Goal: Task Accomplishment & Management: Use online tool/utility

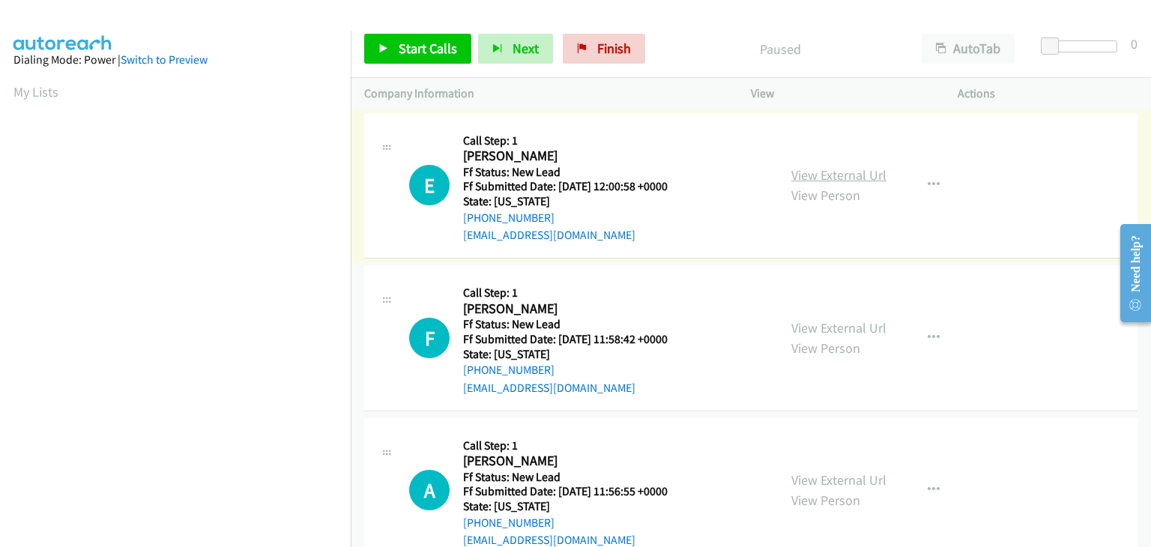
click at [830, 175] on link "View External Url" at bounding box center [838, 174] width 95 height 17
click at [405, 43] on span "Start Calls" at bounding box center [428, 48] width 58 height 17
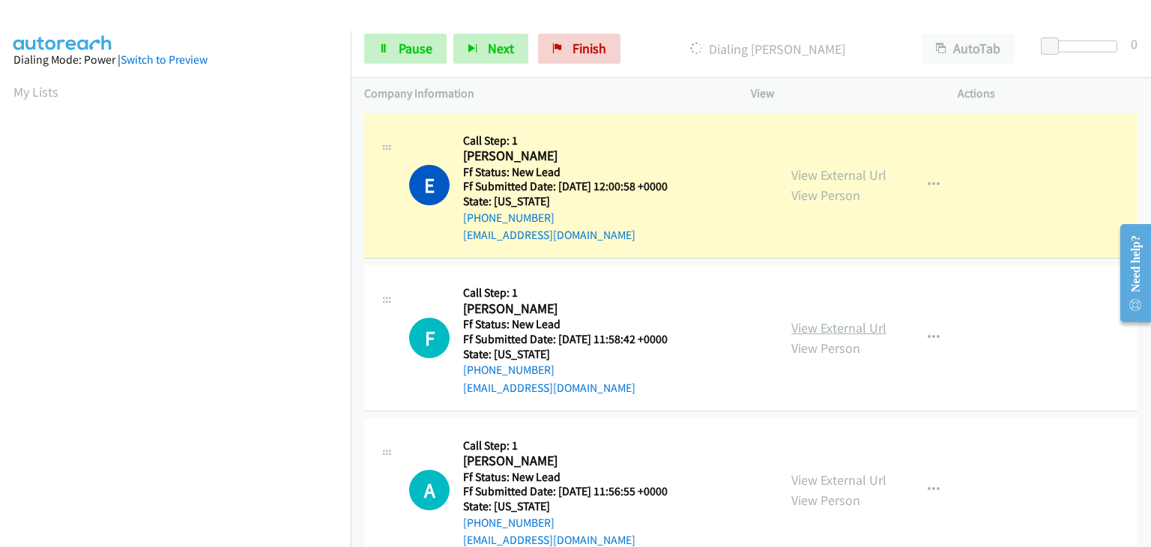
click at [814, 329] on link "View External Url" at bounding box center [838, 327] width 95 height 17
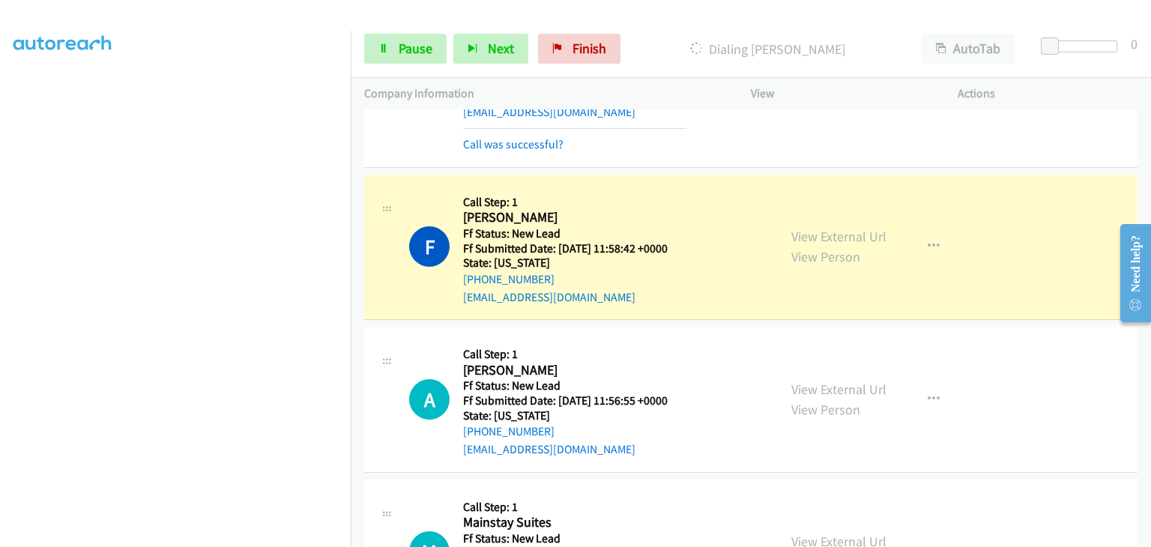
scroll to position [150, 0]
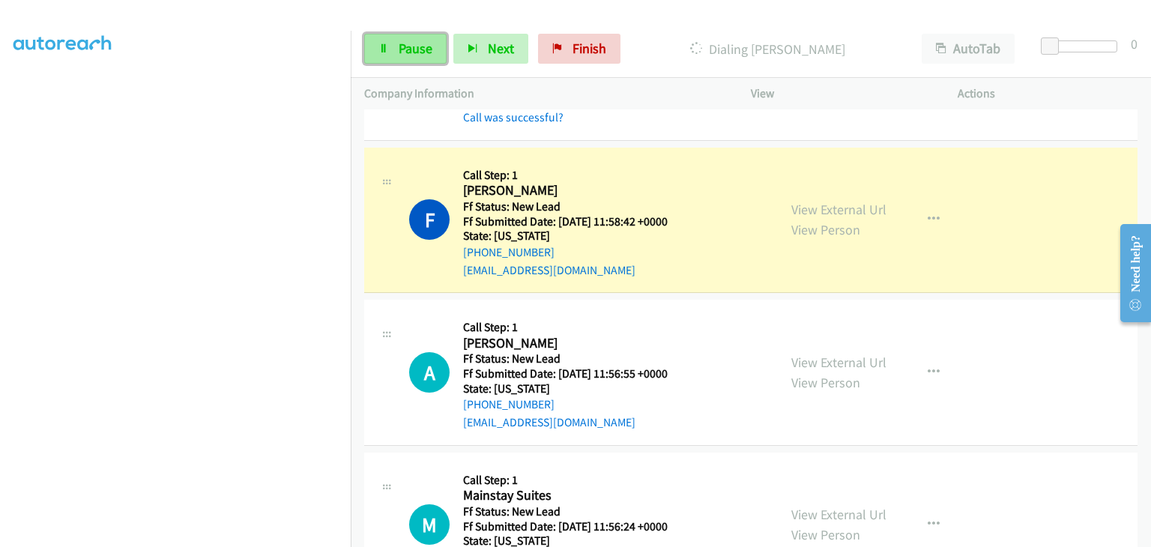
click at [429, 48] on span "Pause" at bounding box center [416, 48] width 34 height 17
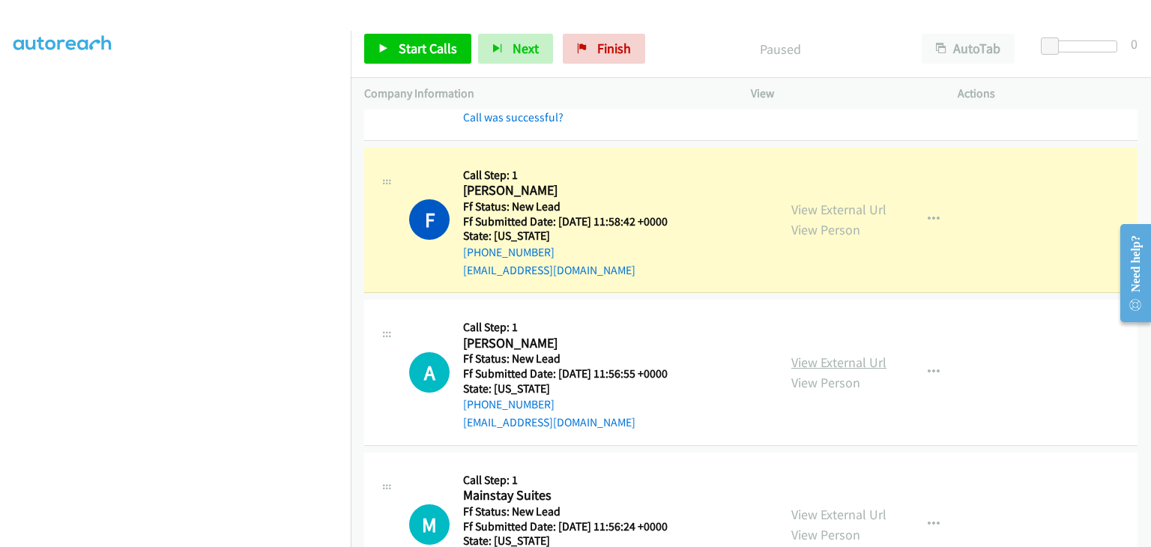
click at [835, 362] on link "View External Url" at bounding box center [838, 362] width 95 height 17
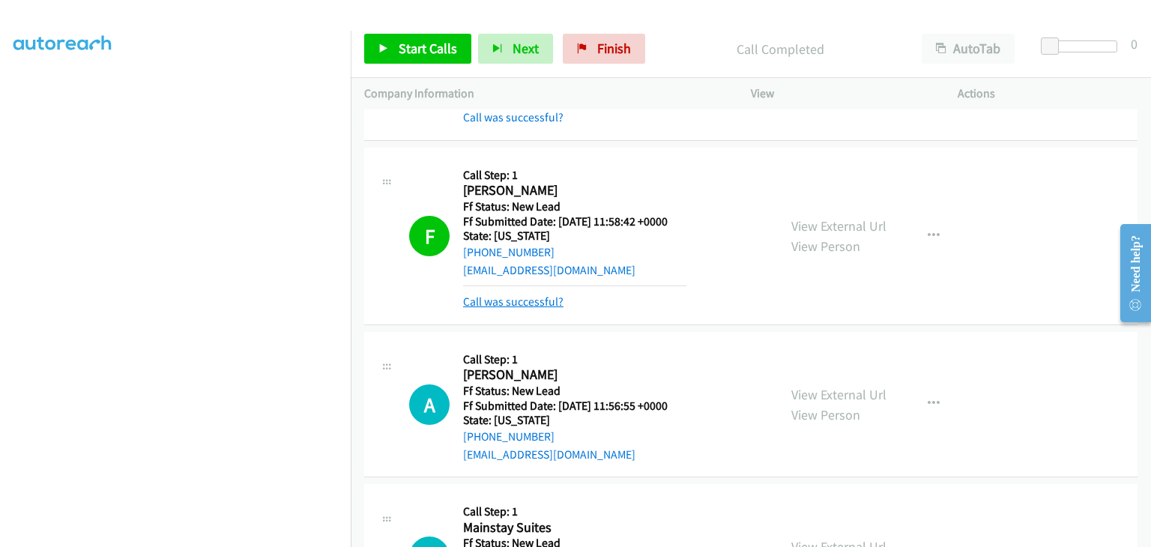
click at [515, 300] on link "Call was successful?" at bounding box center [513, 301] width 100 height 14
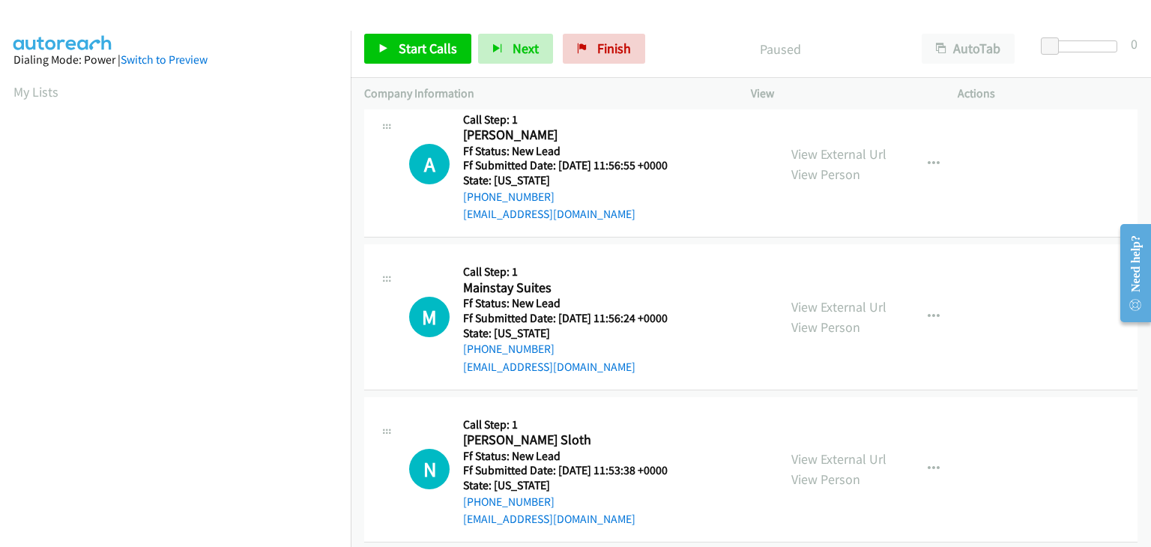
scroll to position [38, 0]
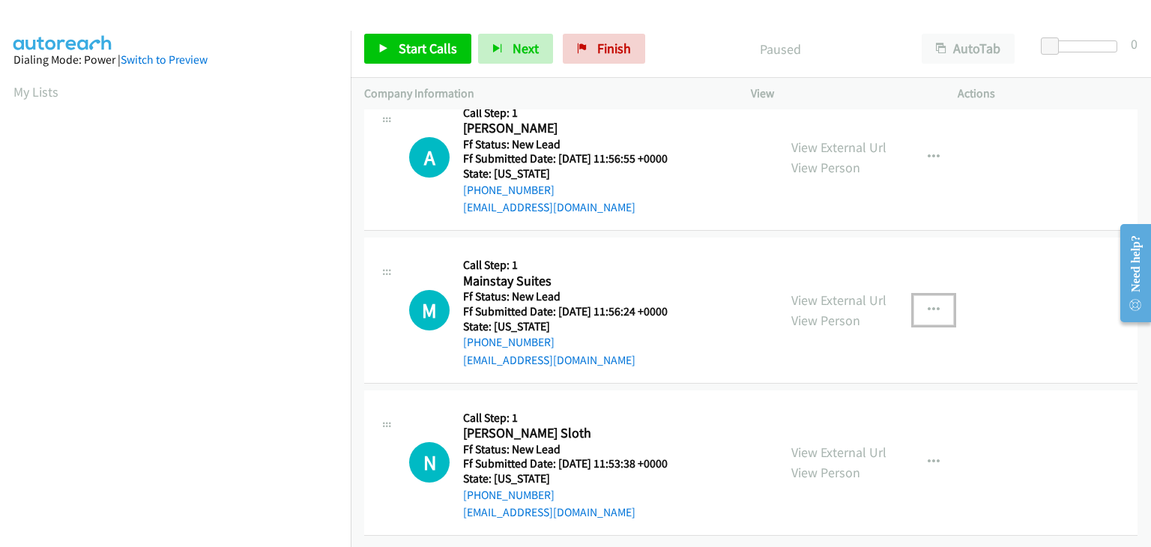
click at [927, 304] on icon "button" at bounding box center [933, 310] width 12 height 12
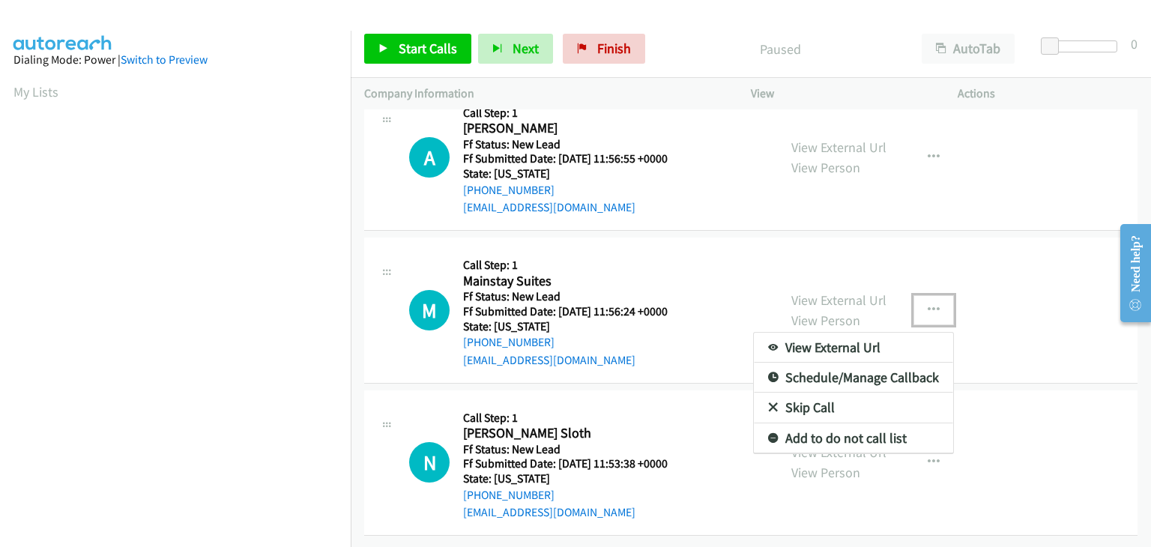
click at [819, 399] on link "Skip Call" at bounding box center [853, 408] width 199 height 30
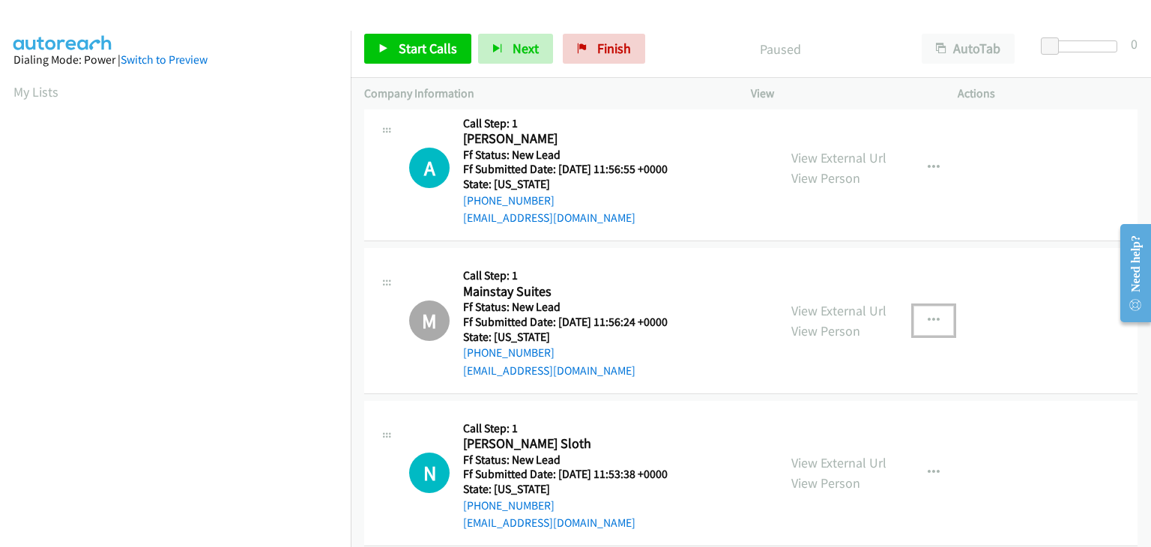
scroll to position [0, 0]
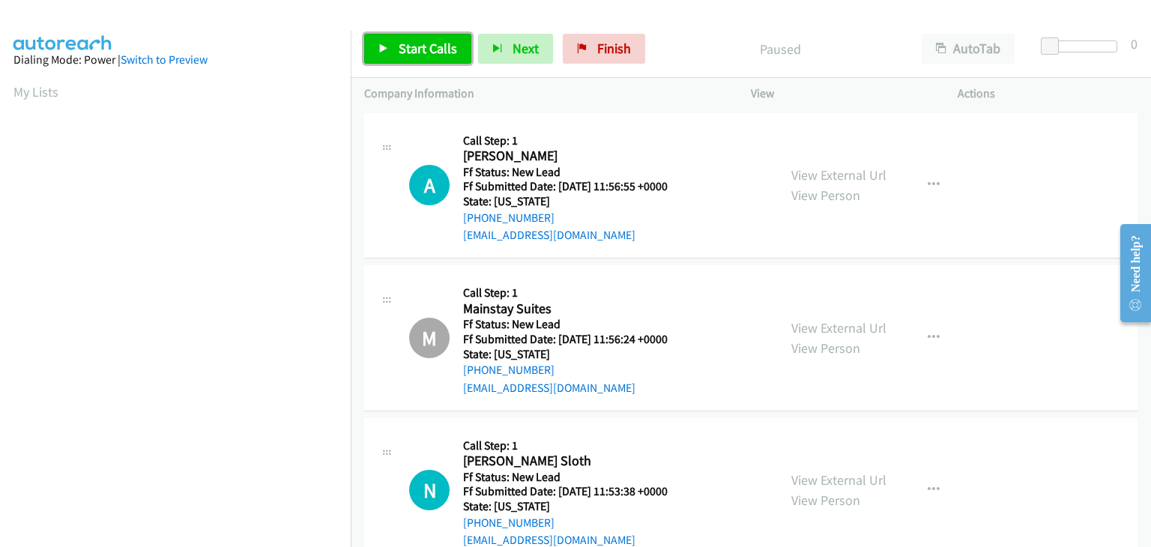
drag, startPoint x: 440, startPoint y: 55, endPoint x: 696, endPoint y: 124, distance: 265.3
click at [440, 53] on span "Start Calls" at bounding box center [428, 48] width 58 height 17
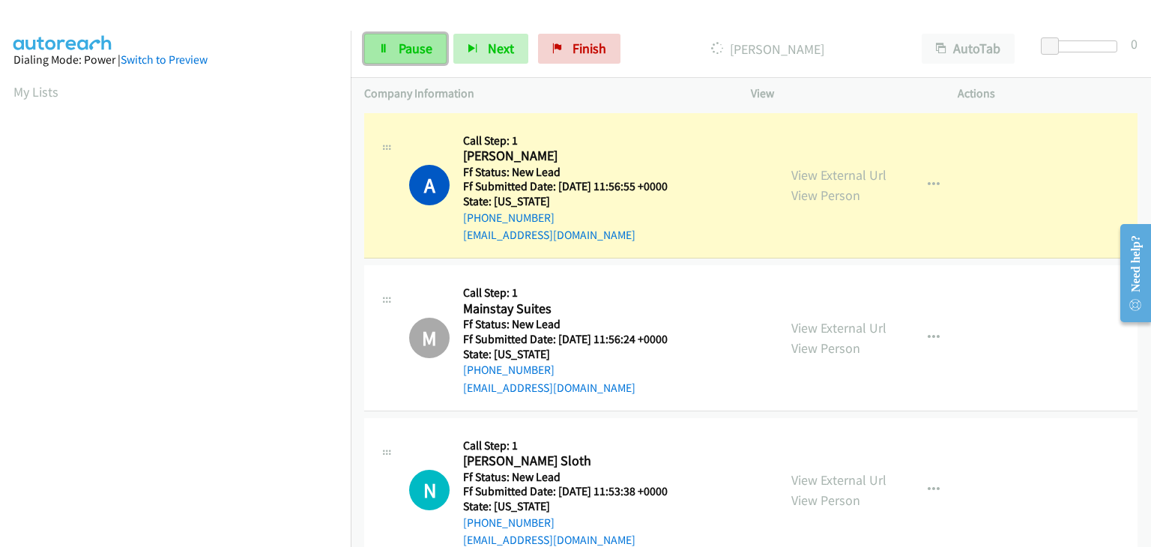
click at [419, 43] on span "Pause" at bounding box center [416, 48] width 34 height 17
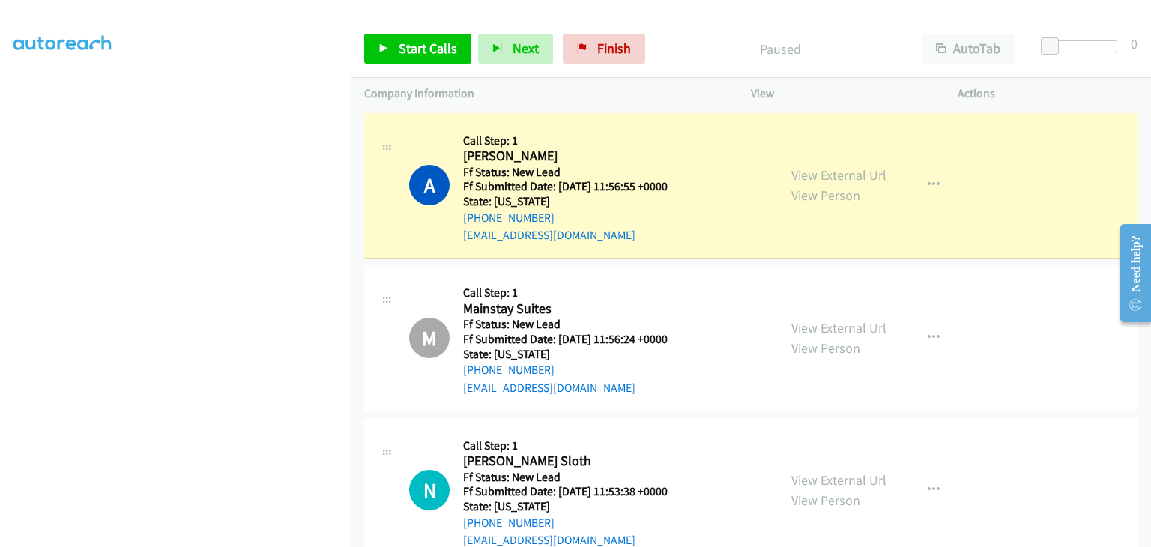
scroll to position [294, 0]
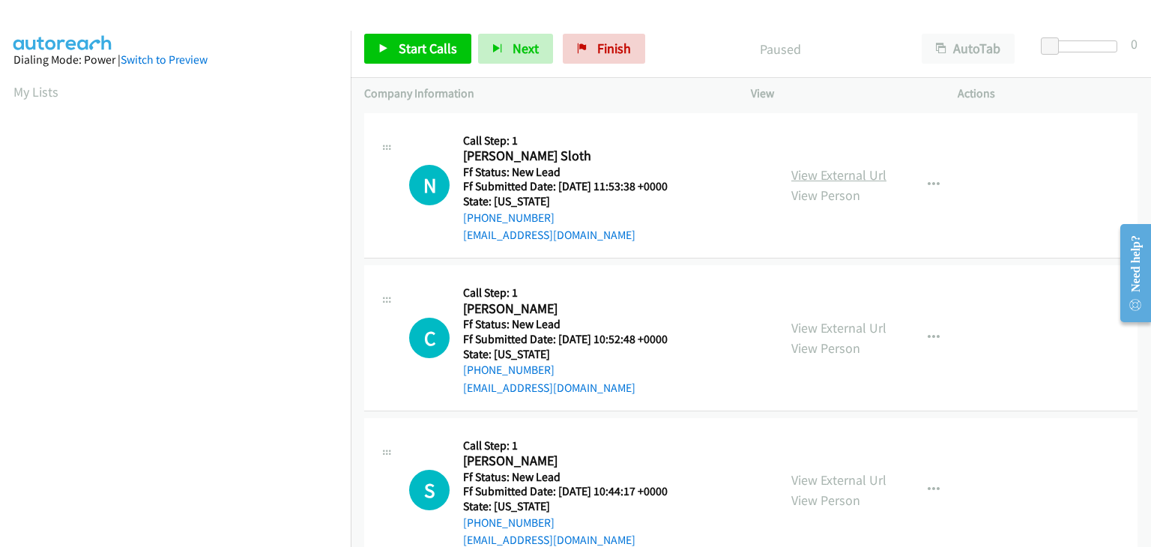
click at [829, 175] on link "View External Url" at bounding box center [838, 174] width 95 height 17
drag, startPoint x: 425, startPoint y: 46, endPoint x: 396, endPoint y: 52, distance: 29.8
click at [425, 46] on span "Start Calls" at bounding box center [428, 48] width 58 height 17
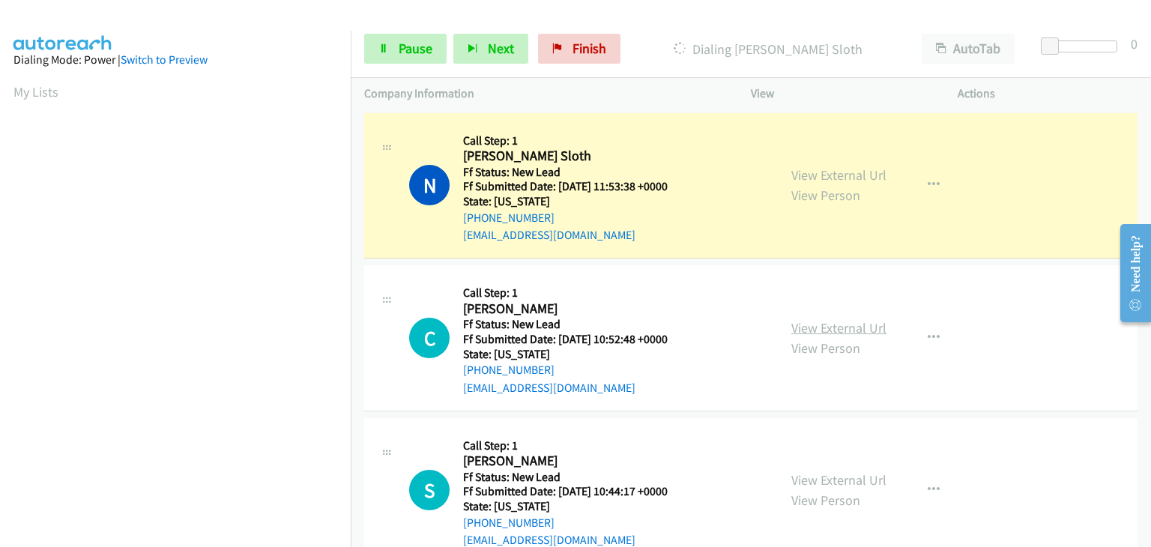
click at [805, 322] on link "View External Url" at bounding box center [838, 327] width 95 height 17
click at [411, 58] on link "Pause" at bounding box center [405, 49] width 82 height 30
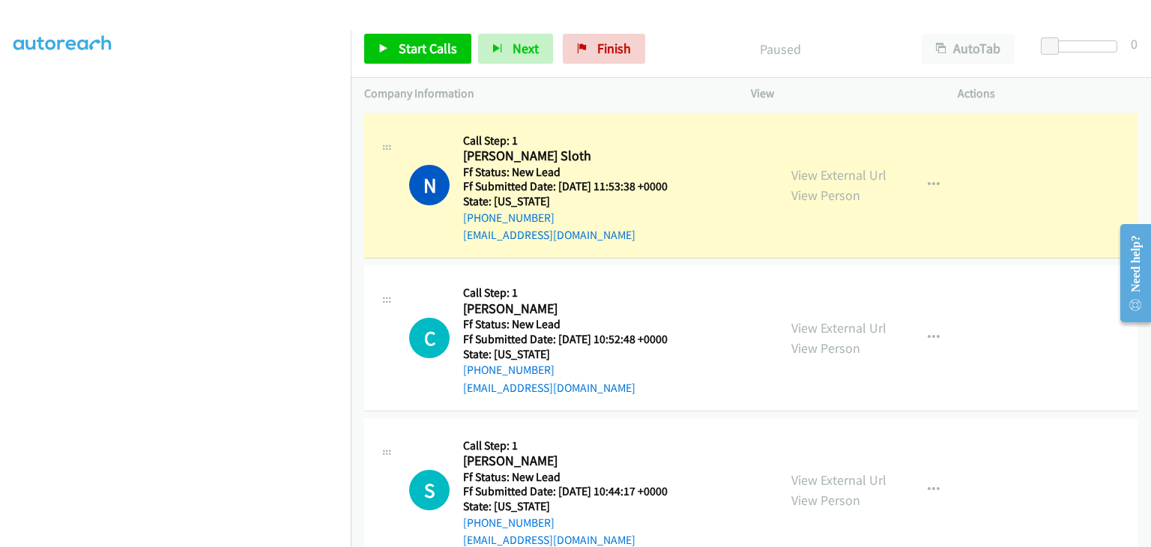
scroll to position [294, 0]
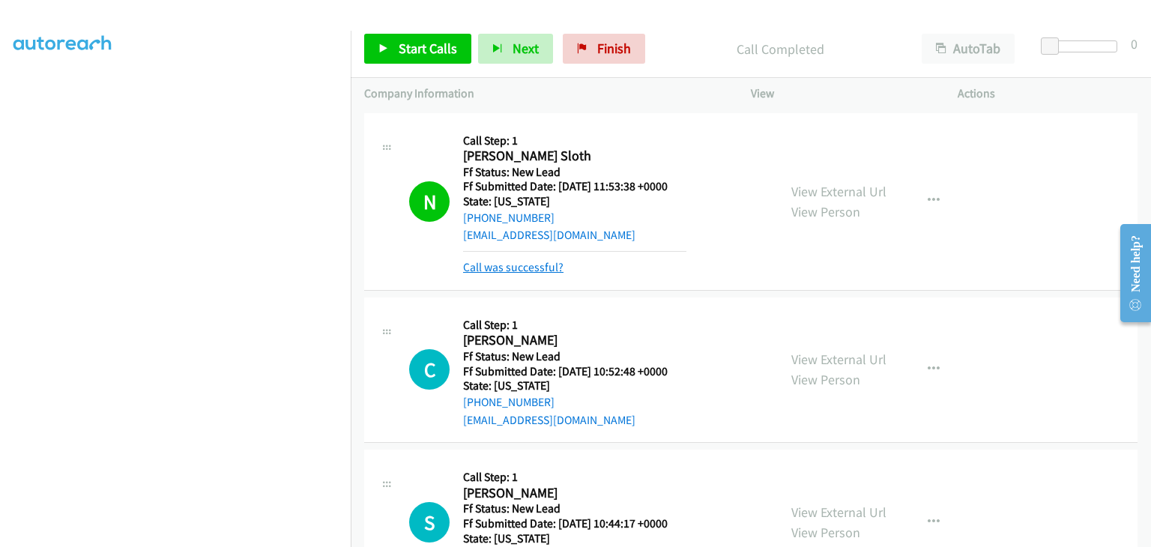
click at [533, 269] on link "Call was successful?" at bounding box center [513, 267] width 100 height 14
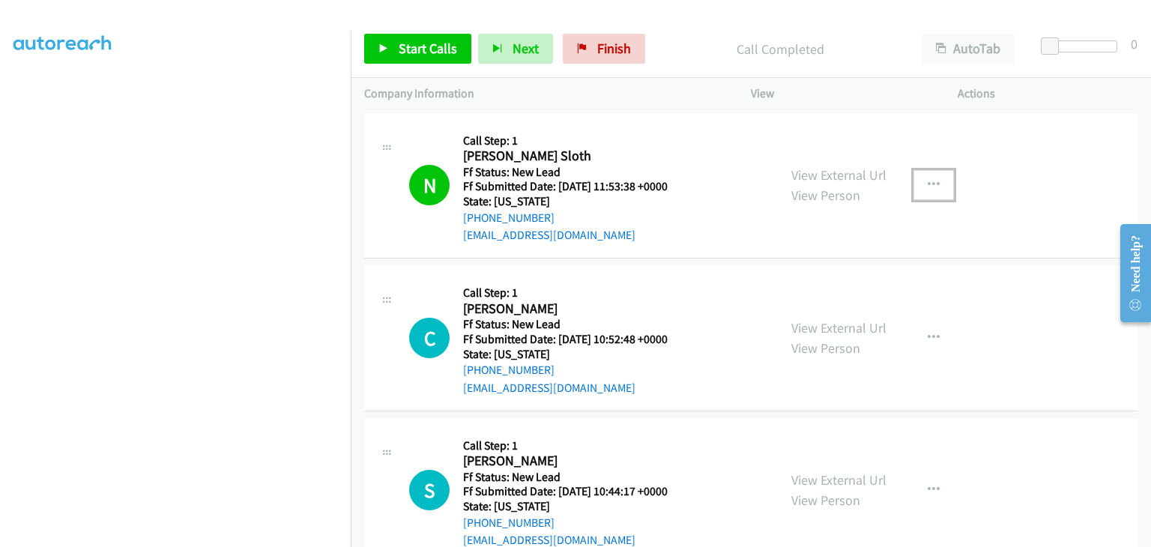
click at [927, 187] on icon "button" at bounding box center [933, 185] width 12 height 12
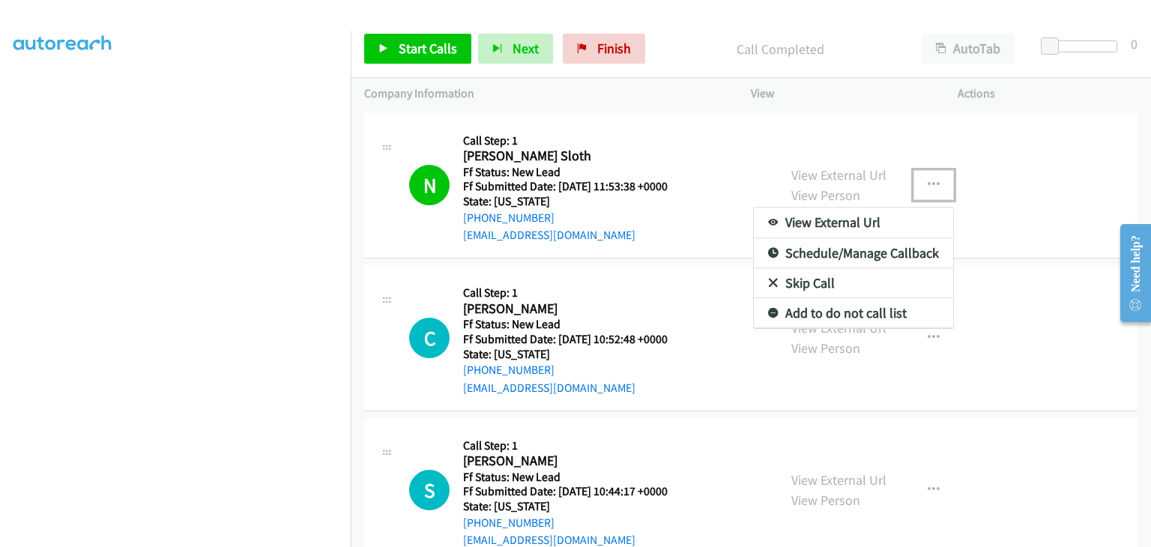
click at [829, 309] on link "Add to do not call list" at bounding box center [853, 313] width 199 height 30
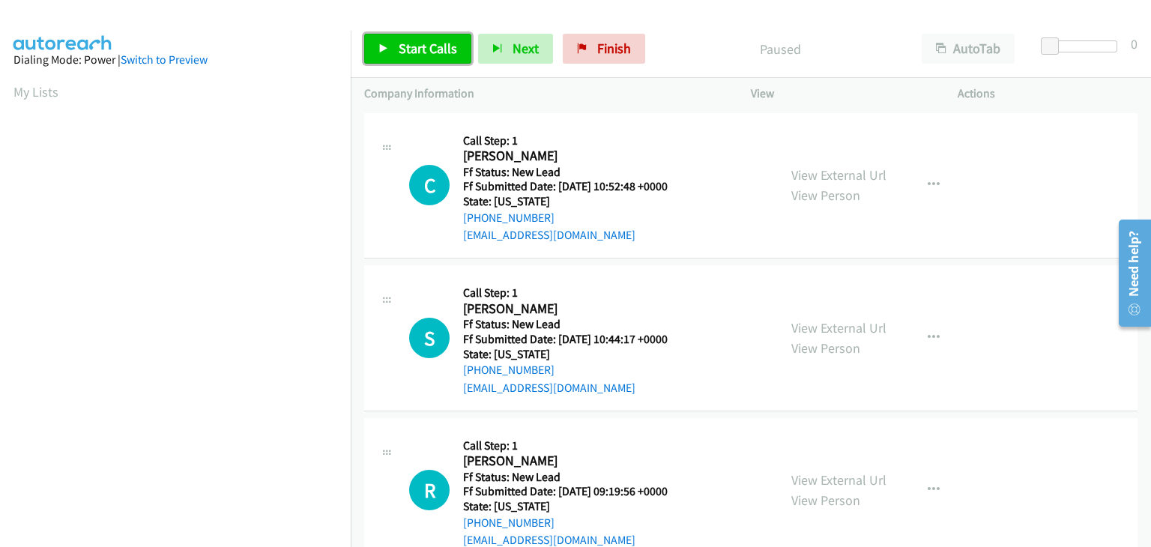
click at [424, 56] on span "Start Calls" at bounding box center [428, 48] width 58 height 17
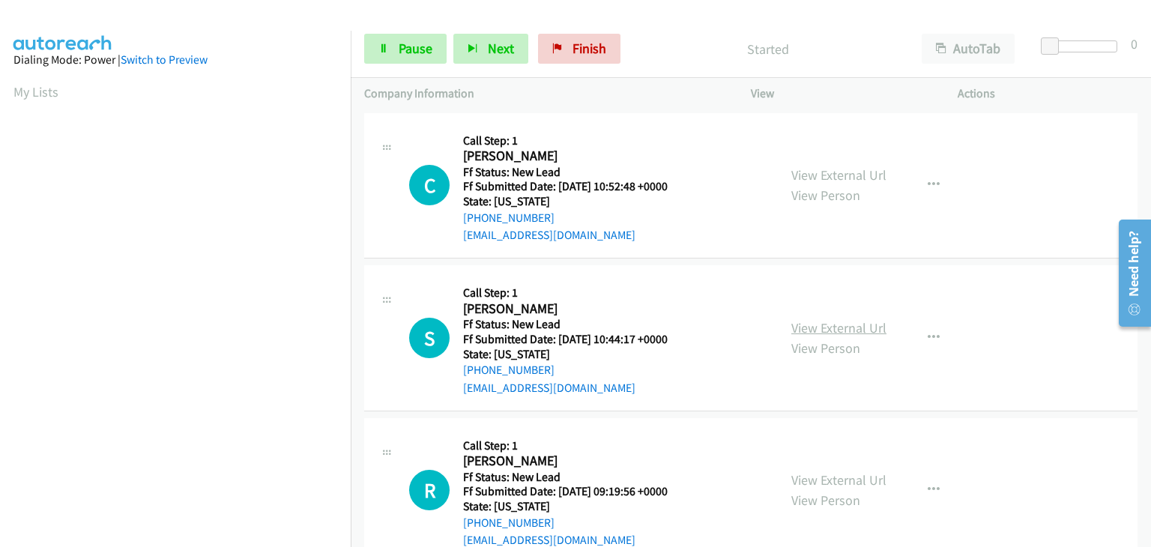
click at [842, 321] on link "View External Url" at bounding box center [838, 327] width 95 height 17
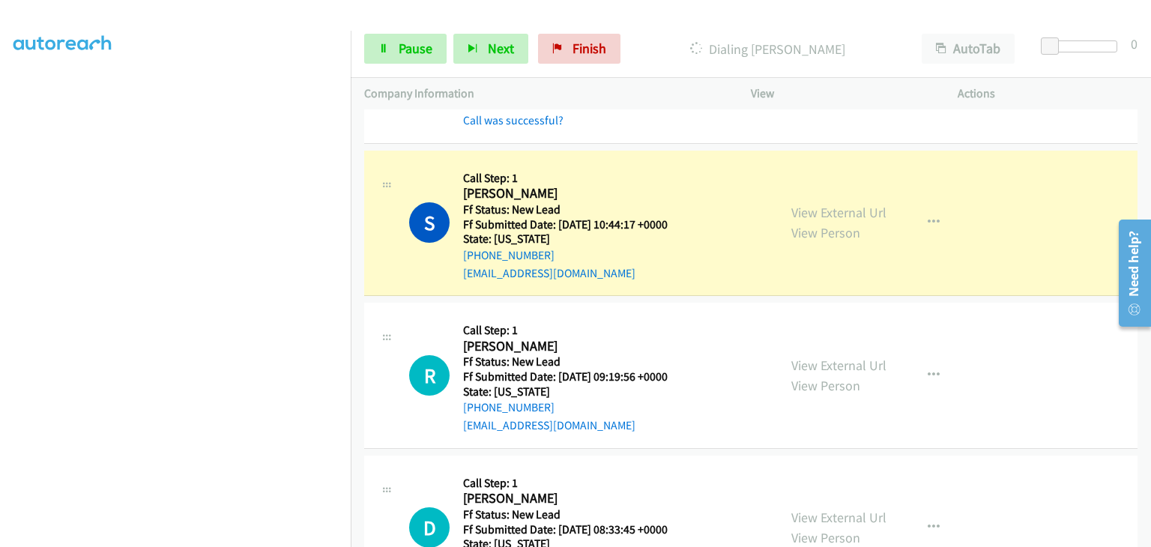
scroll to position [150, 0]
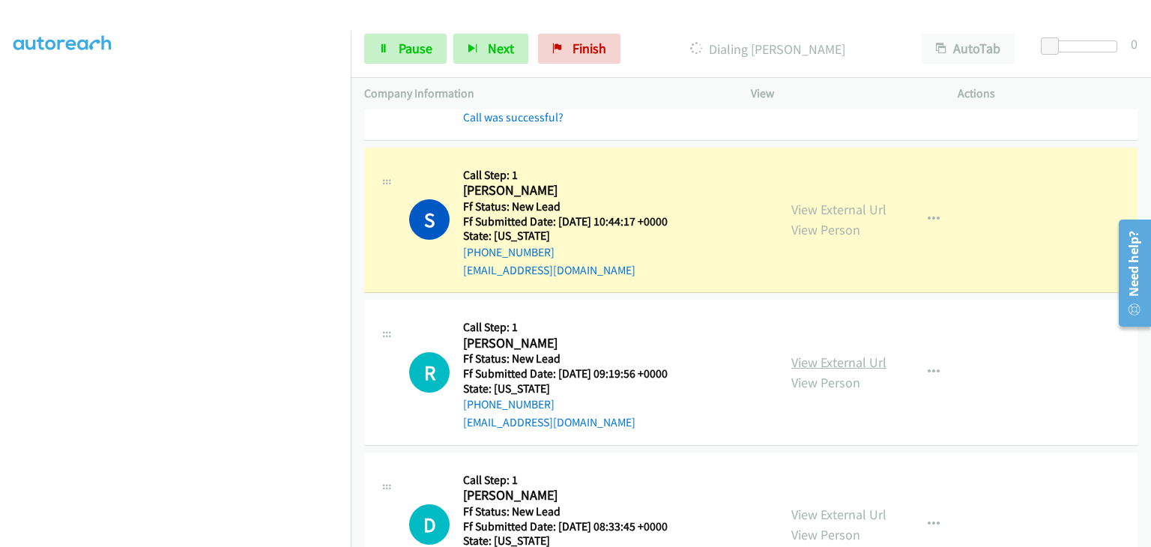
click at [811, 360] on link "View External Url" at bounding box center [838, 362] width 95 height 17
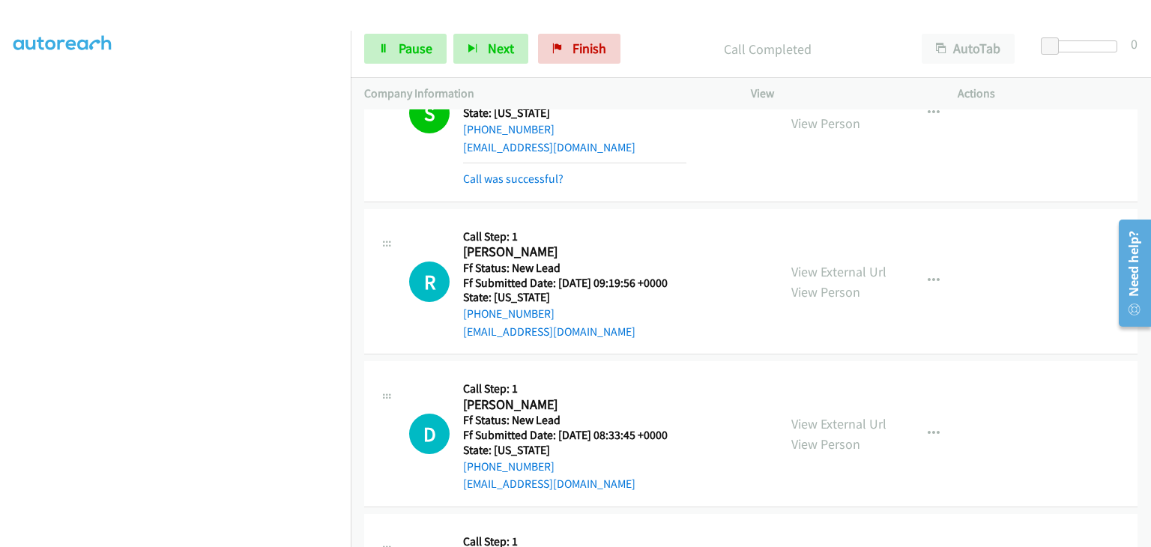
scroll to position [300, 0]
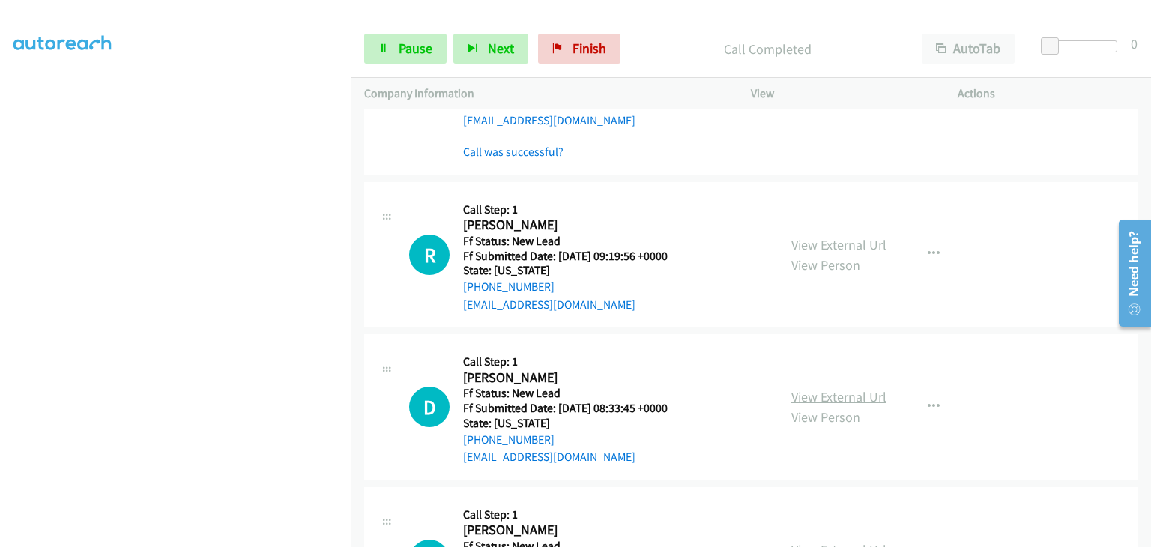
click at [814, 390] on link "View External Url" at bounding box center [838, 396] width 95 height 17
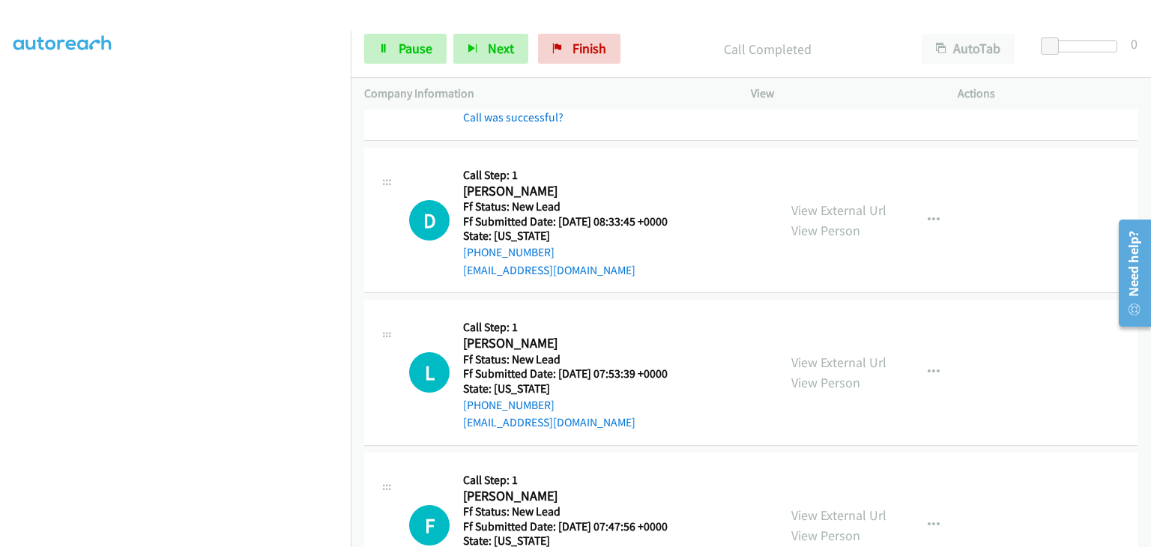
scroll to position [524, 0]
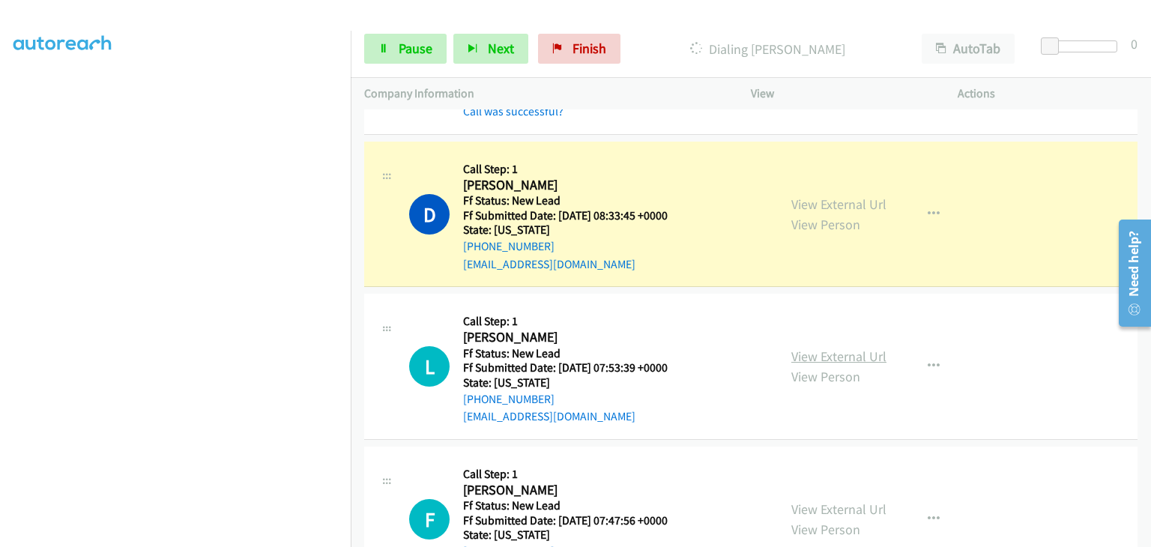
click at [817, 352] on link "View External Url" at bounding box center [838, 356] width 95 height 17
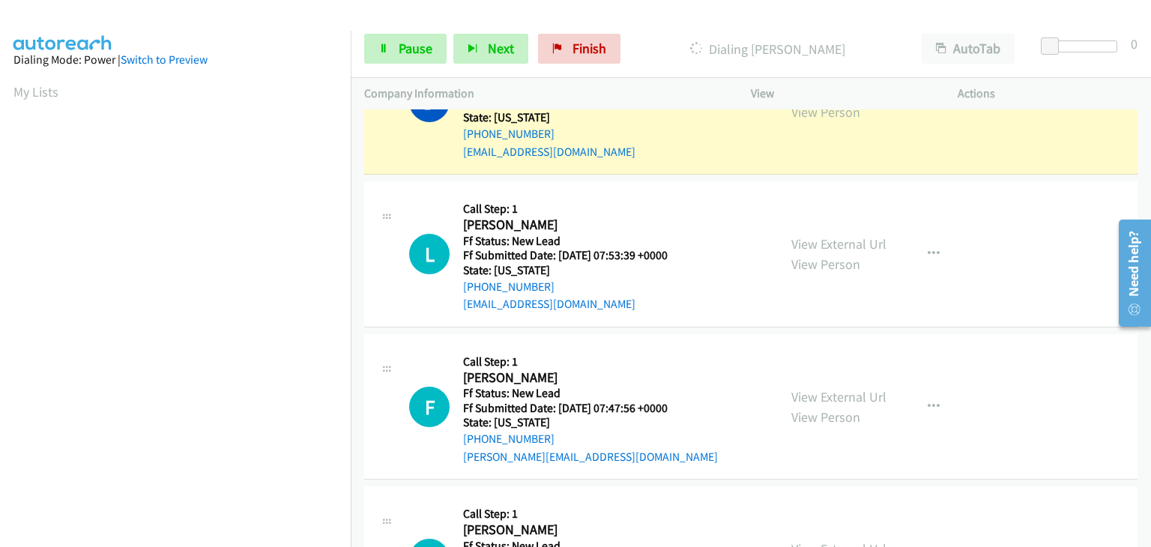
scroll to position [673, 0]
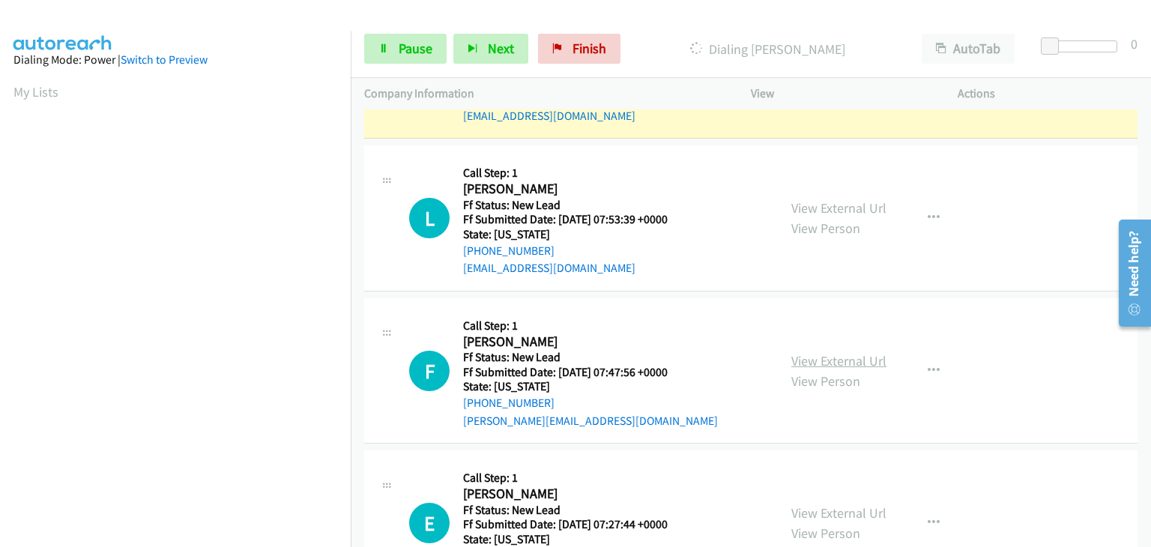
click at [810, 360] on link "View External Url" at bounding box center [838, 360] width 95 height 17
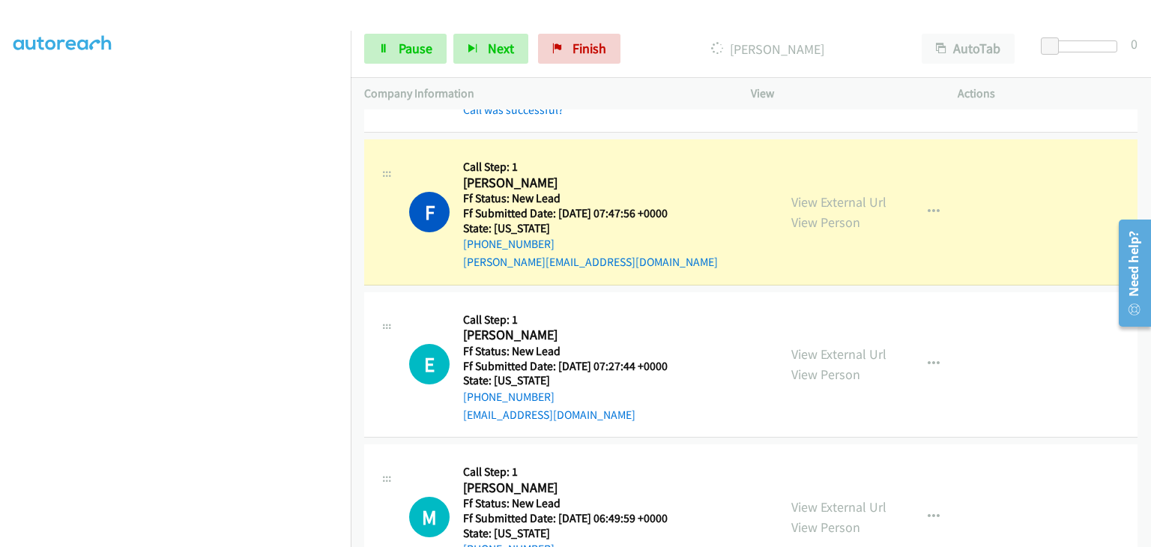
scroll to position [897, 0]
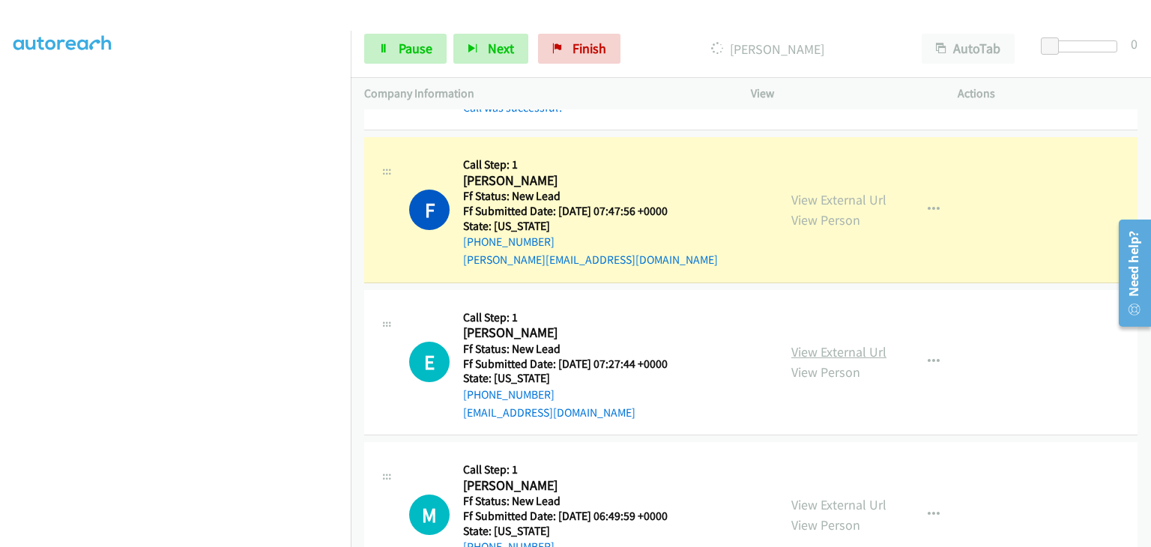
click at [837, 348] on link "View External Url" at bounding box center [838, 351] width 95 height 17
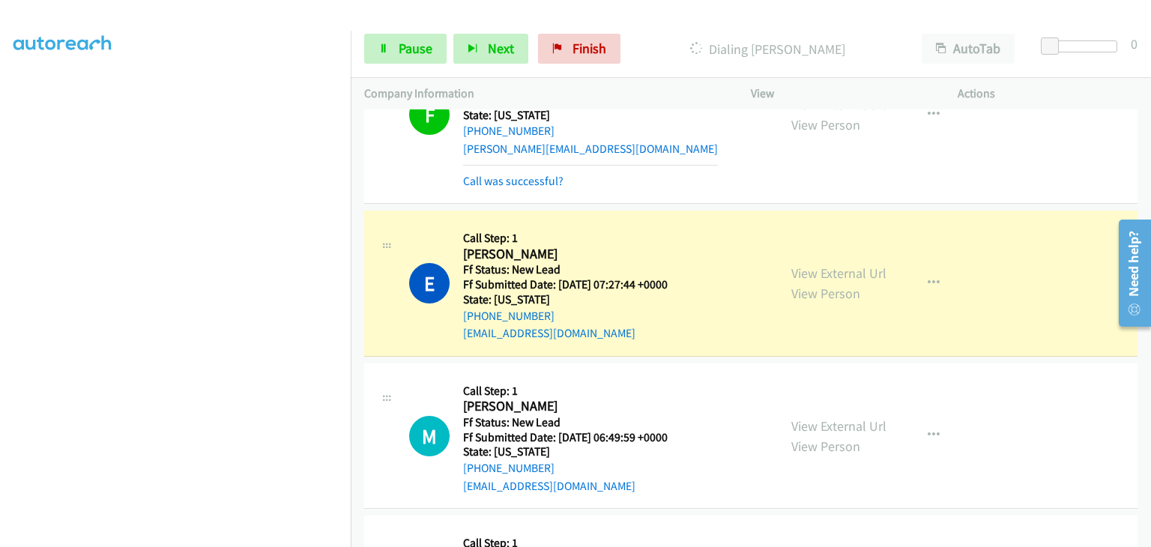
scroll to position [1047, 0]
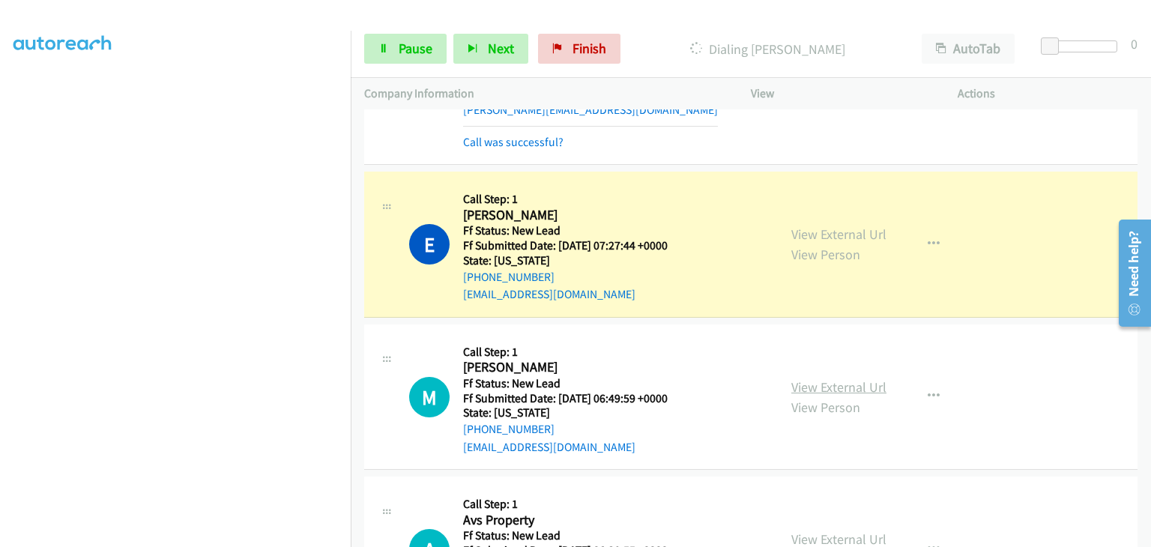
click at [815, 380] on link "View External Url" at bounding box center [838, 386] width 95 height 17
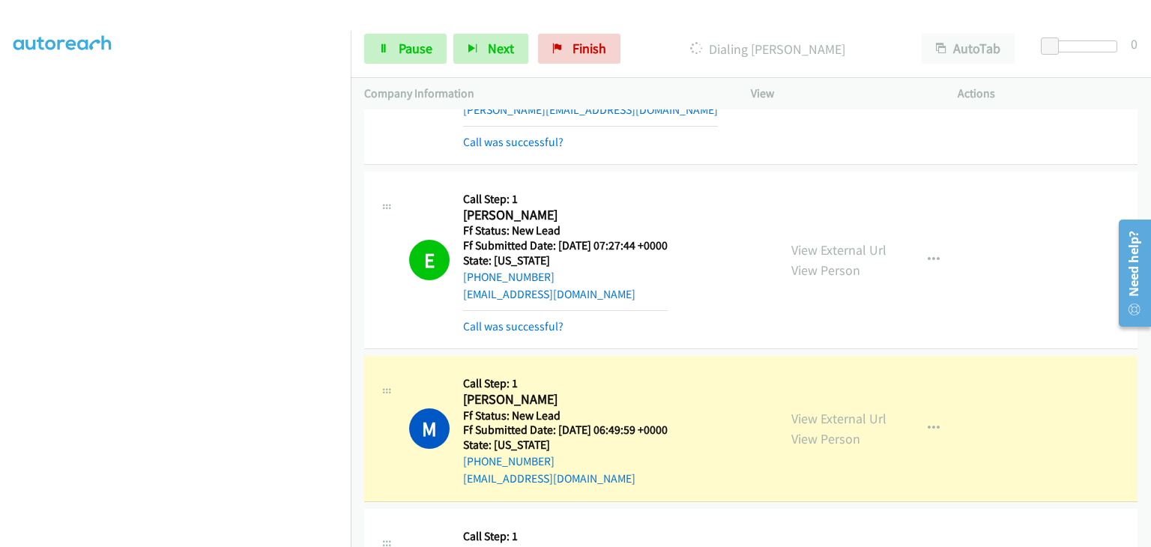
scroll to position [294, 0]
click at [410, 53] on span "Pause" at bounding box center [416, 48] width 34 height 17
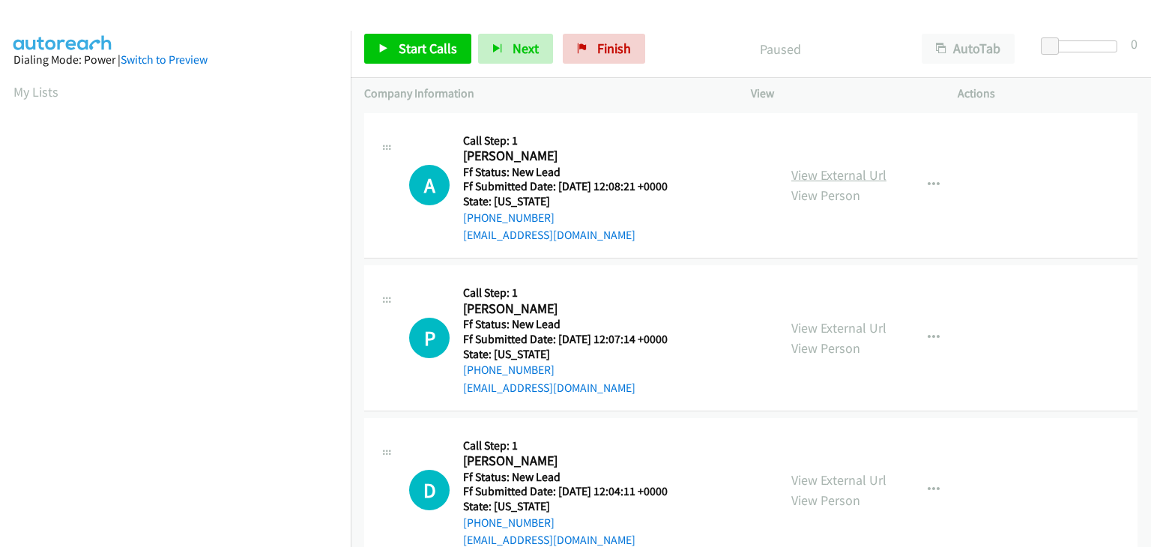
click at [830, 175] on link "View External Url" at bounding box center [838, 174] width 95 height 17
click at [918, 187] on button "button" at bounding box center [933, 185] width 40 height 30
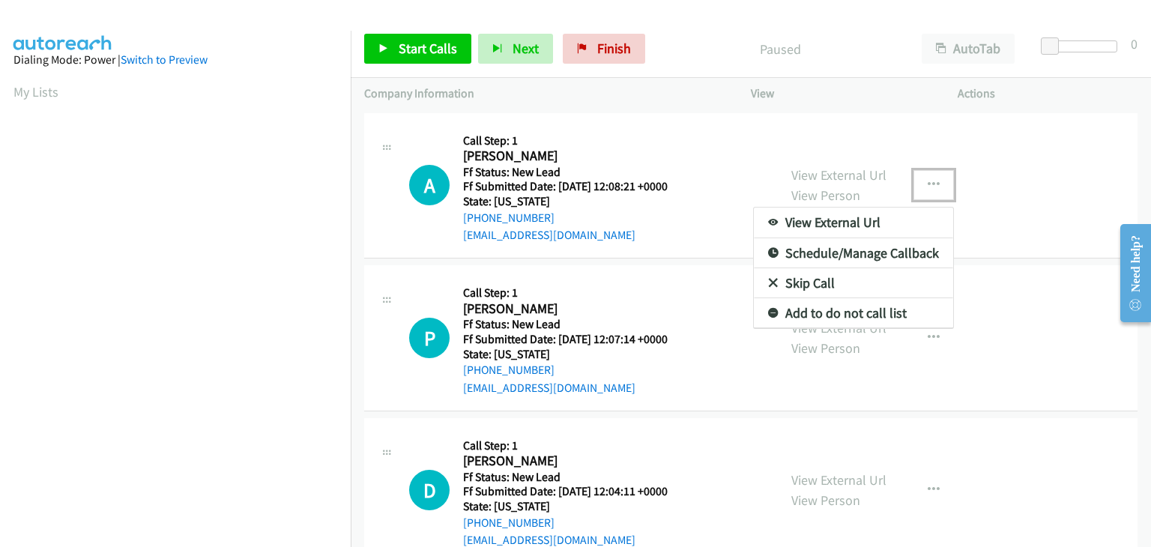
click at [836, 278] on link "Skip Call" at bounding box center [853, 283] width 199 height 30
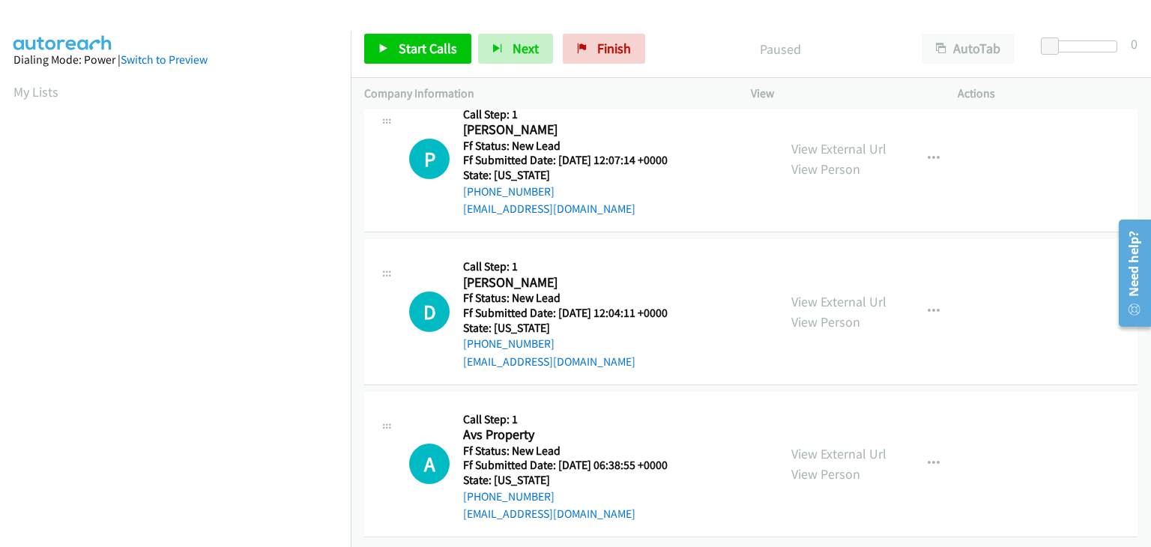
scroll to position [38, 0]
click at [932, 456] on icon "button" at bounding box center [933, 462] width 12 height 12
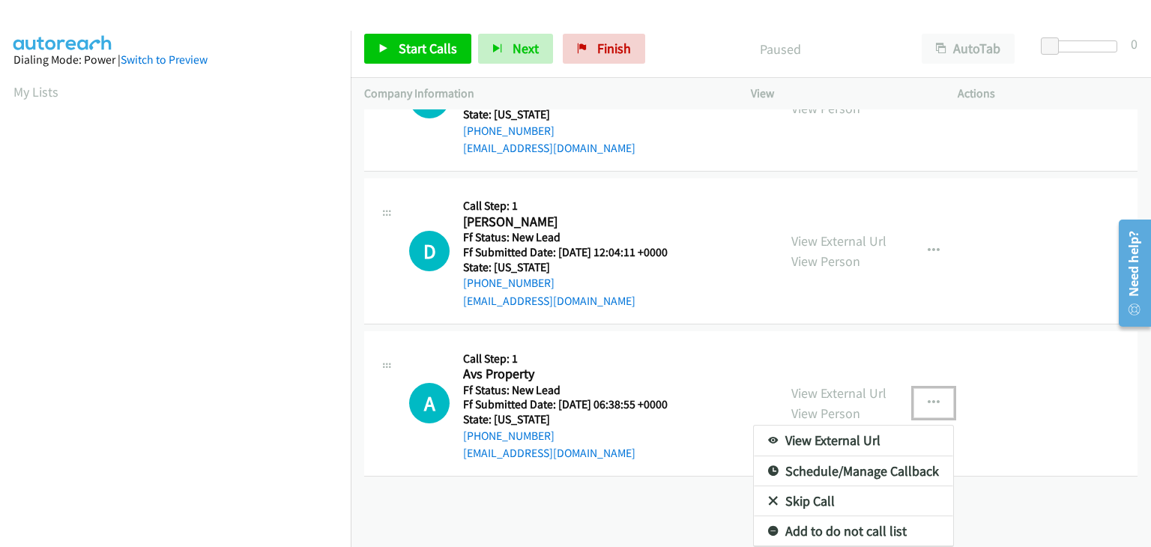
click at [827, 492] on link "Skip Call" at bounding box center [853, 501] width 199 height 30
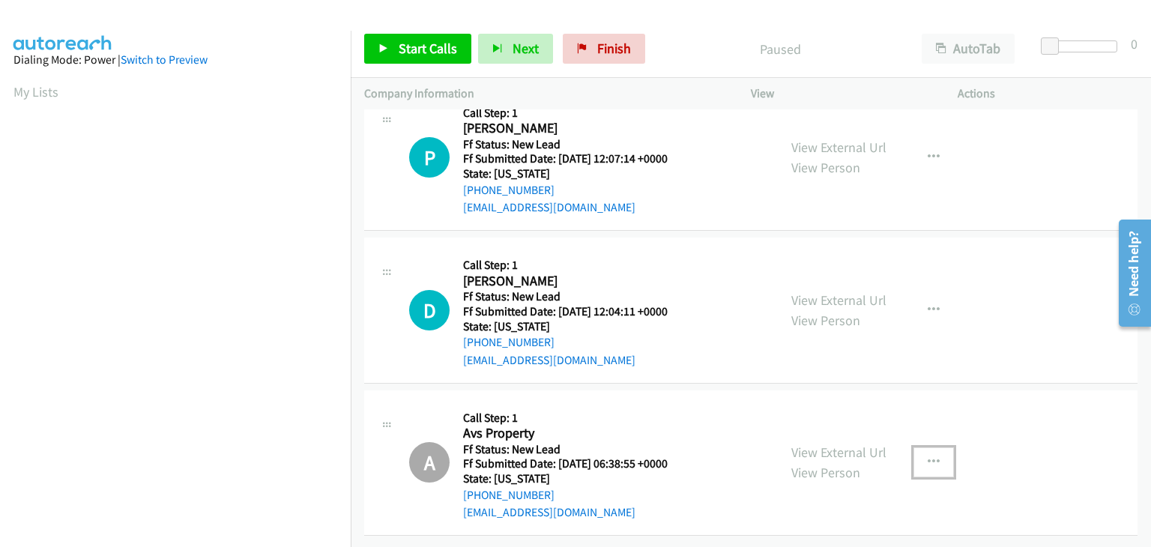
scroll to position [0, 0]
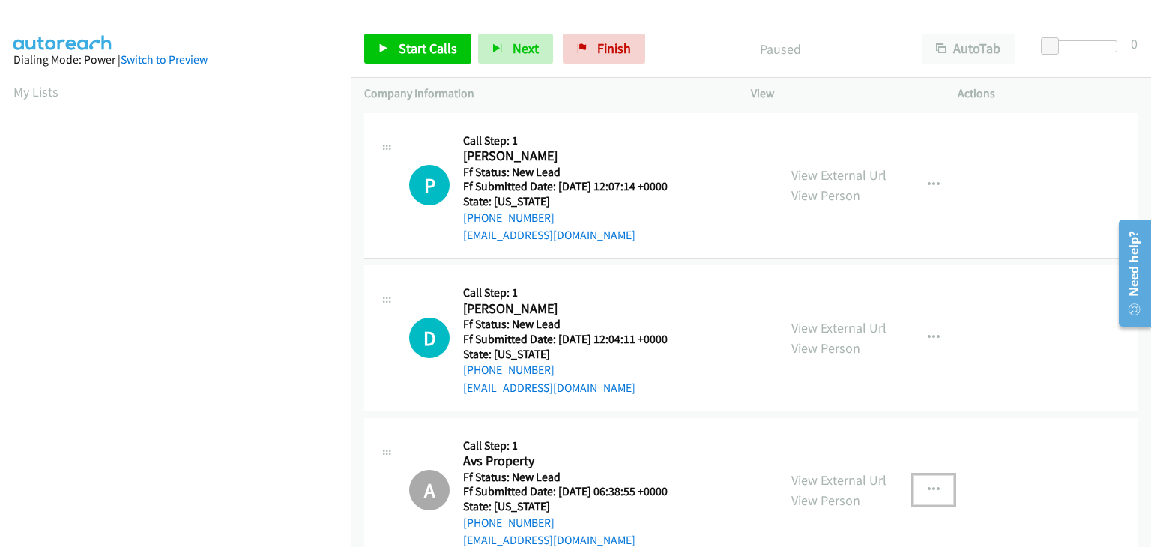
click at [853, 181] on link "View External Url" at bounding box center [838, 174] width 95 height 17
drag, startPoint x: 408, startPoint y: 46, endPoint x: 494, endPoint y: 39, distance: 87.2
click at [408, 46] on span "Start Calls" at bounding box center [428, 48] width 58 height 17
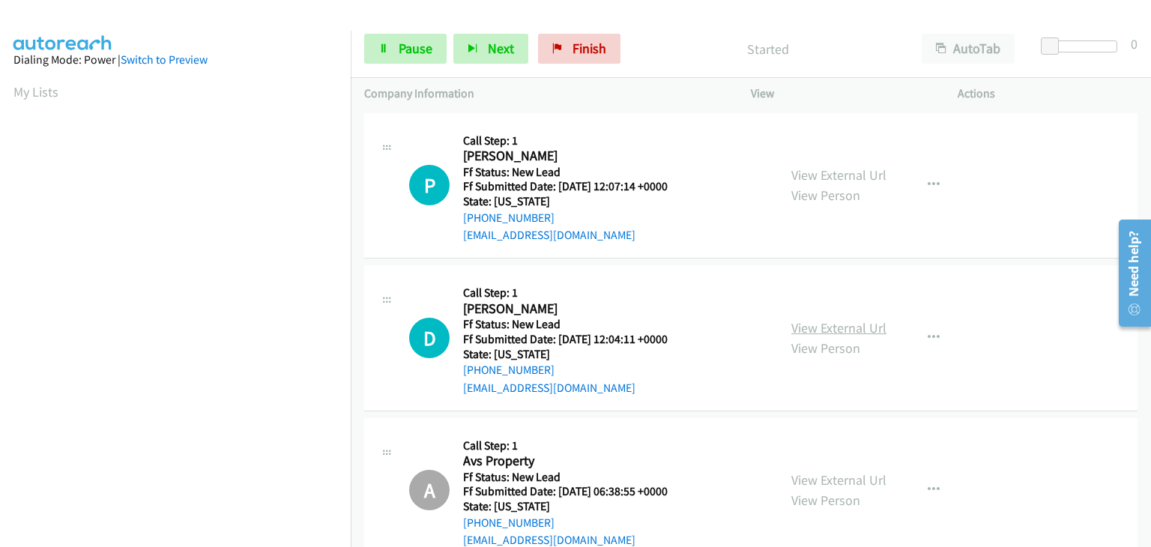
click at [849, 326] on link "View External Url" at bounding box center [838, 327] width 95 height 17
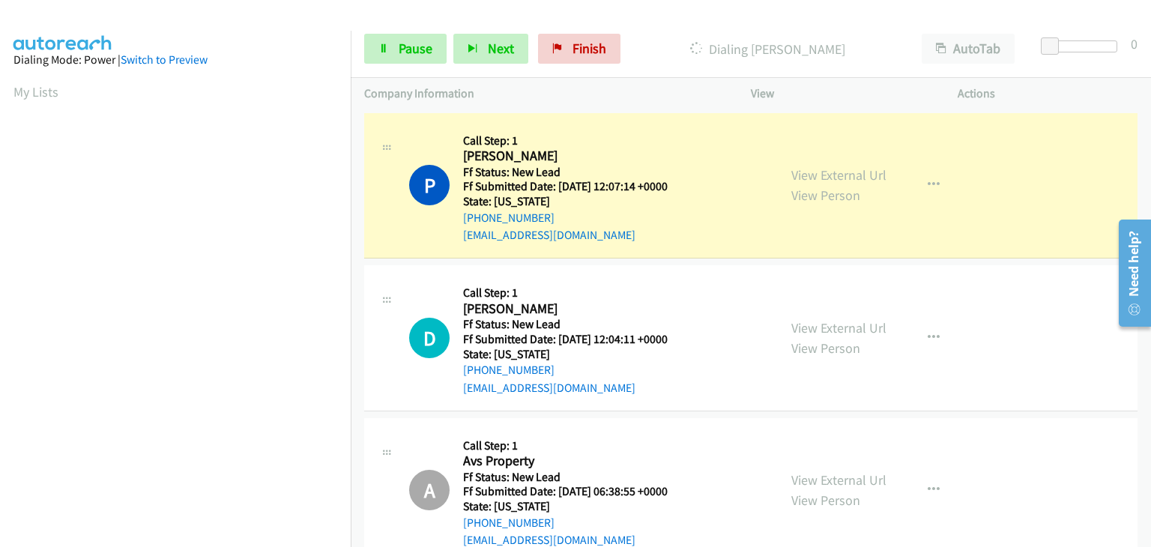
scroll to position [294, 0]
click at [195, 535] on section at bounding box center [175, 191] width 324 height 717
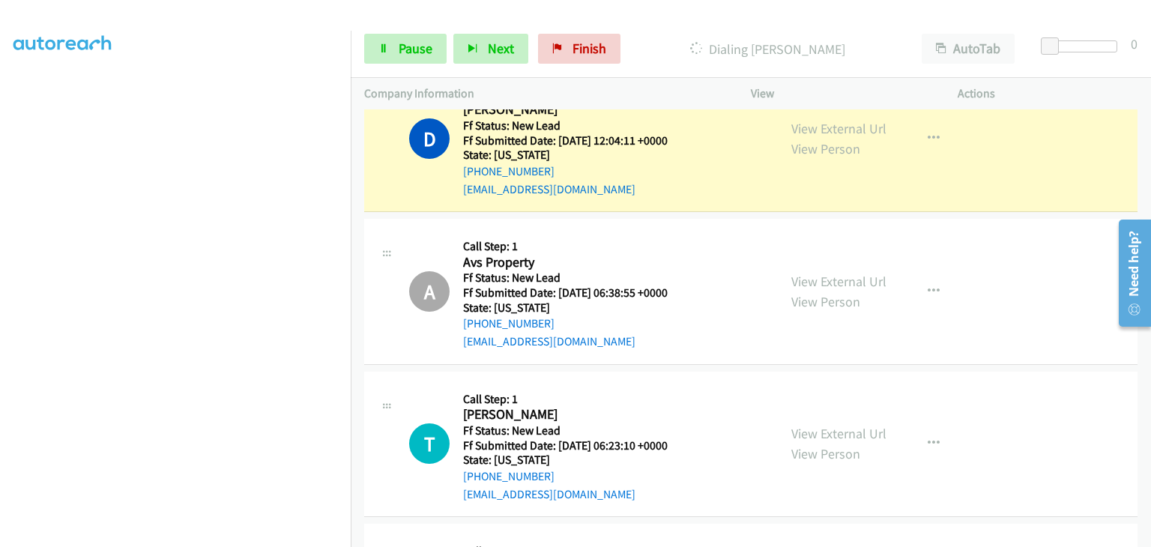
scroll to position [150, 0]
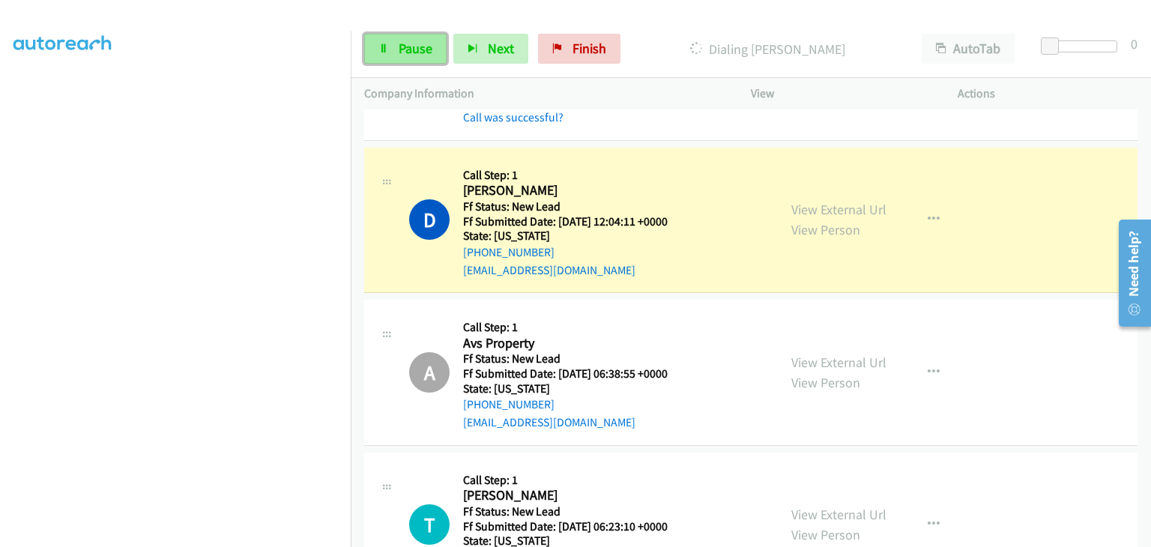
click at [433, 61] on link "Pause" at bounding box center [405, 49] width 82 height 30
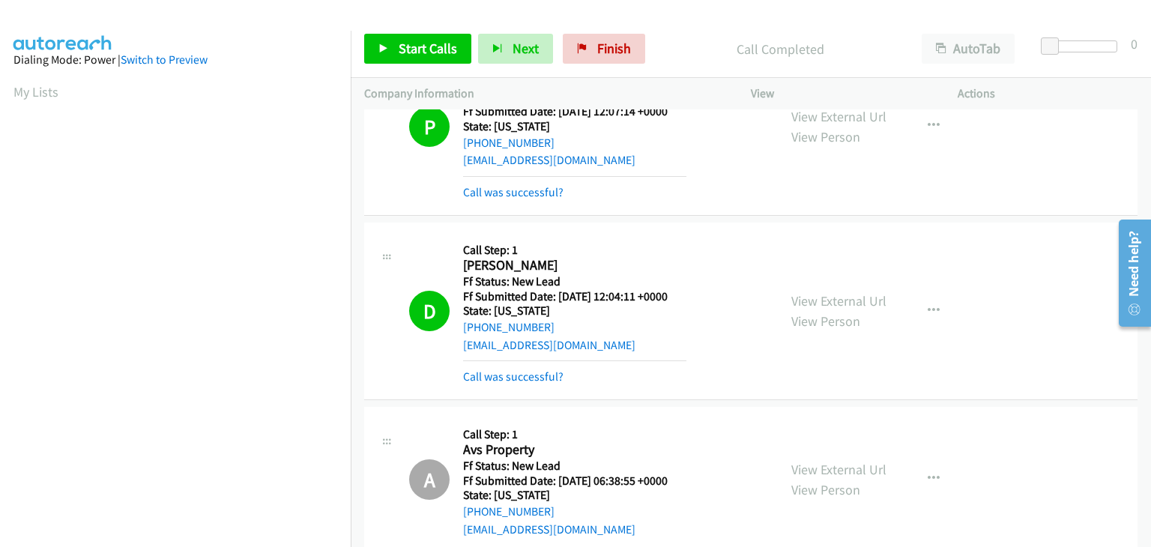
scroll to position [294, 0]
click at [539, 378] on link "Call was successful?" at bounding box center [513, 376] width 100 height 14
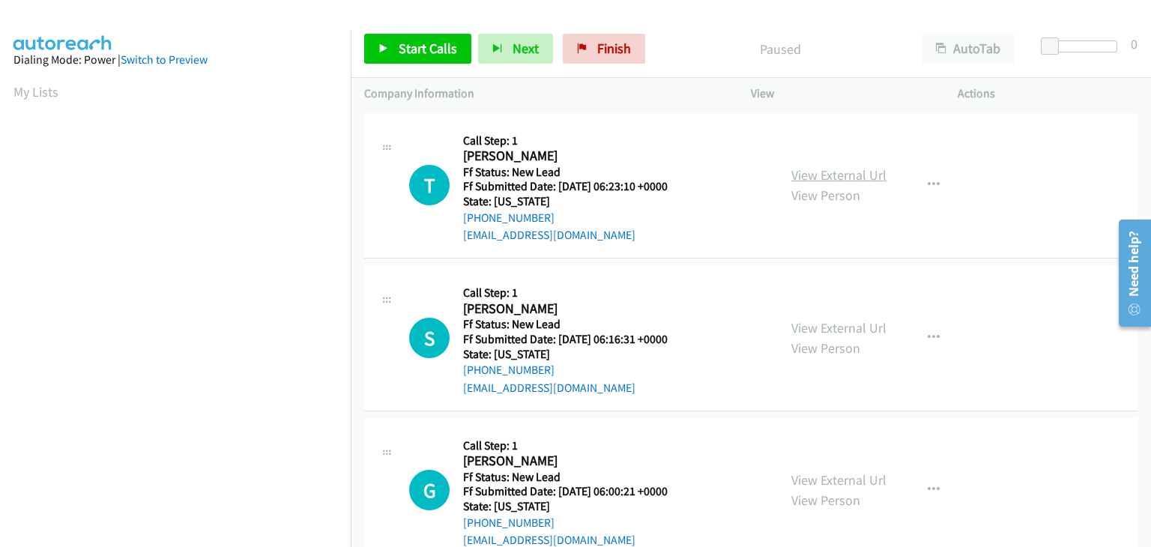
click at [791, 178] on link "View External Url" at bounding box center [838, 174] width 95 height 17
click at [448, 34] on link "Start Calls" at bounding box center [417, 49] width 107 height 30
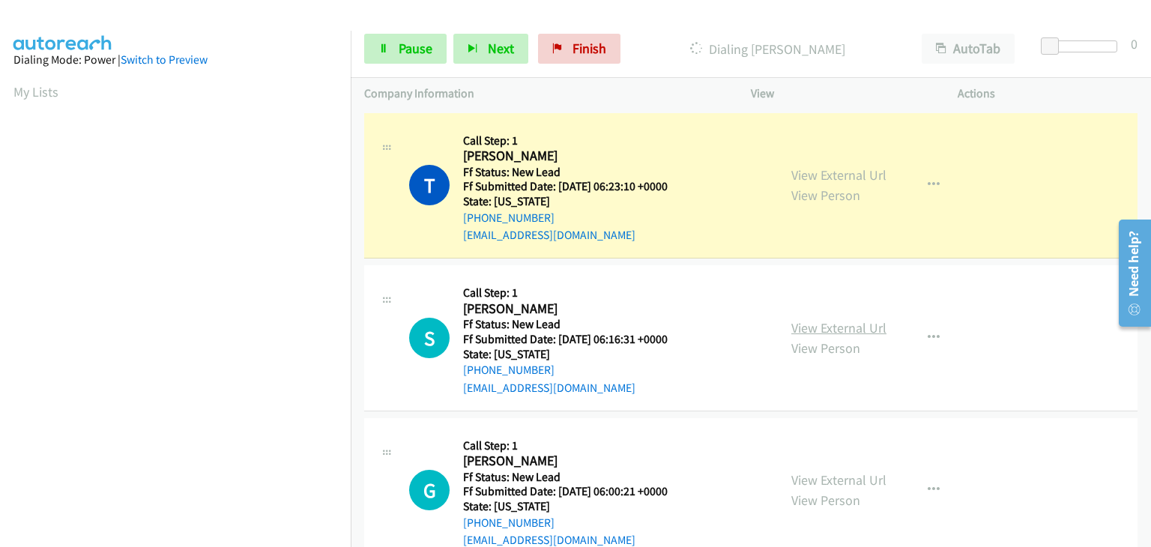
click at [823, 320] on link "View External Url" at bounding box center [838, 327] width 95 height 17
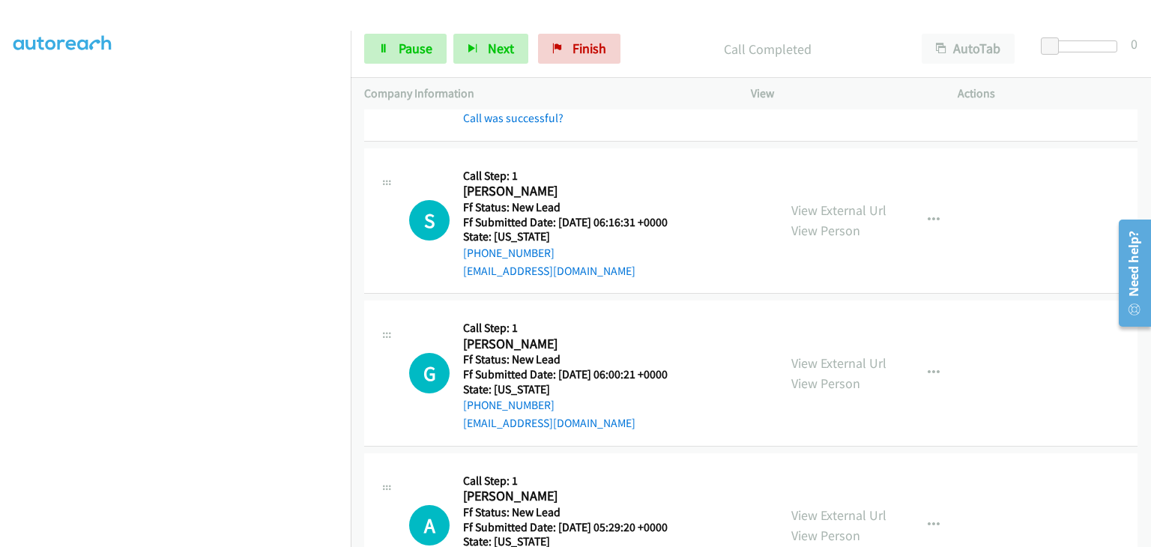
scroll to position [150, 0]
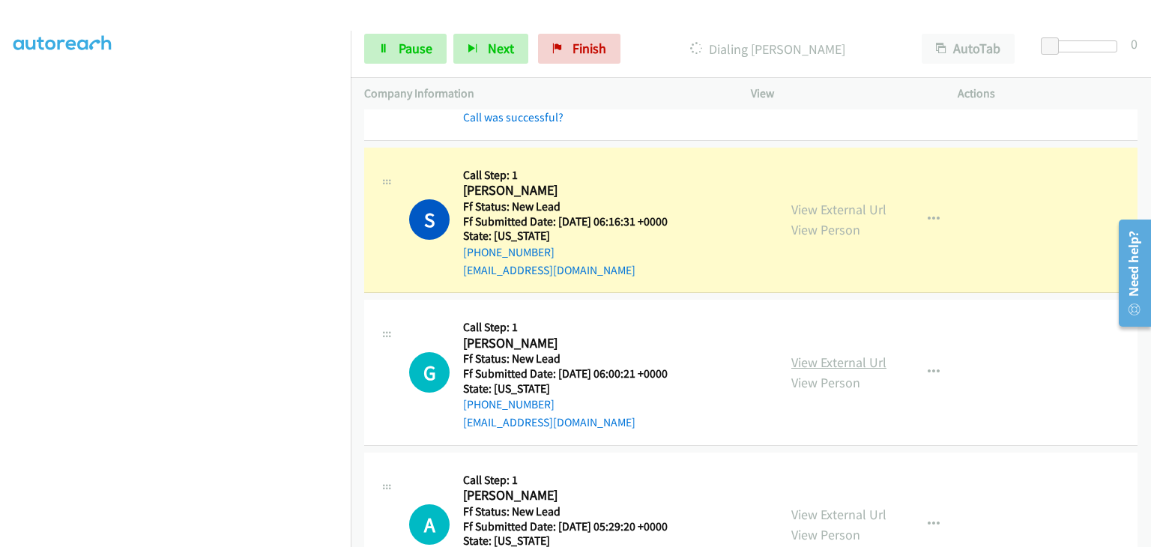
click at [811, 360] on link "View External Url" at bounding box center [838, 362] width 95 height 17
drag, startPoint x: 411, startPoint y: 50, endPoint x: 636, endPoint y: 40, distance: 225.7
click at [411, 50] on span "Pause" at bounding box center [416, 48] width 34 height 17
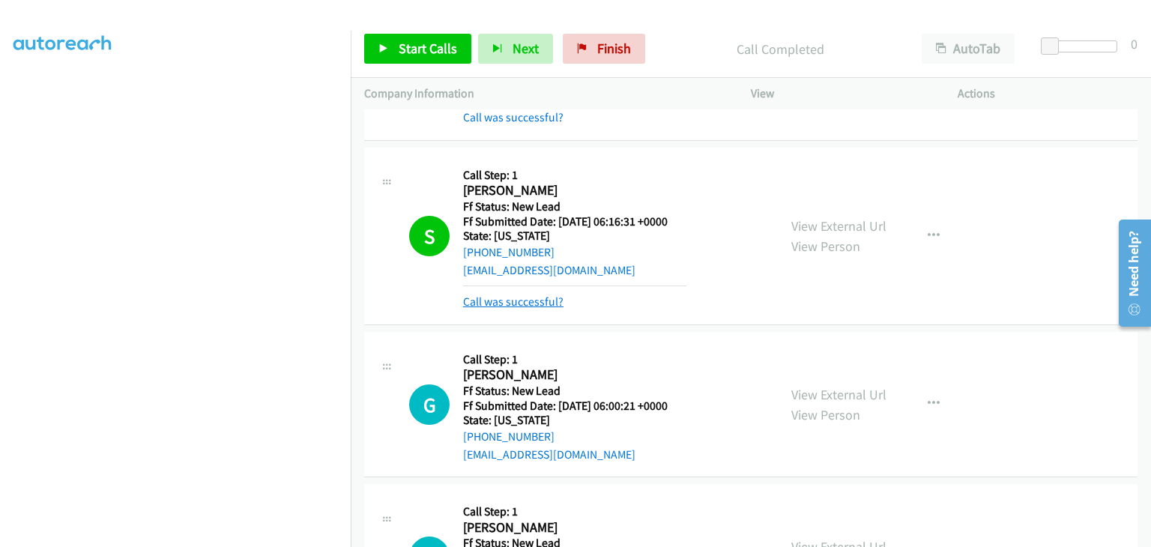
click at [526, 303] on link "Call was successful?" at bounding box center [513, 301] width 100 height 14
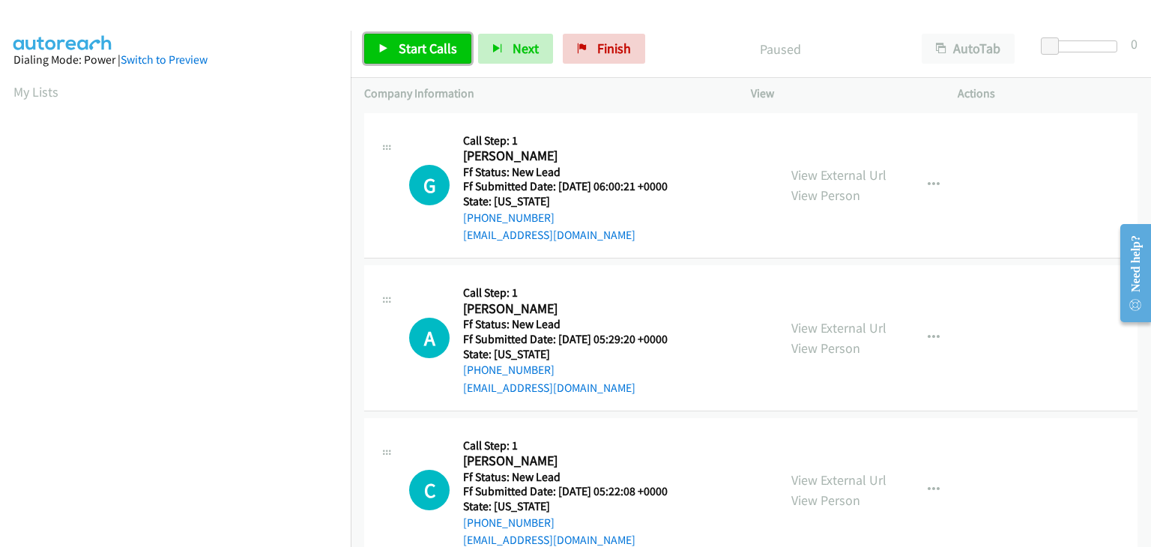
click at [437, 53] on span "Start Calls" at bounding box center [428, 48] width 58 height 17
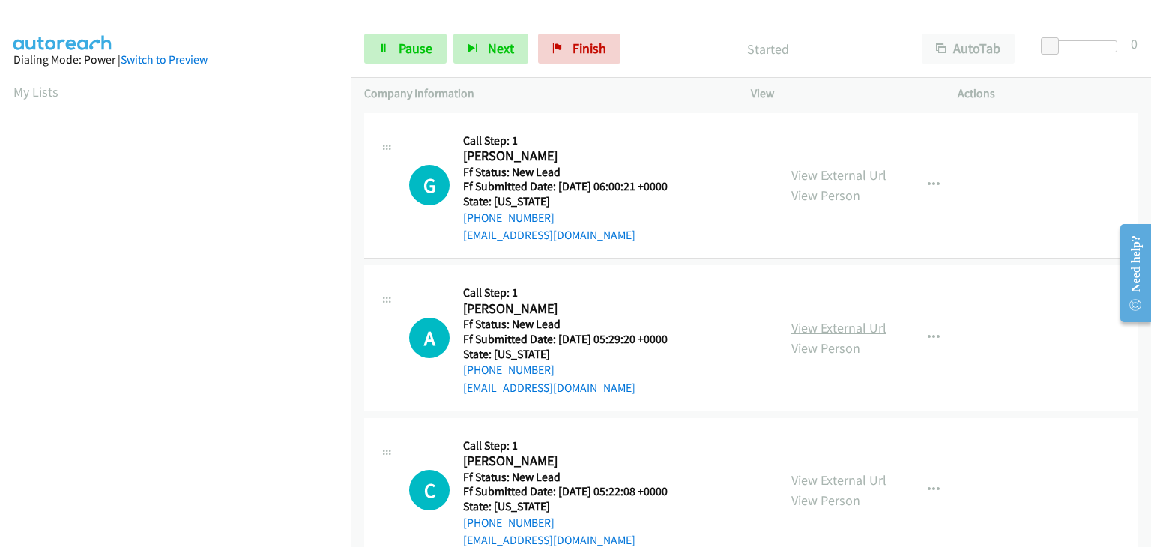
click at [847, 330] on link "View External Url" at bounding box center [838, 327] width 95 height 17
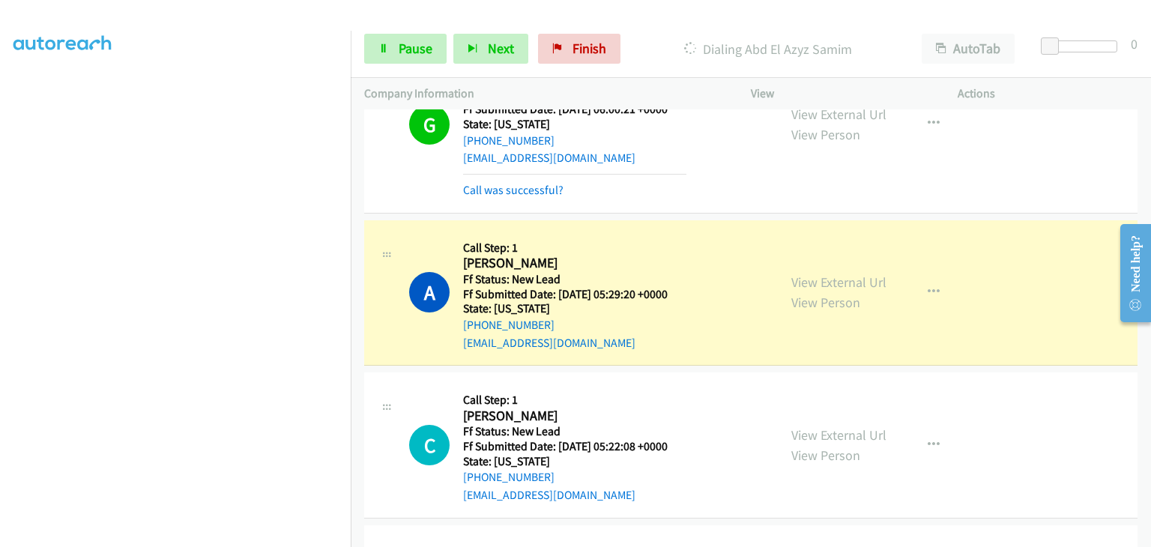
scroll to position [150, 0]
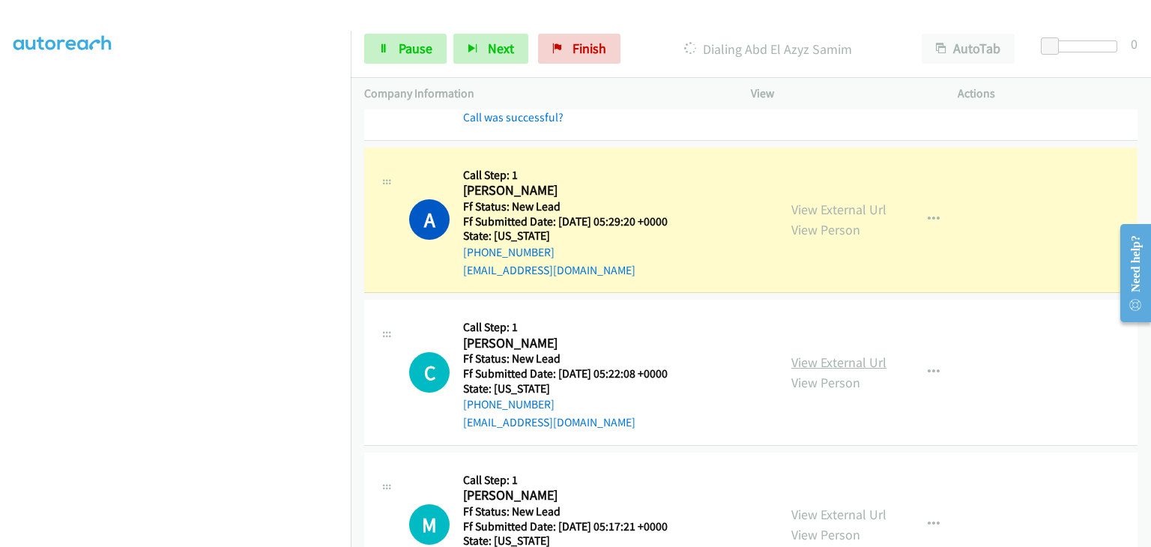
click at [831, 362] on link "View External Url" at bounding box center [838, 362] width 95 height 17
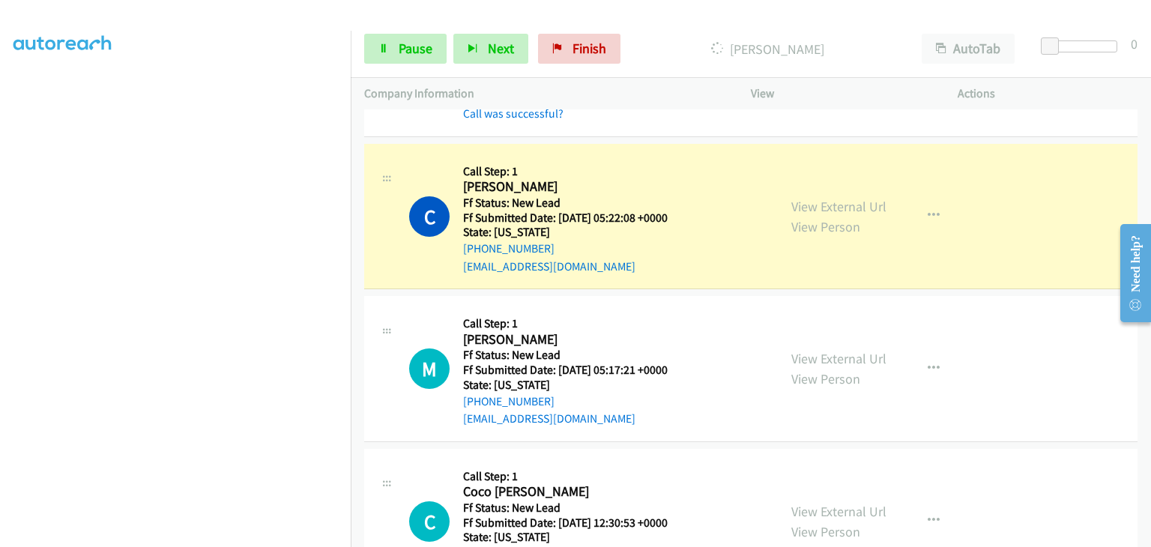
scroll to position [375, 0]
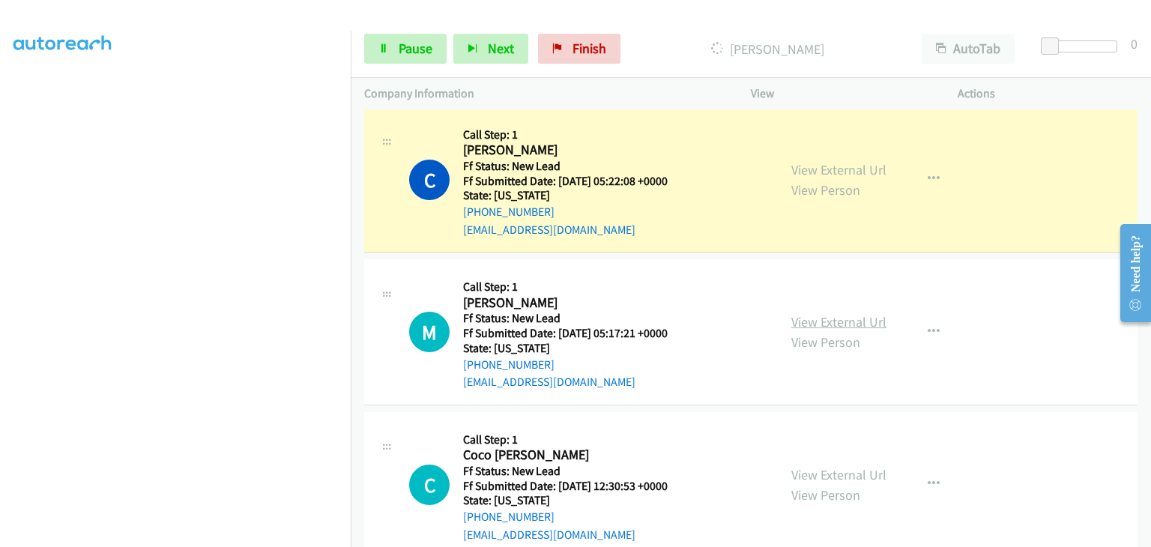
click at [818, 318] on link "View External Url" at bounding box center [838, 321] width 95 height 17
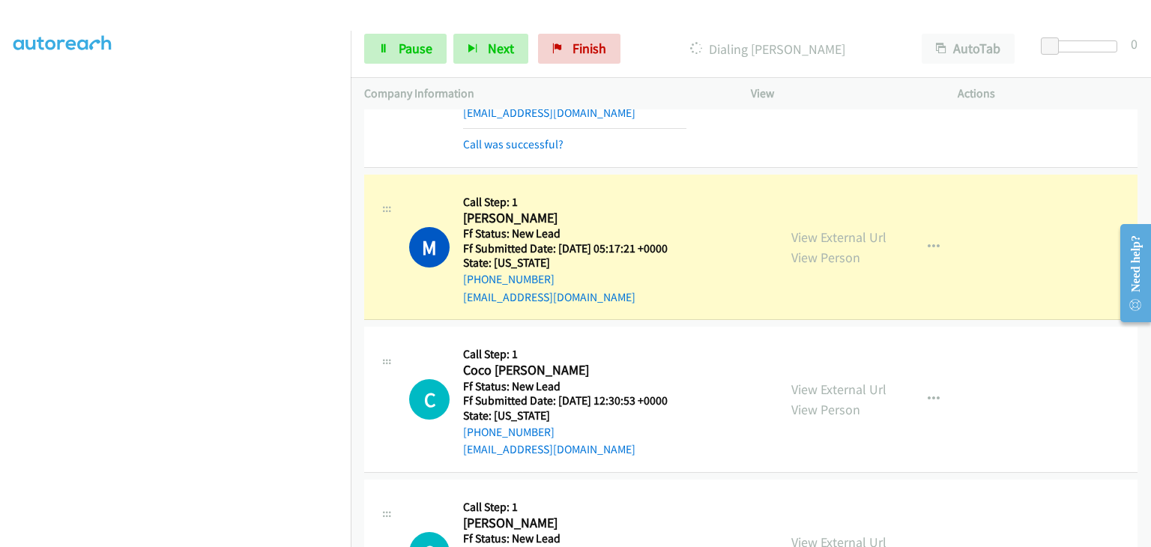
scroll to position [518, 0]
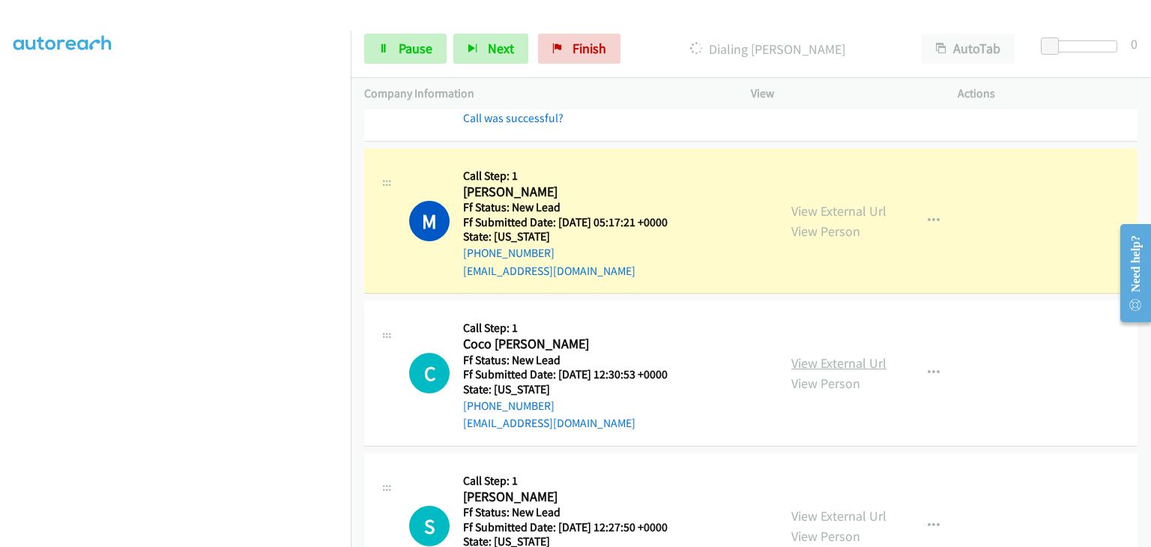
click at [851, 364] on link "View External Url" at bounding box center [838, 362] width 95 height 17
click at [399, 46] on span "Pause" at bounding box center [416, 48] width 34 height 17
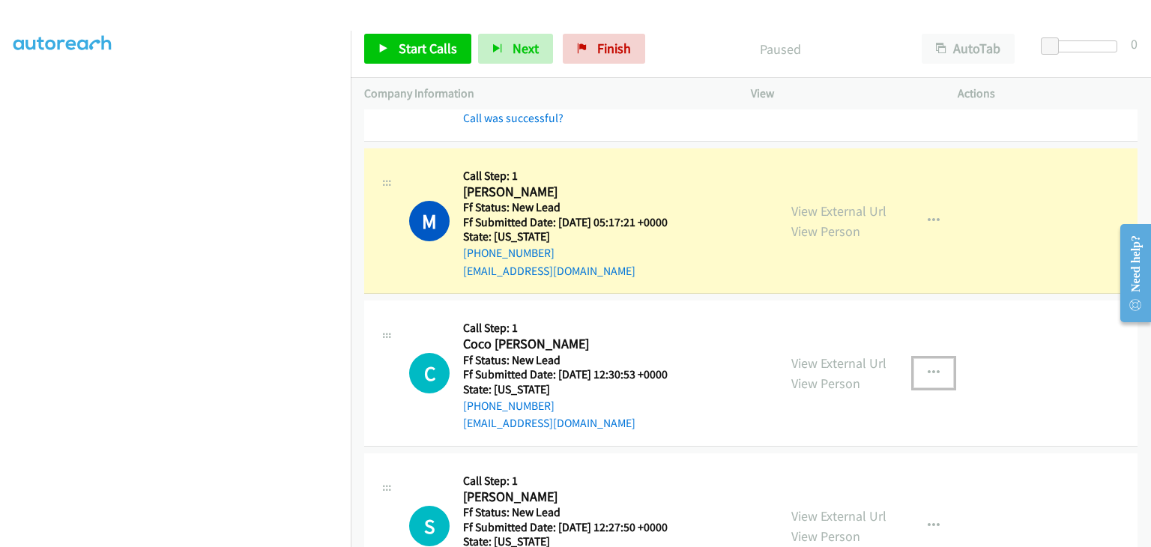
click at [927, 374] on icon "button" at bounding box center [933, 373] width 12 height 12
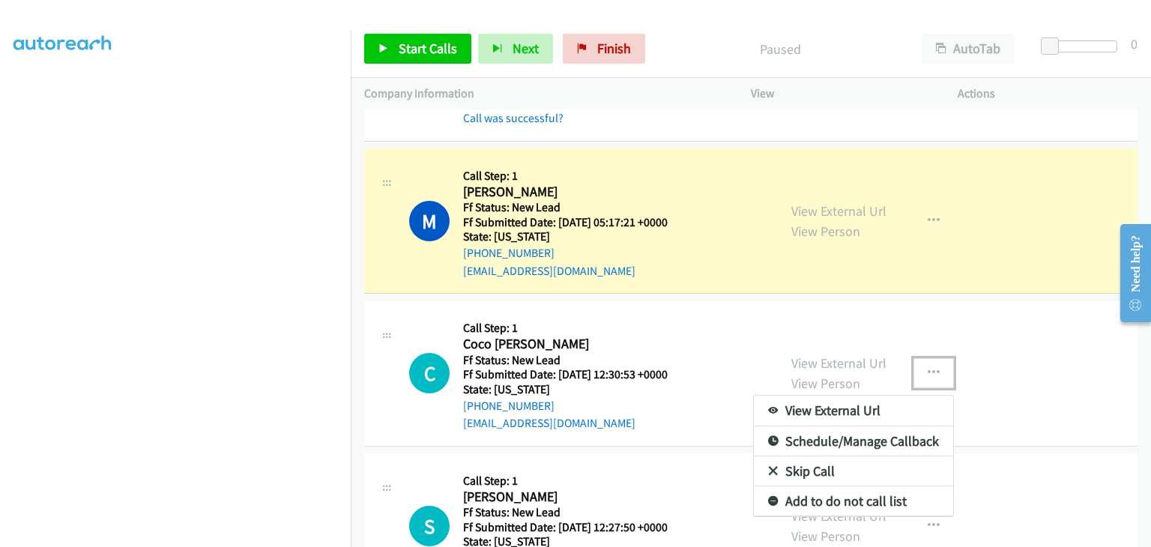
click at [834, 467] on link "Skip Call" at bounding box center [853, 471] width 199 height 30
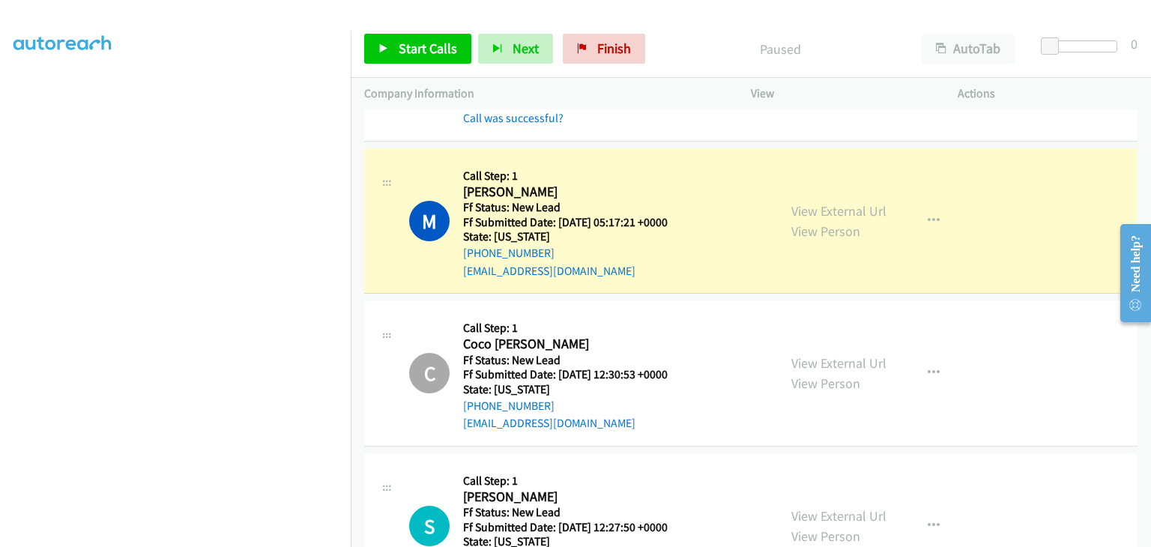
scroll to position [294, 0]
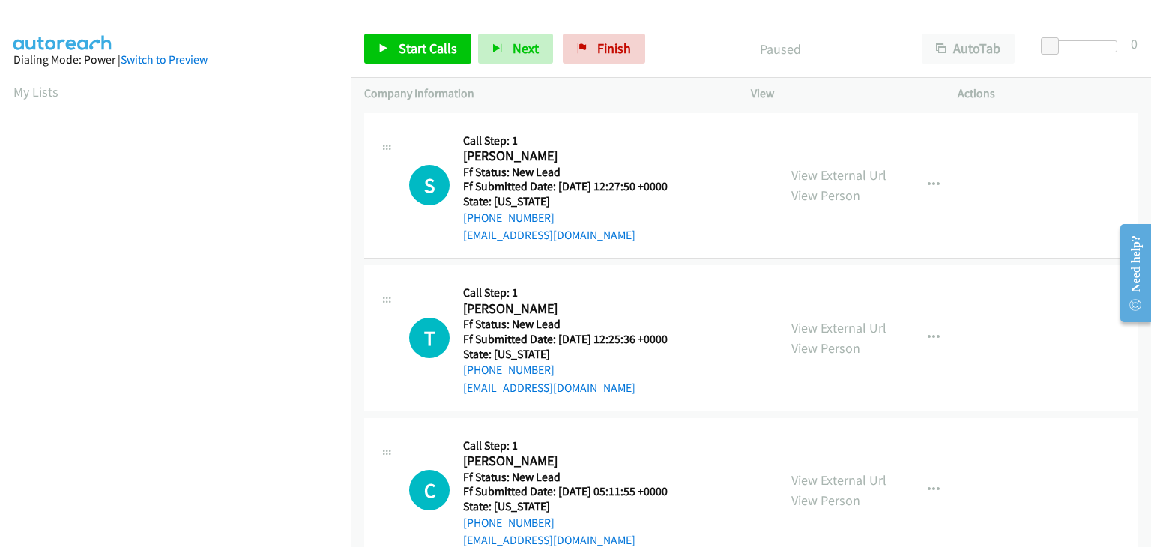
click at [815, 179] on link "View External Url" at bounding box center [838, 174] width 95 height 17
click at [417, 52] on span "Start Calls" at bounding box center [428, 48] width 58 height 17
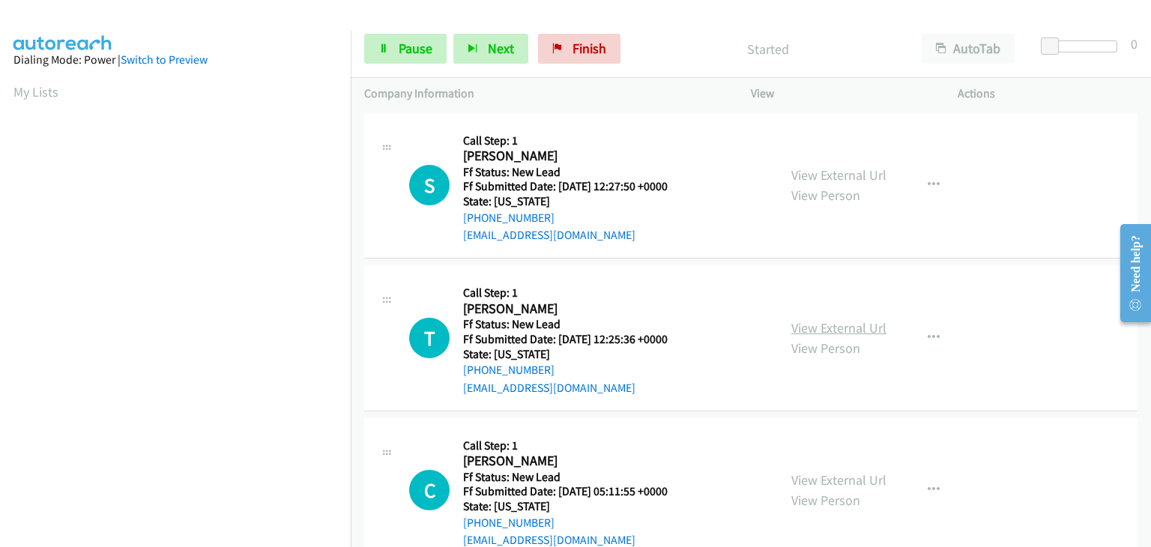
click at [826, 320] on link "View External Url" at bounding box center [838, 327] width 95 height 17
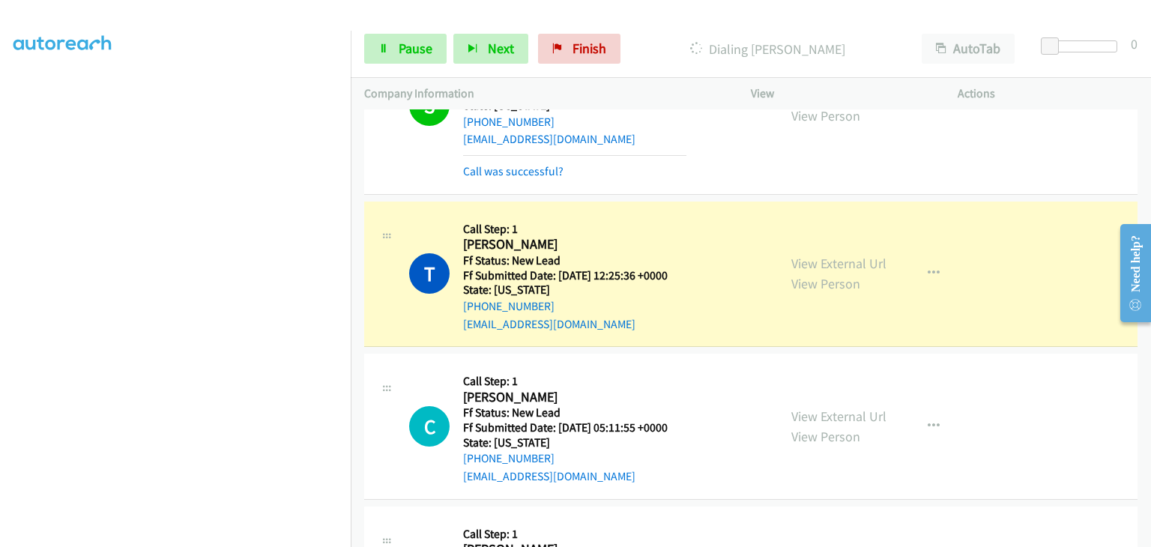
scroll to position [222, 0]
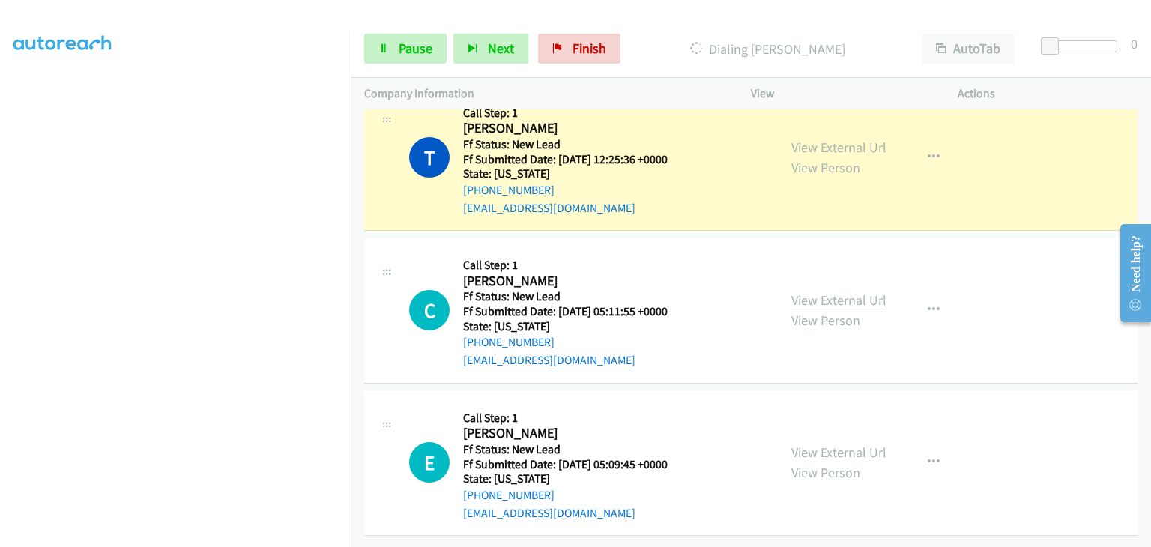
click at [799, 292] on link "View External Url" at bounding box center [838, 299] width 95 height 17
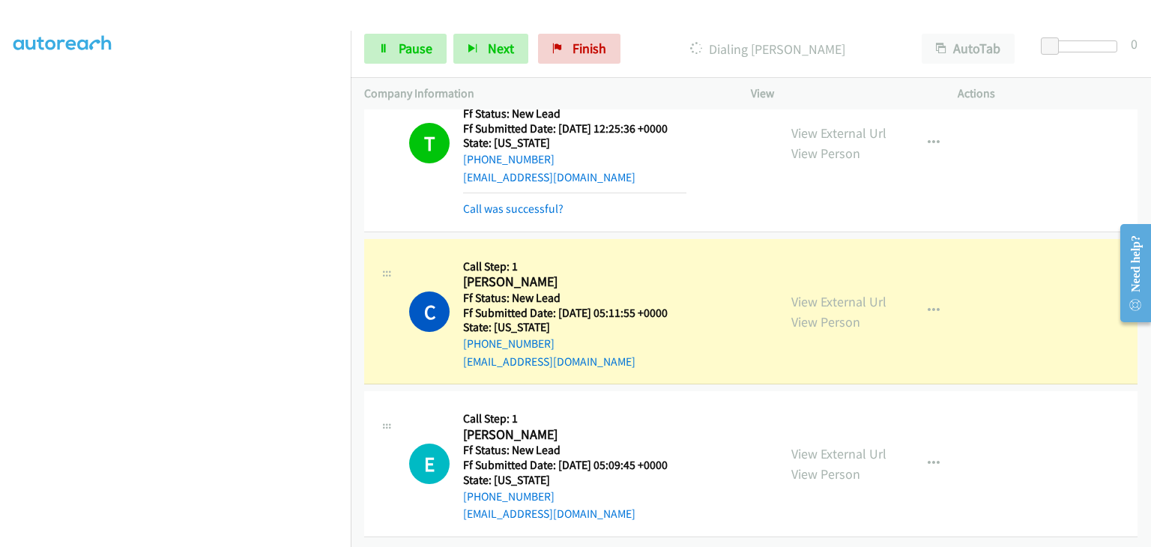
scroll to position [254, 0]
click at [849, 444] on link "View External Url" at bounding box center [838, 452] width 95 height 17
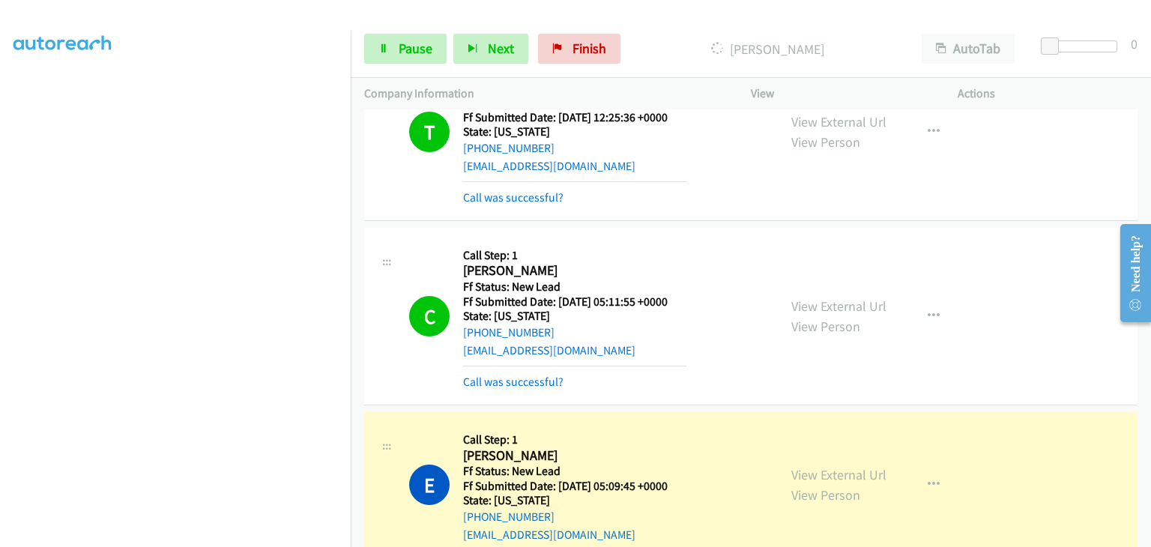
scroll to position [285, 0]
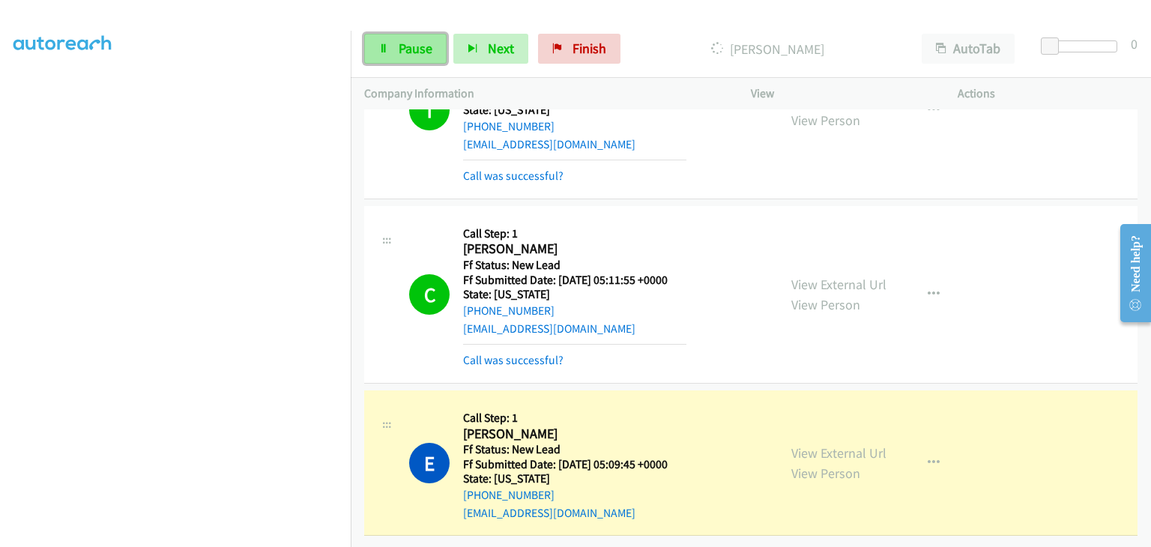
click at [425, 50] on span "Pause" at bounding box center [416, 48] width 34 height 17
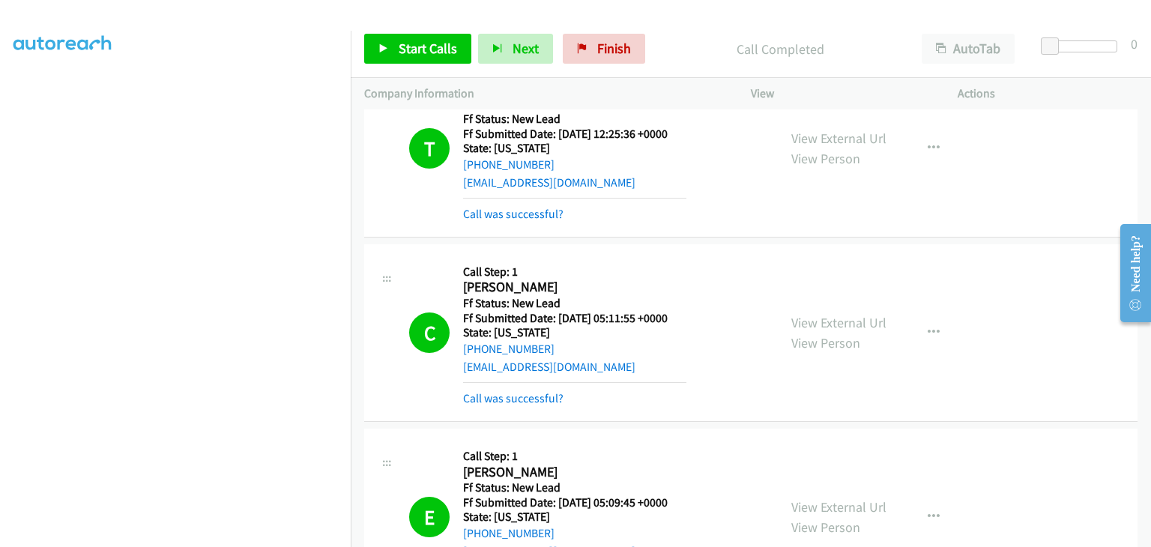
scroll to position [366, 0]
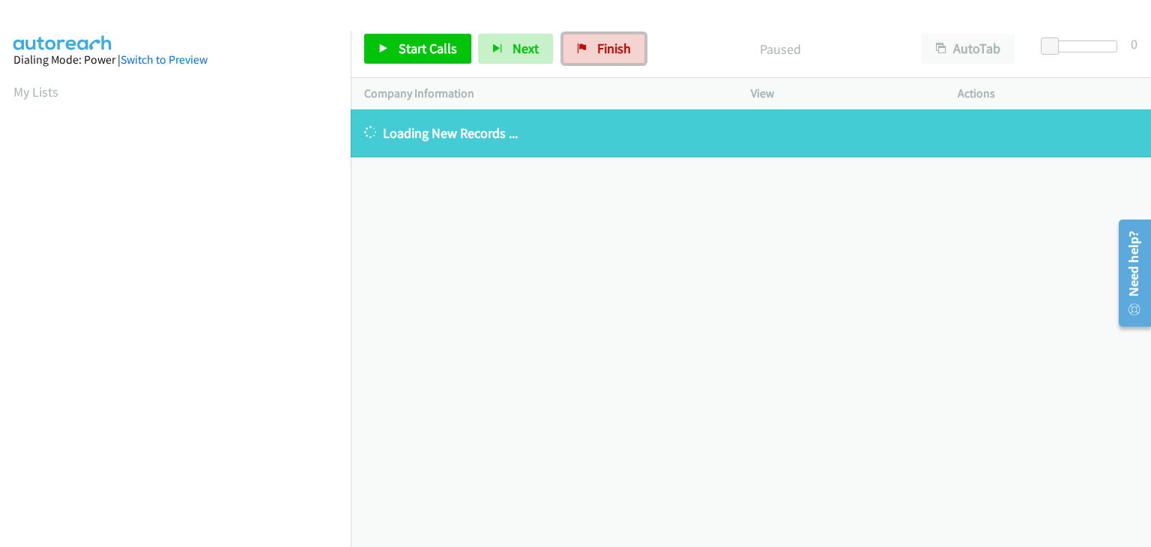
drag, startPoint x: 587, startPoint y: 53, endPoint x: 625, endPoint y: 74, distance: 43.6
click at [587, 53] on link "Finish" at bounding box center [604, 49] width 82 height 30
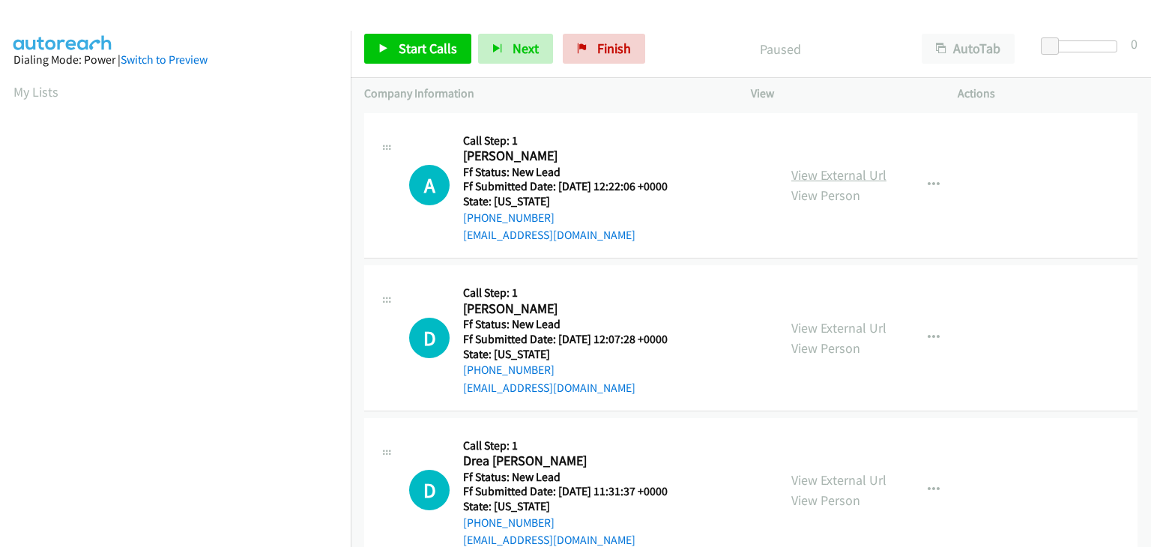
click at [818, 169] on link "View External Url" at bounding box center [838, 174] width 95 height 17
click at [454, 54] on link "Start Calls" at bounding box center [417, 49] width 107 height 30
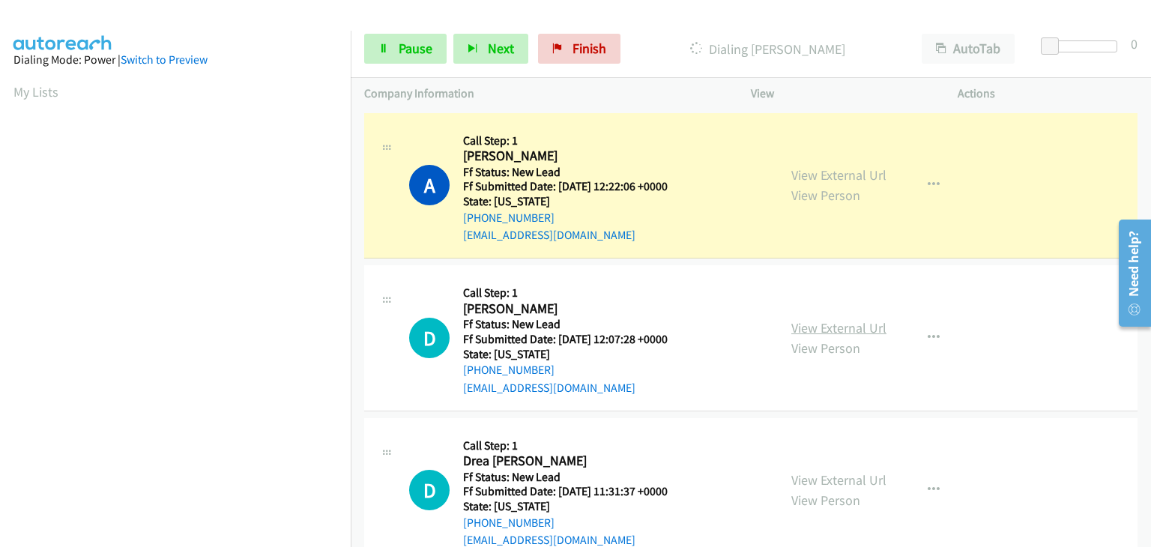
click at [808, 325] on link "View External Url" at bounding box center [838, 327] width 95 height 17
click at [405, 46] on span "Pause" at bounding box center [416, 48] width 34 height 17
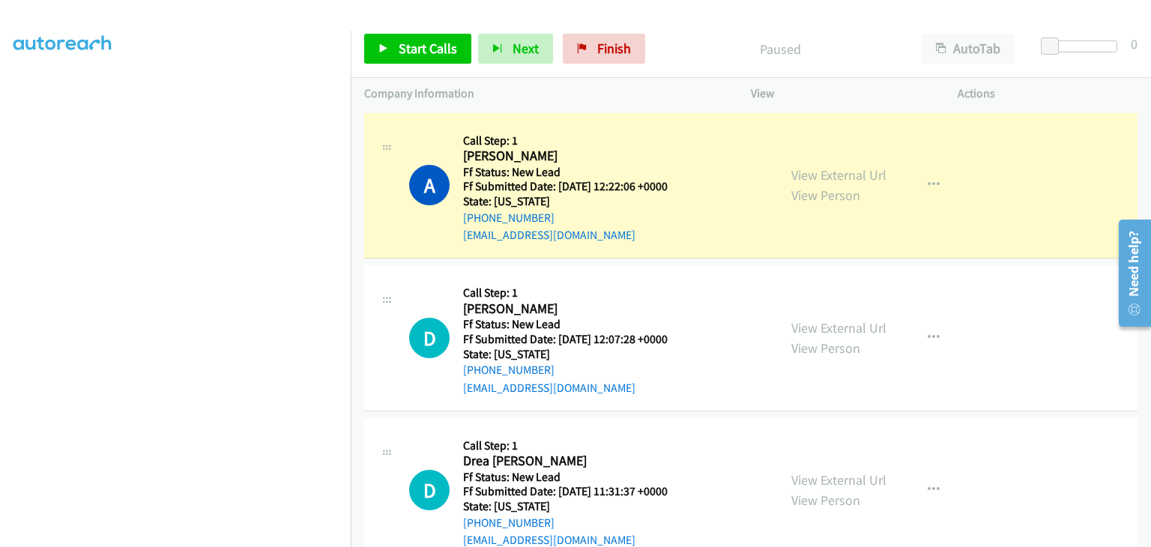
scroll to position [294, 0]
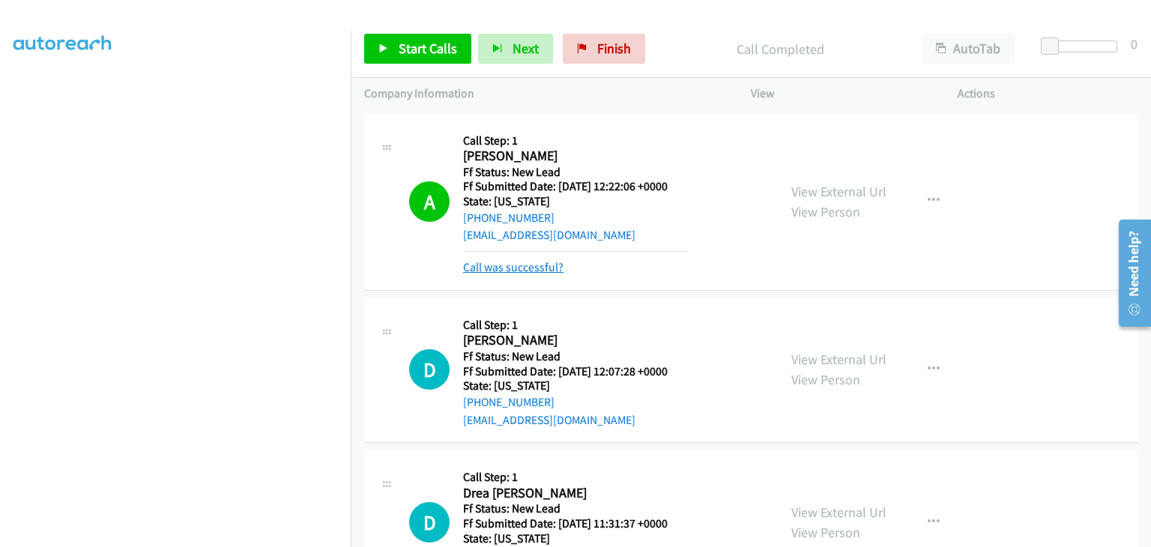
click at [499, 261] on link "Call was successful?" at bounding box center [513, 267] width 100 height 14
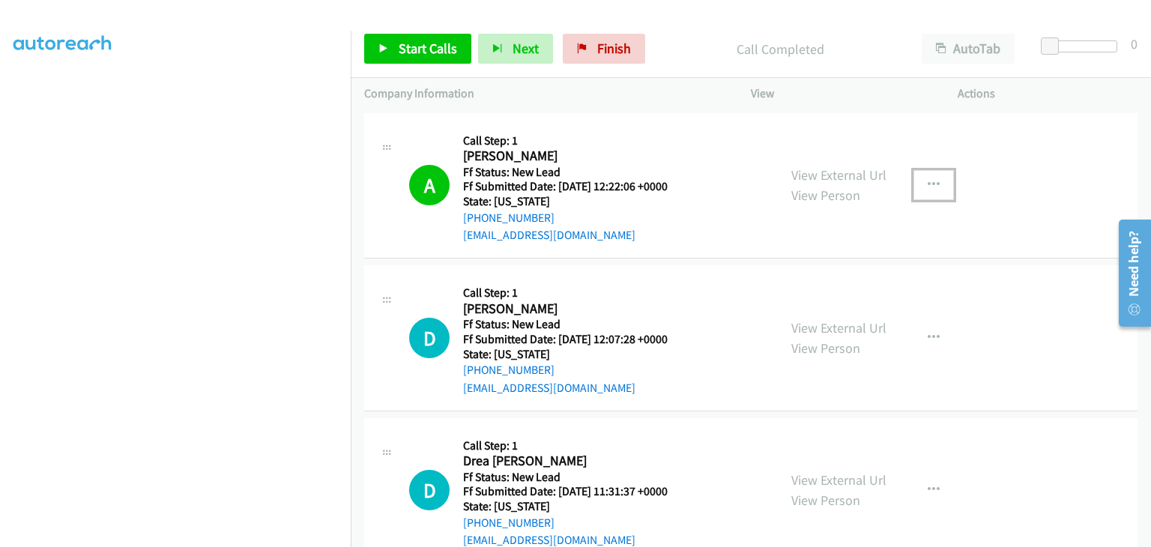
click at [917, 187] on button "button" at bounding box center [933, 185] width 40 height 30
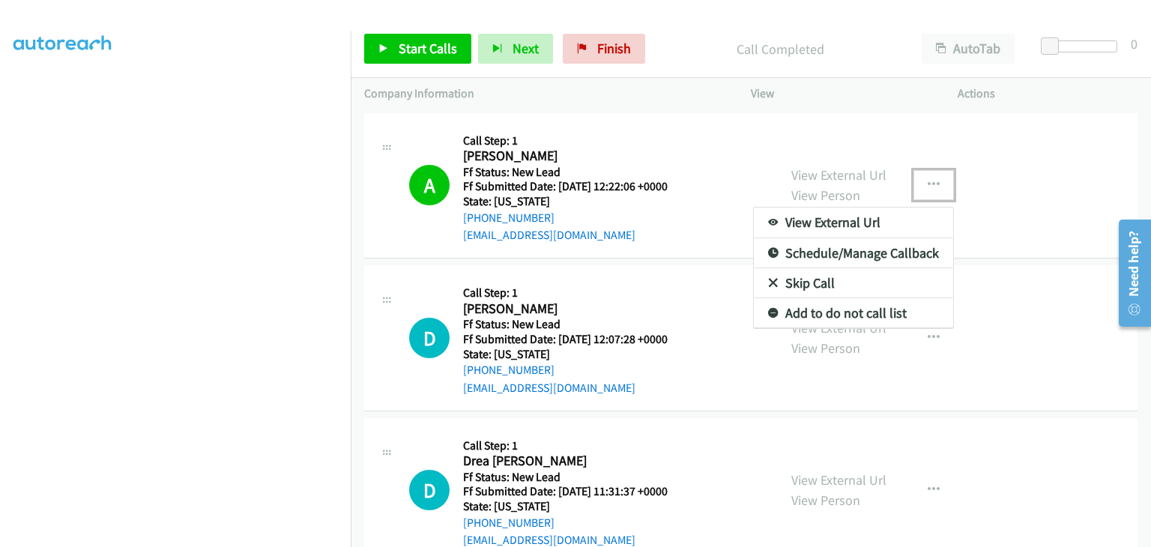
click at [874, 304] on link "Add to do not call list" at bounding box center [853, 313] width 199 height 30
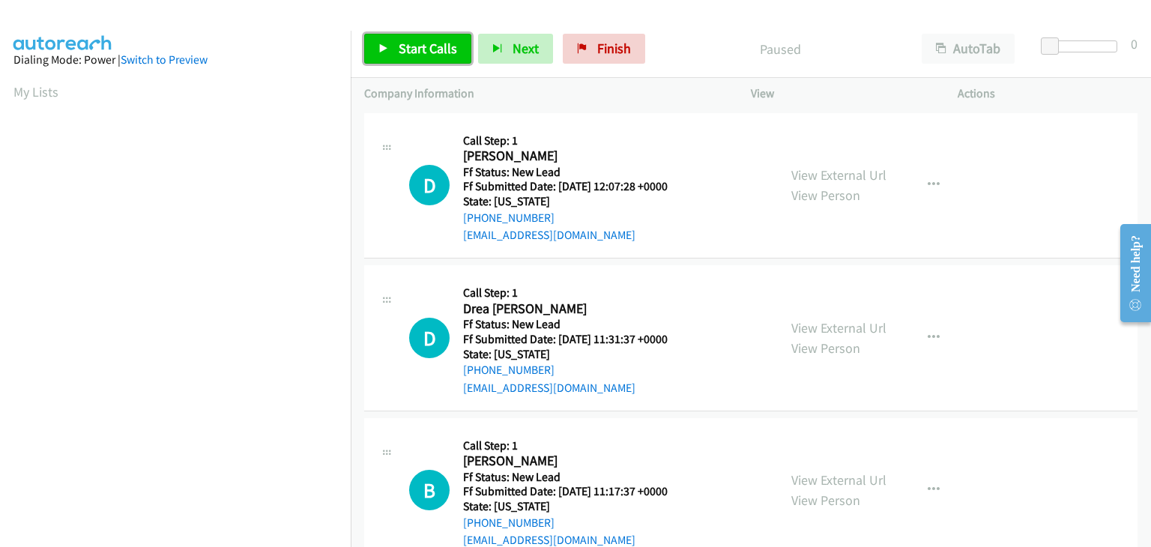
click at [438, 58] on link "Start Calls" at bounding box center [417, 49] width 107 height 30
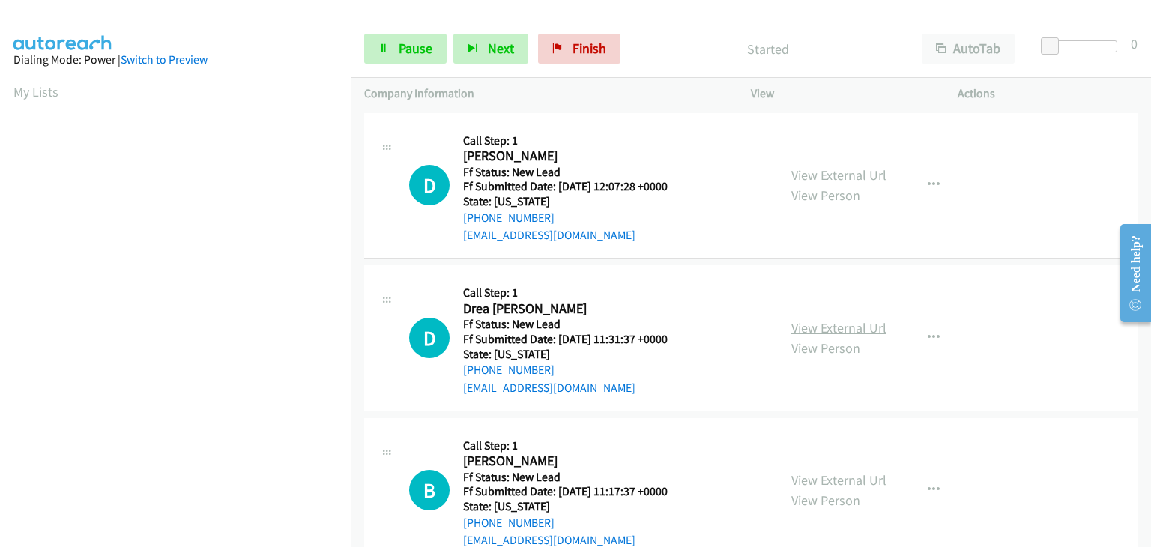
click at [827, 321] on link "View External Url" at bounding box center [838, 327] width 95 height 17
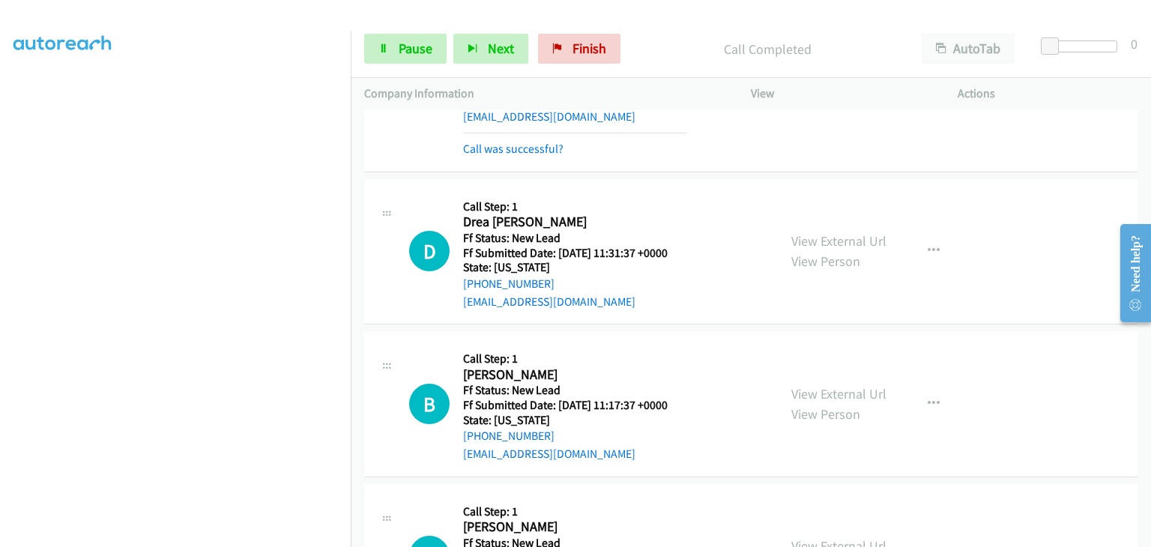
scroll to position [150, 0]
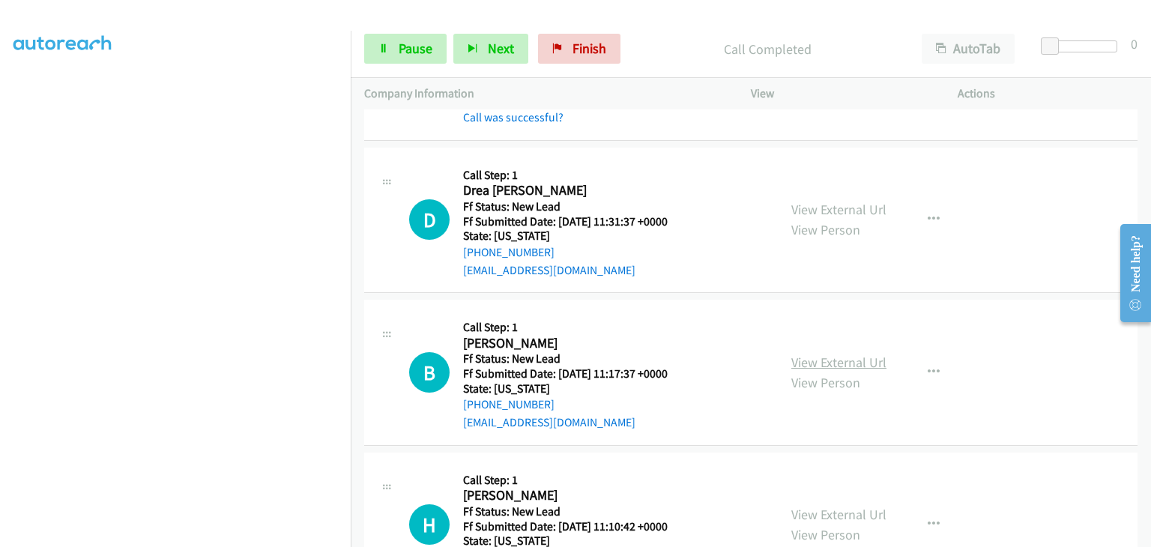
click at [833, 360] on link "View External Url" at bounding box center [838, 362] width 95 height 17
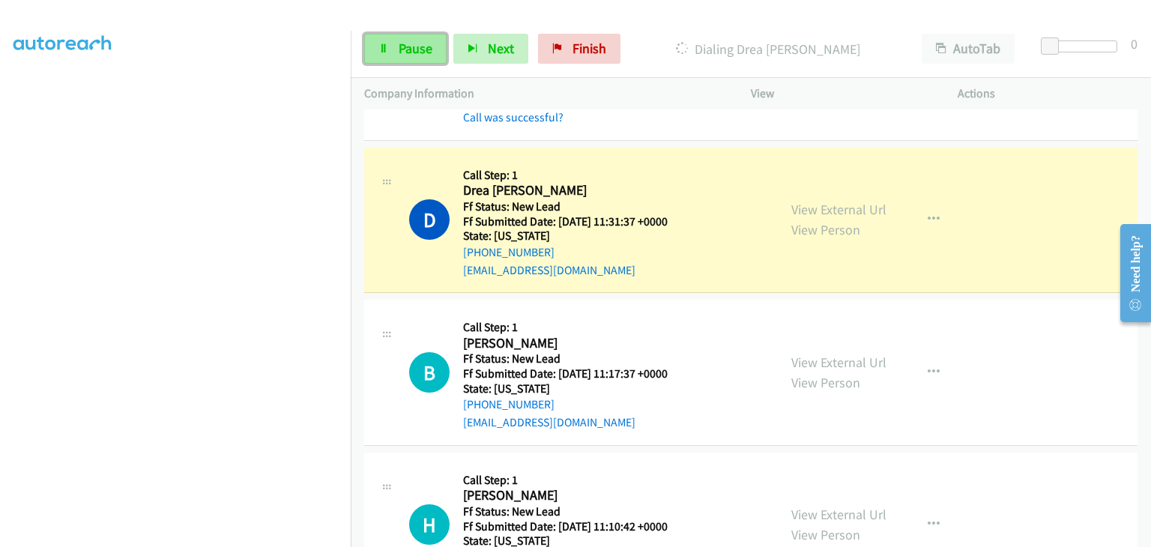
click at [402, 54] on span "Pause" at bounding box center [416, 48] width 34 height 17
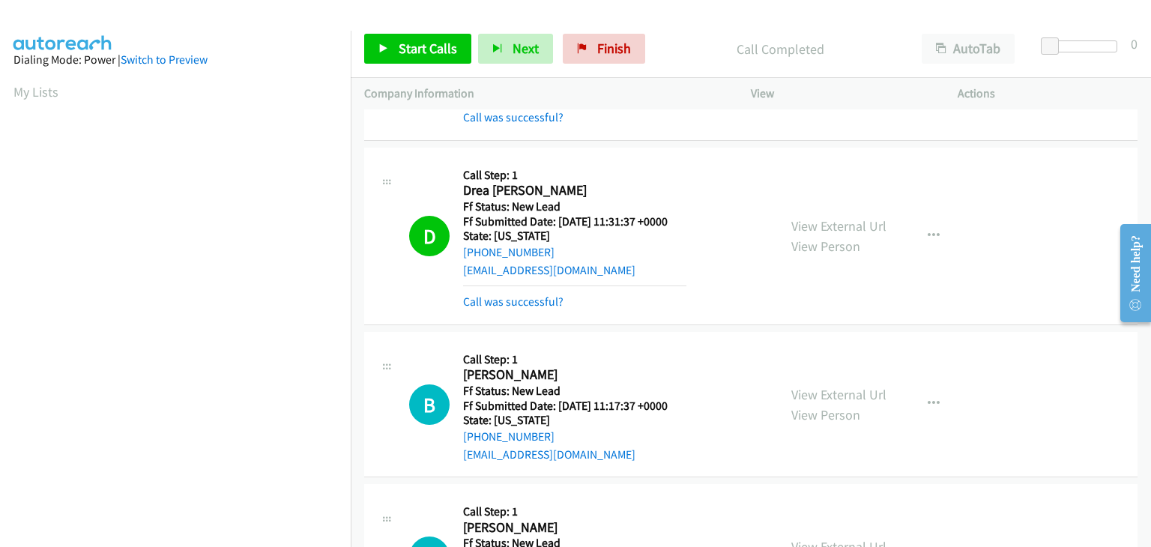
scroll to position [294, 0]
click at [533, 299] on link "Call was successful?" at bounding box center [513, 301] width 100 height 14
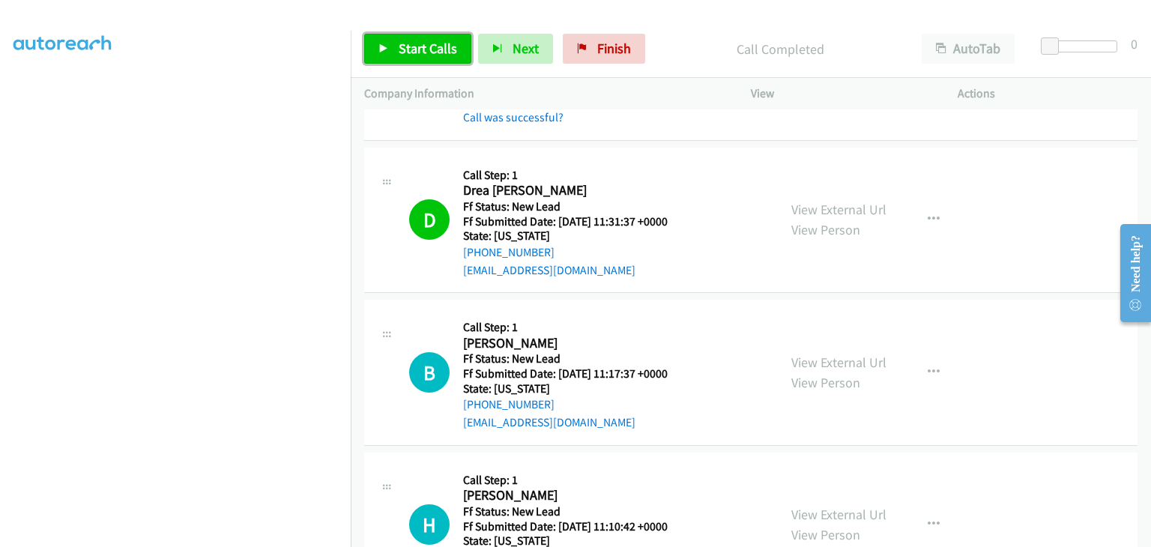
click at [413, 52] on span "Start Calls" at bounding box center [428, 48] width 58 height 17
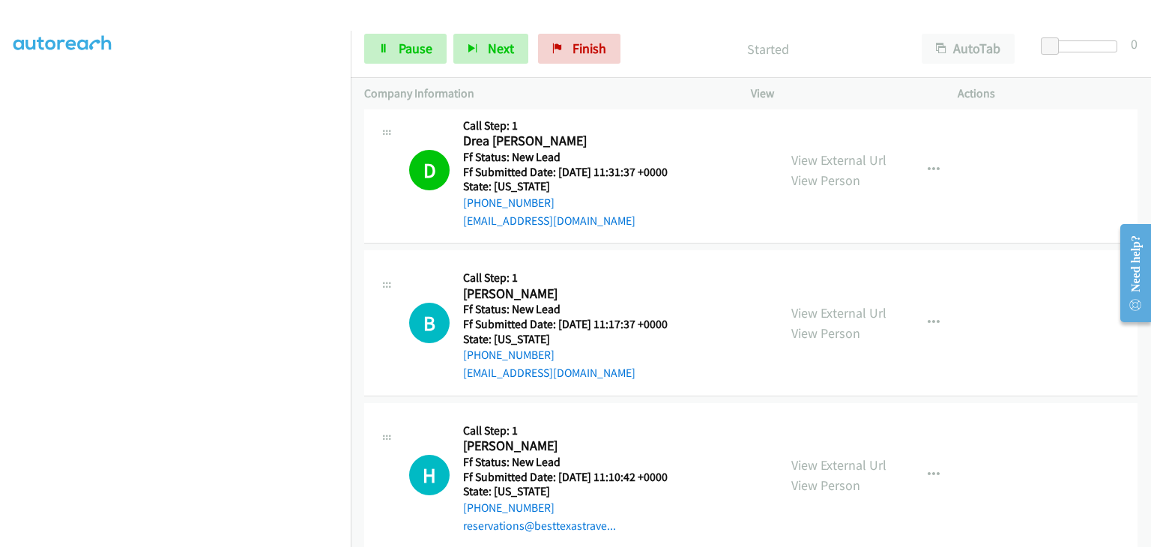
scroll to position [225, 0]
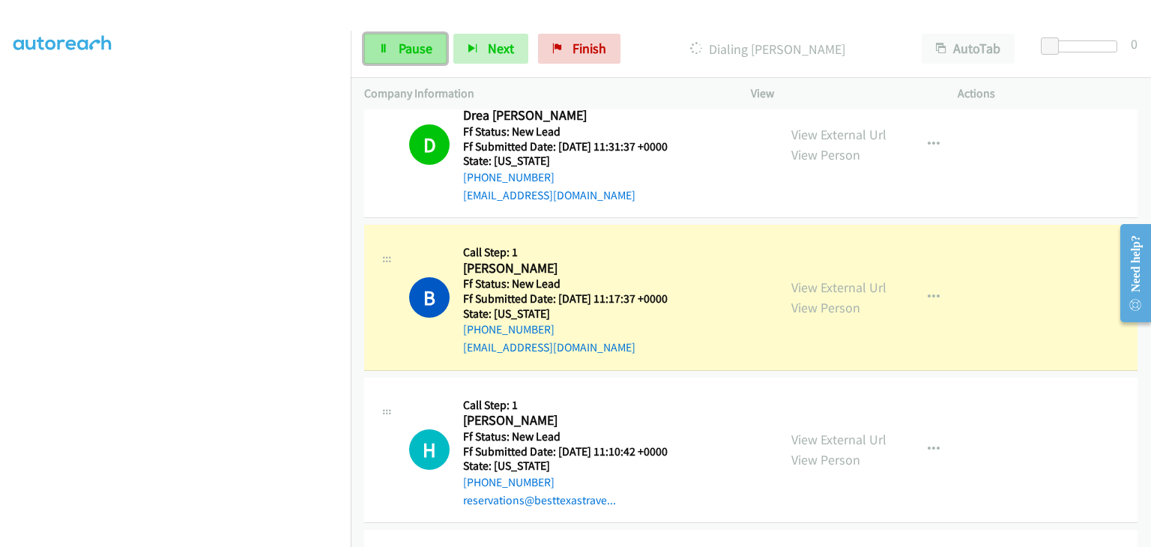
click at [425, 51] on span "Pause" at bounding box center [416, 48] width 34 height 17
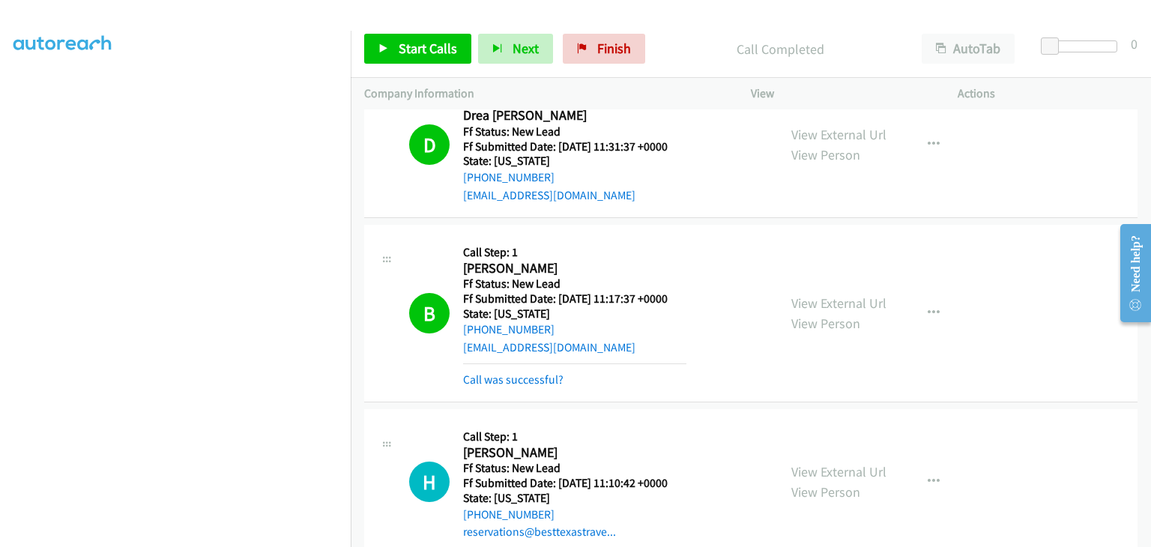
drag, startPoint x: 538, startPoint y: 375, endPoint x: 615, endPoint y: 375, distance: 77.2
click at [538, 375] on link "Call was successful?" at bounding box center [513, 379] width 100 height 14
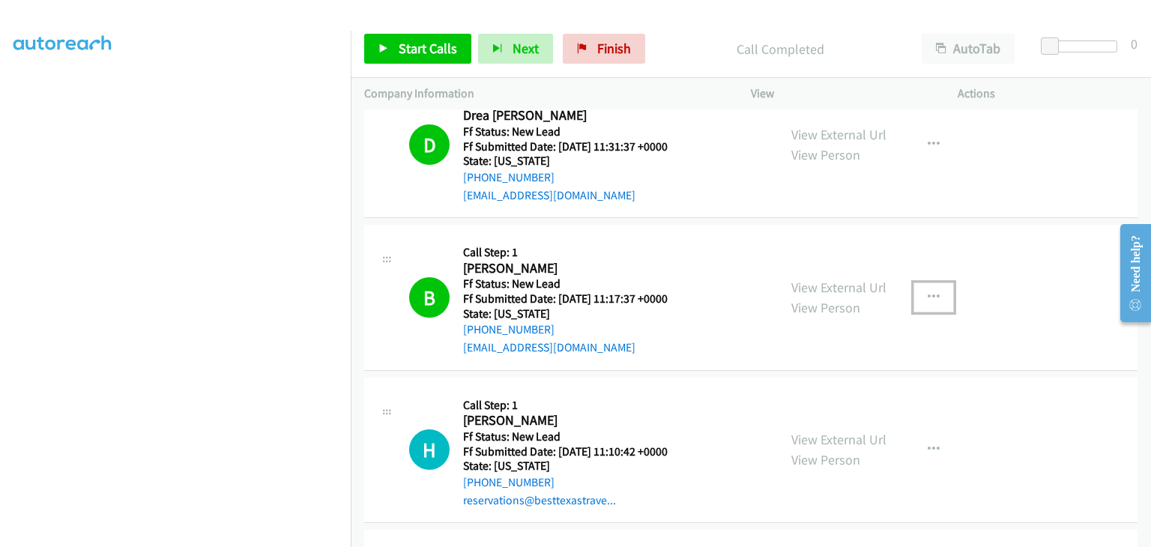
click at [927, 291] on icon "button" at bounding box center [933, 297] width 12 height 12
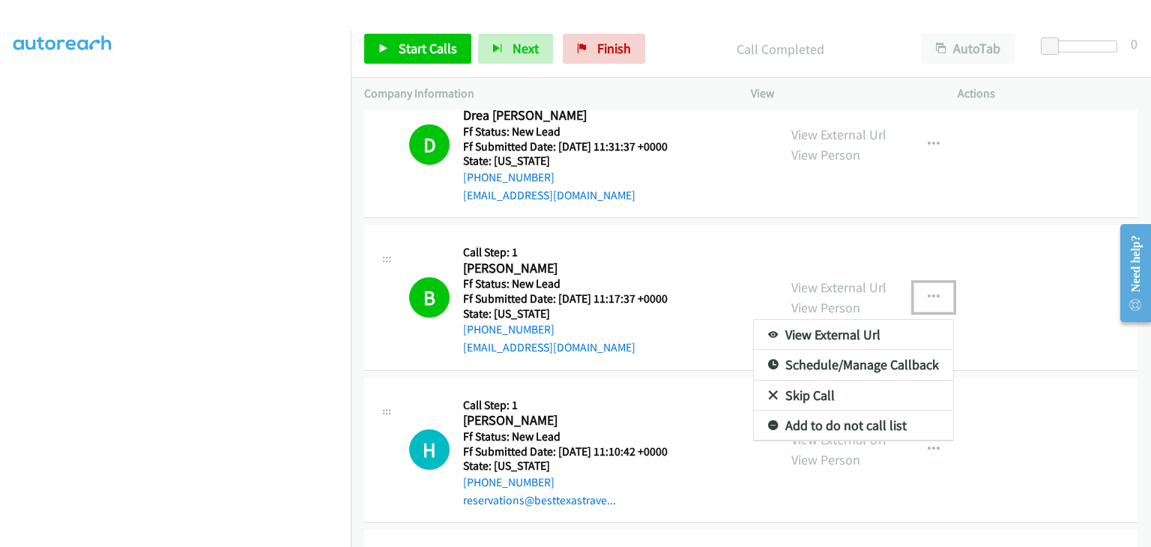
click at [838, 420] on link "Add to do not call list" at bounding box center [853, 426] width 199 height 30
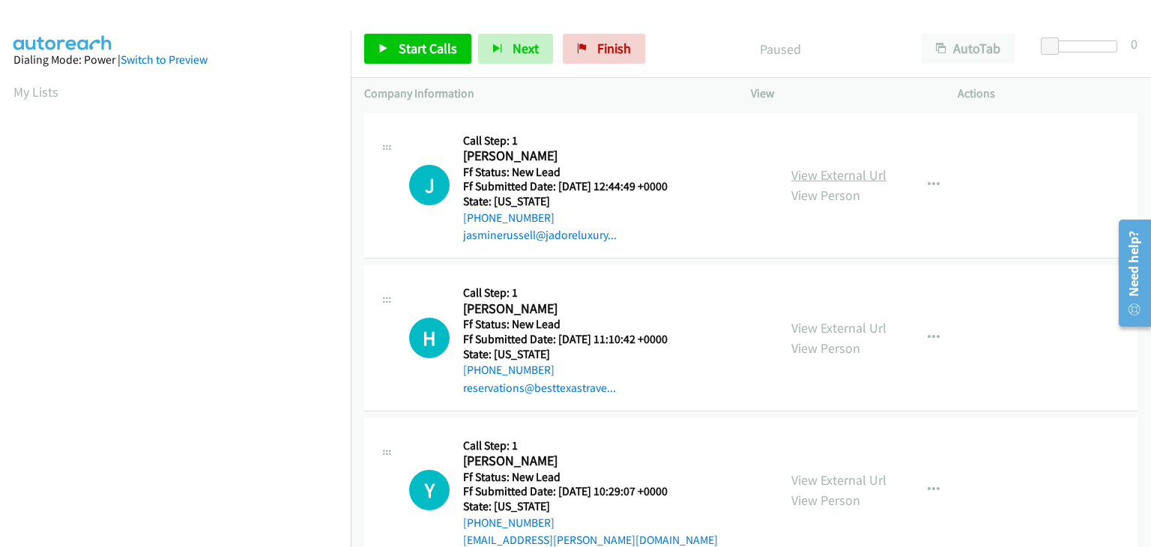
click at [822, 170] on link "View External Url" at bounding box center [838, 174] width 95 height 17
click at [399, 52] on span "Start Calls" at bounding box center [428, 48] width 58 height 17
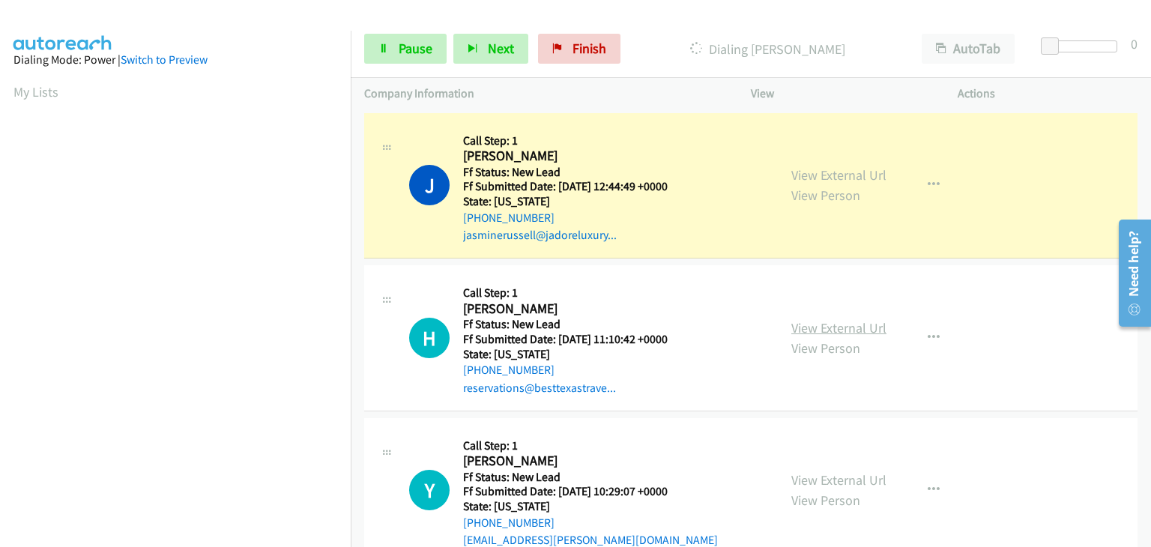
click at [840, 319] on link "View External Url" at bounding box center [838, 327] width 95 height 17
click at [414, 53] on span "Pause" at bounding box center [416, 48] width 34 height 17
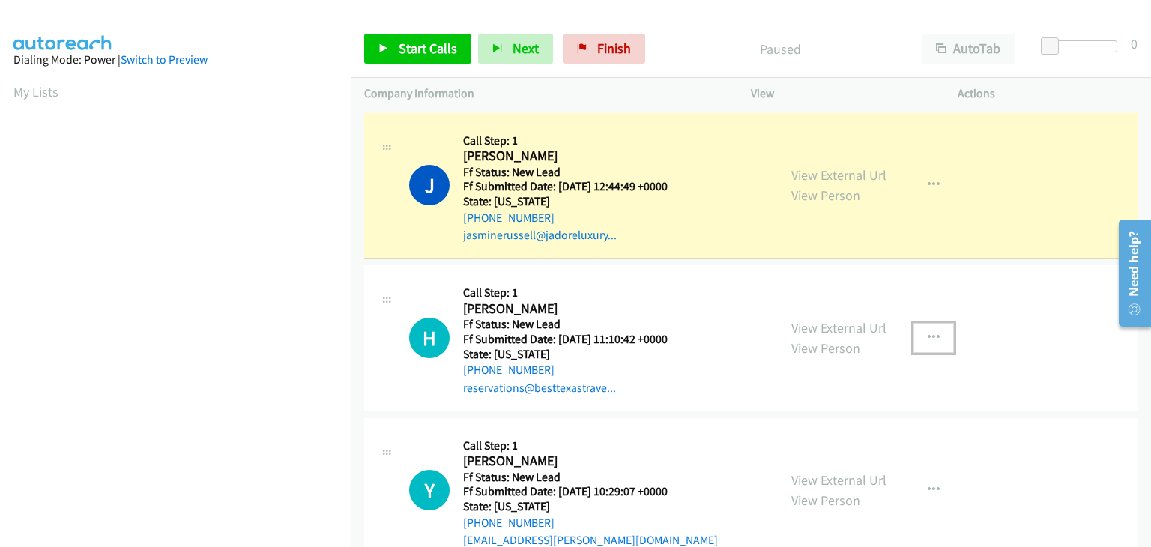
drag, startPoint x: 916, startPoint y: 336, endPoint x: 907, endPoint y: 357, distance: 22.8
click at [917, 336] on button "button" at bounding box center [933, 338] width 40 height 30
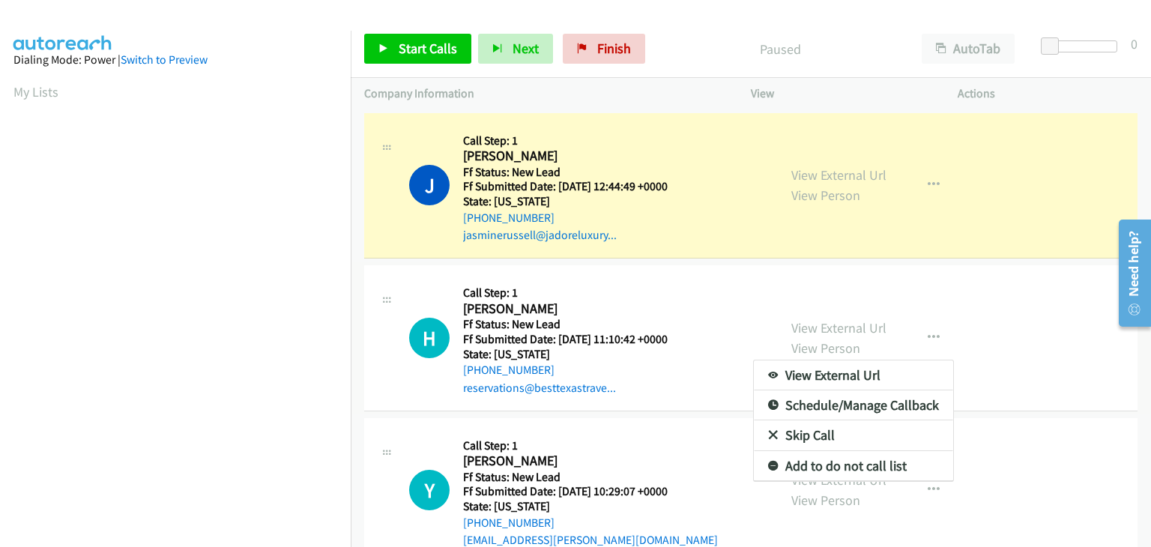
click at [846, 427] on link "Skip Call" at bounding box center [853, 435] width 199 height 30
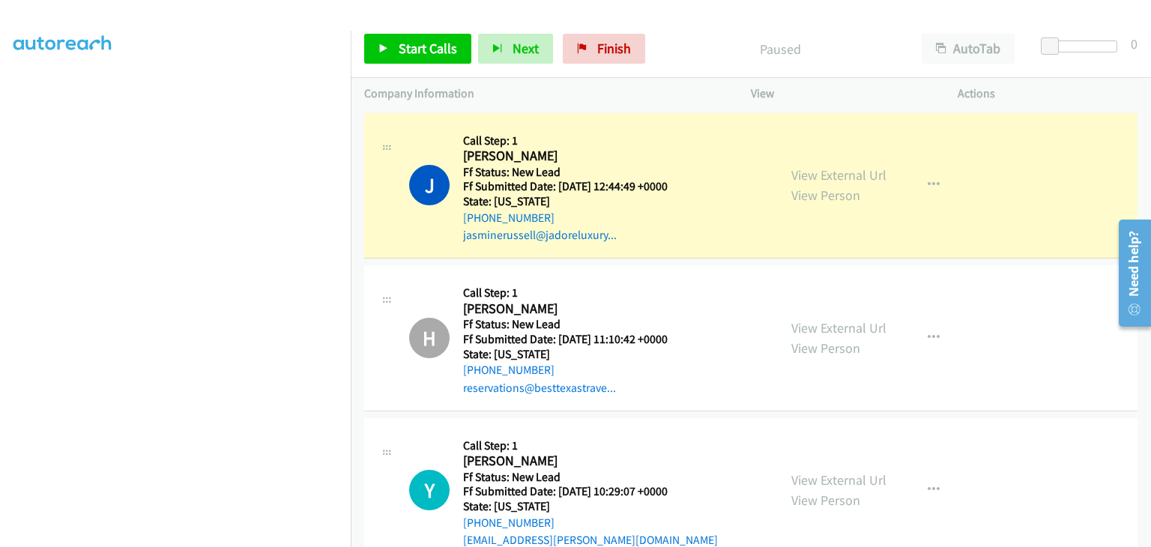
scroll to position [294, 0]
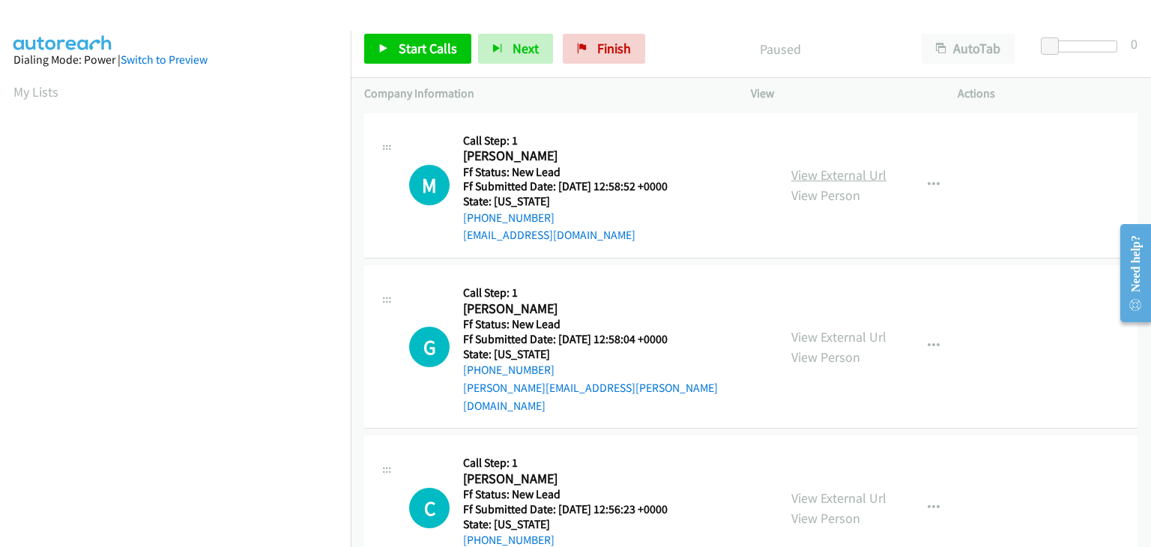
click at [856, 175] on link "View External Url" at bounding box center [838, 174] width 95 height 17
click at [449, 53] on span "Start Calls" at bounding box center [428, 48] width 58 height 17
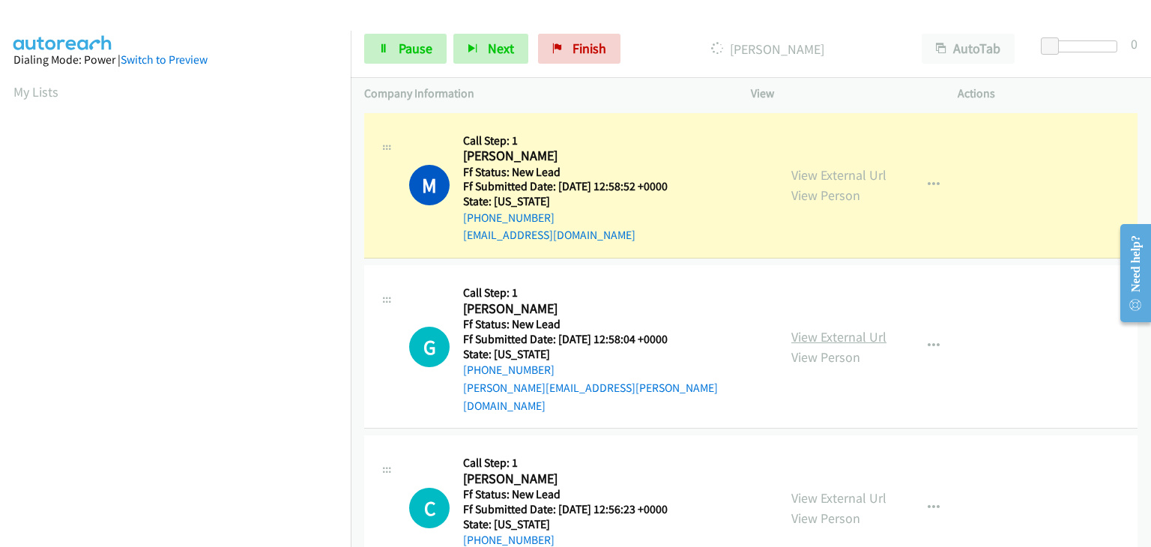
click at [808, 328] on link "View External Url" at bounding box center [838, 336] width 95 height 17
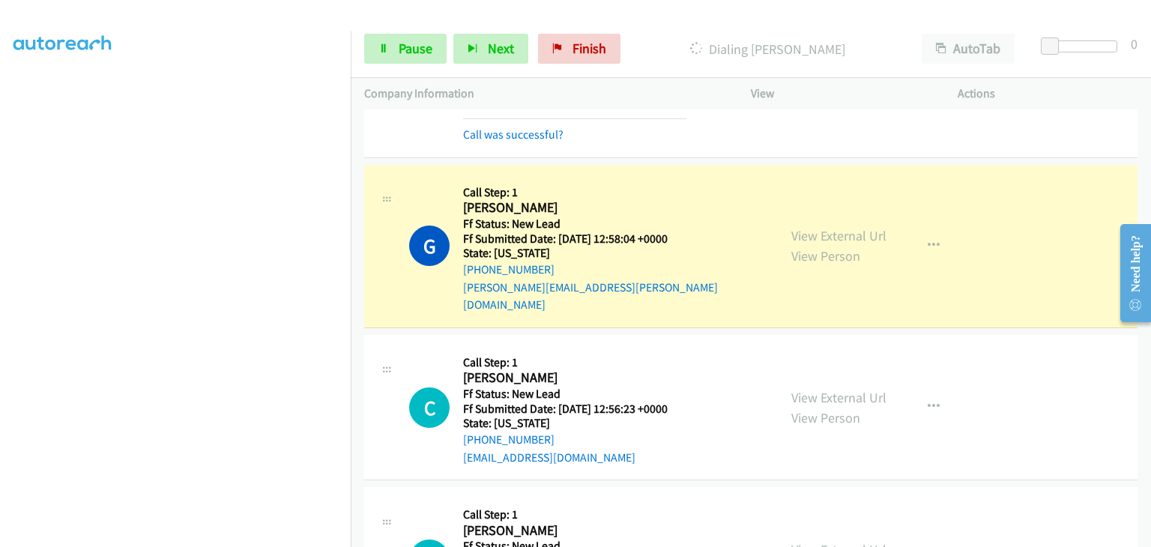
scroll to position [150, 0]
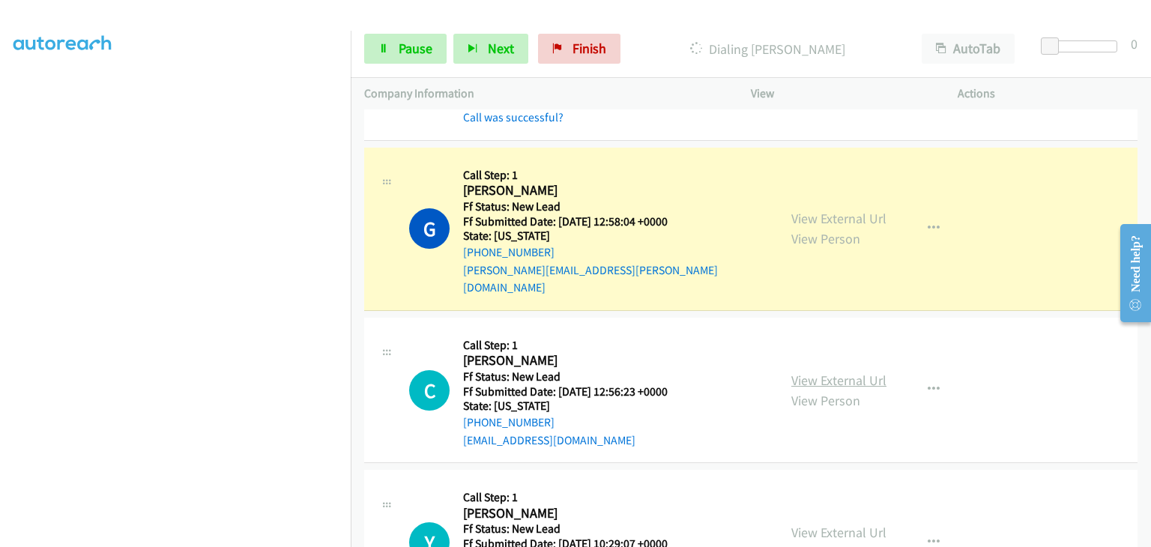
click at [860, 372] on link "View External Url" at bounding box center [838, 380] width 95 height 17
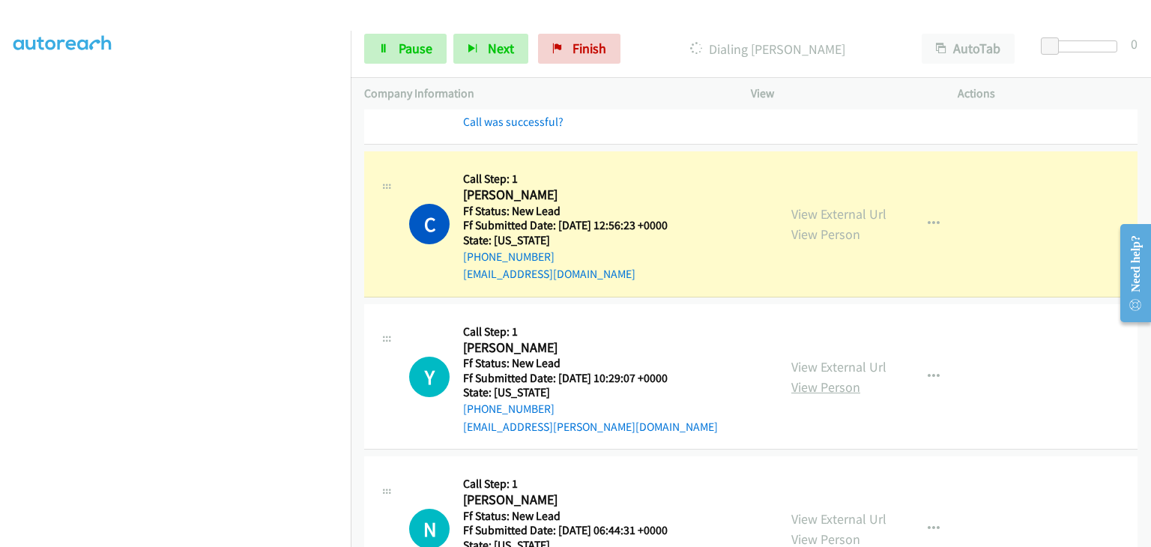
scroll to position [375, 0]
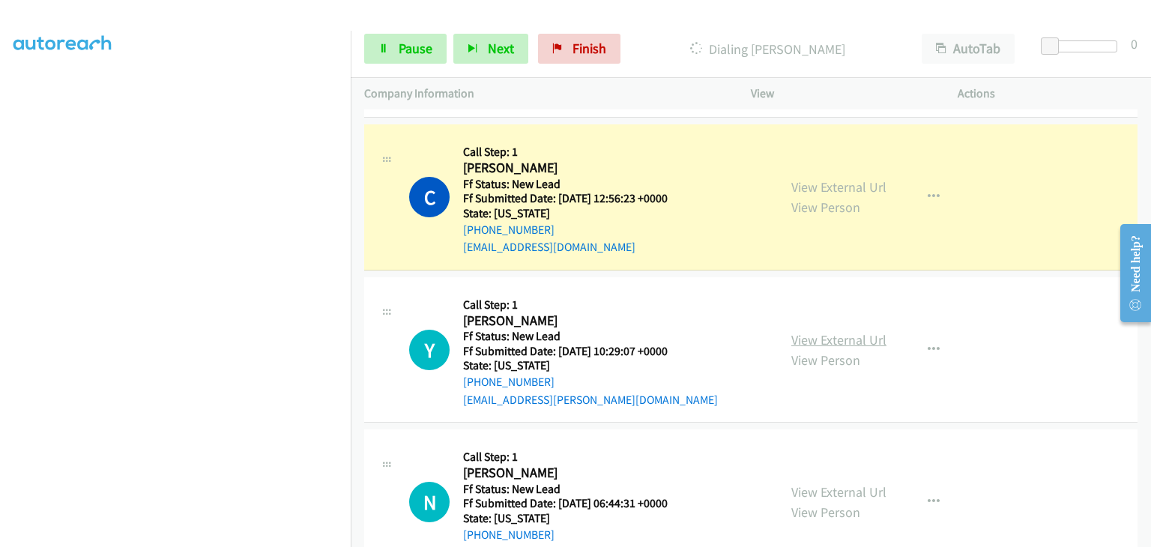
click at [820, 331] on link "View External Url" at bounding box center [838, 339] width 95 height 17
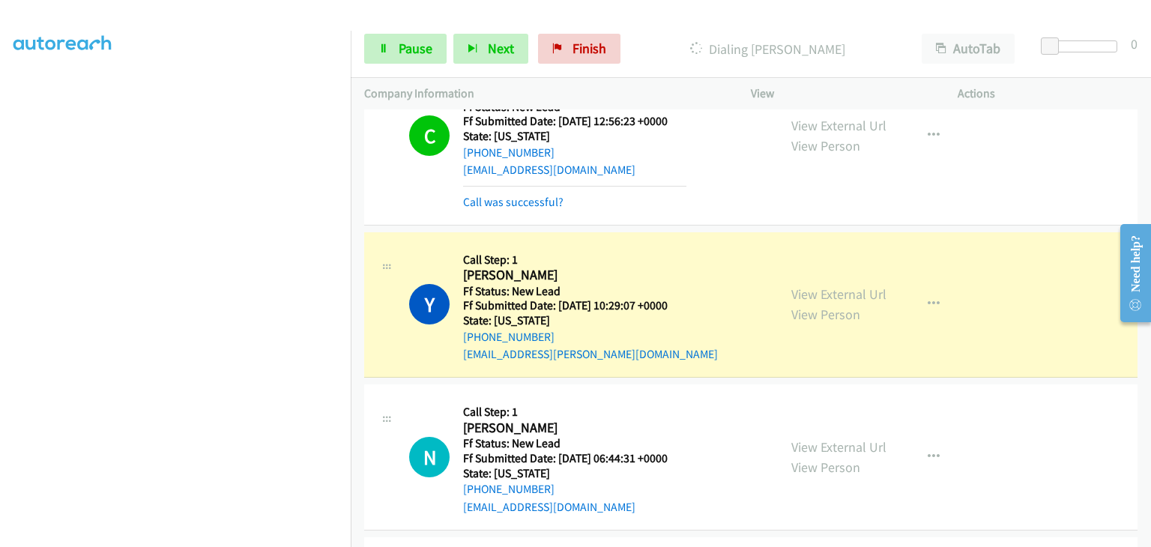
scroll to position [524, 0]
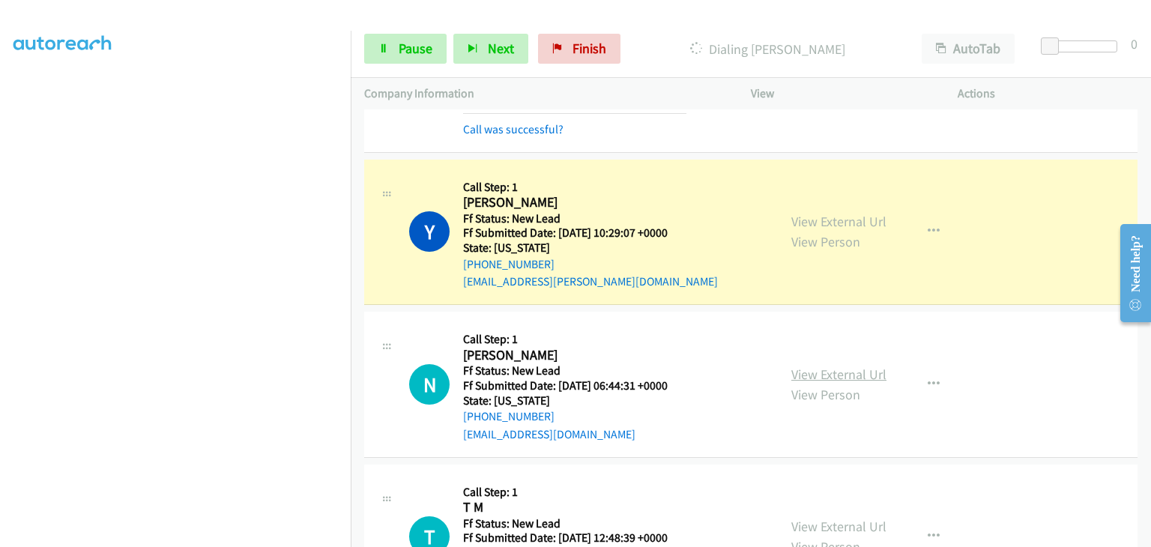
click at [843, 366] on link "View External Url" at bounding box center [838, 374] width 95 height 17
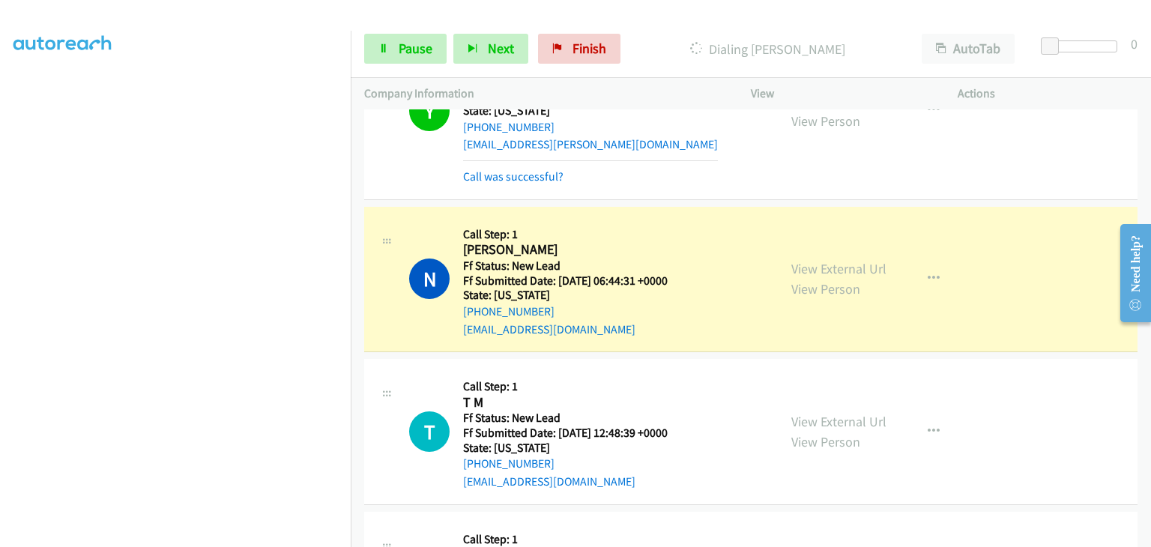
scroll to position [674, 0]
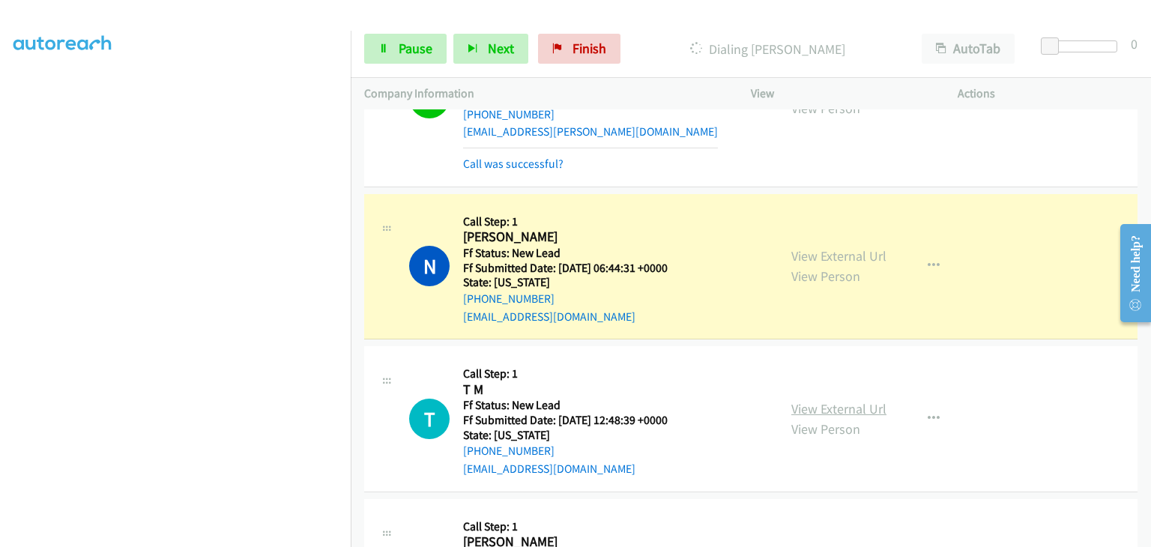
click at [807, 400] on link "View External Url" at bounding box center [838, 408] width 95 height 17
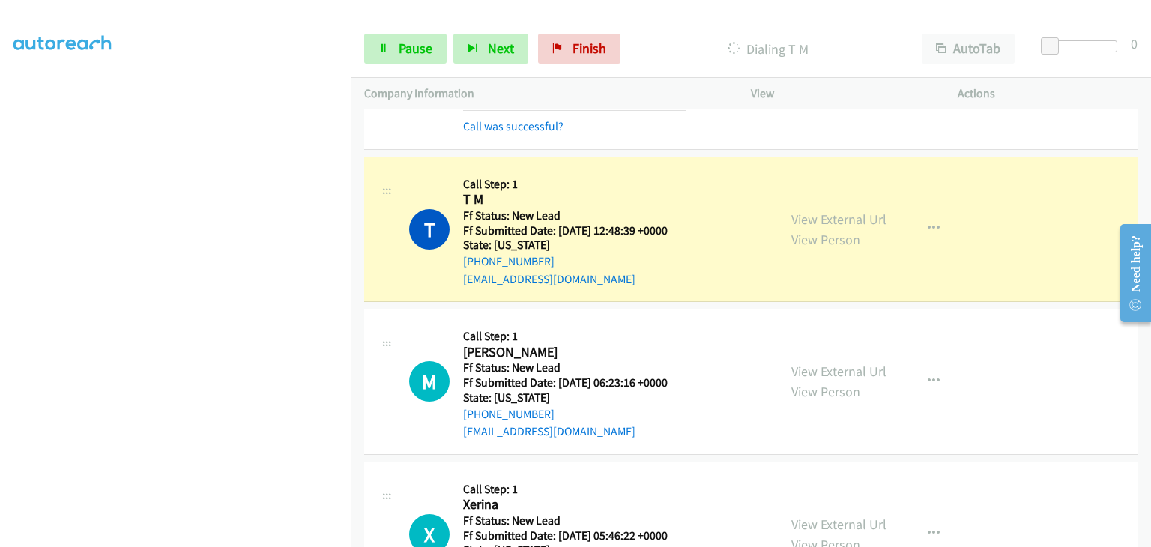
scroll to position [899, 0]
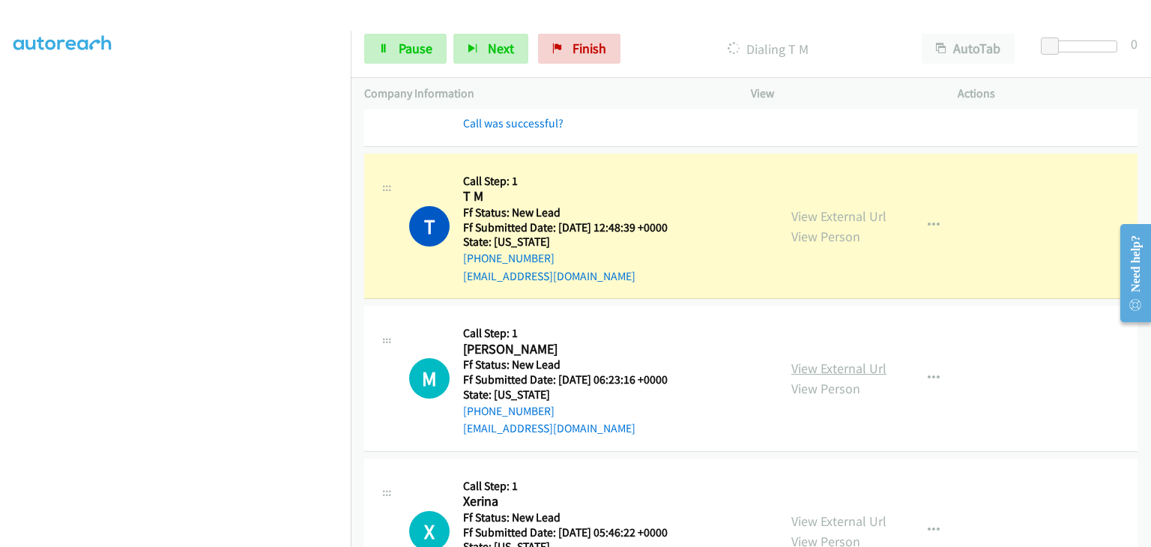
click at [815, 360] on link "View External Url" at bounding box center [838, 368] width 95 height 17
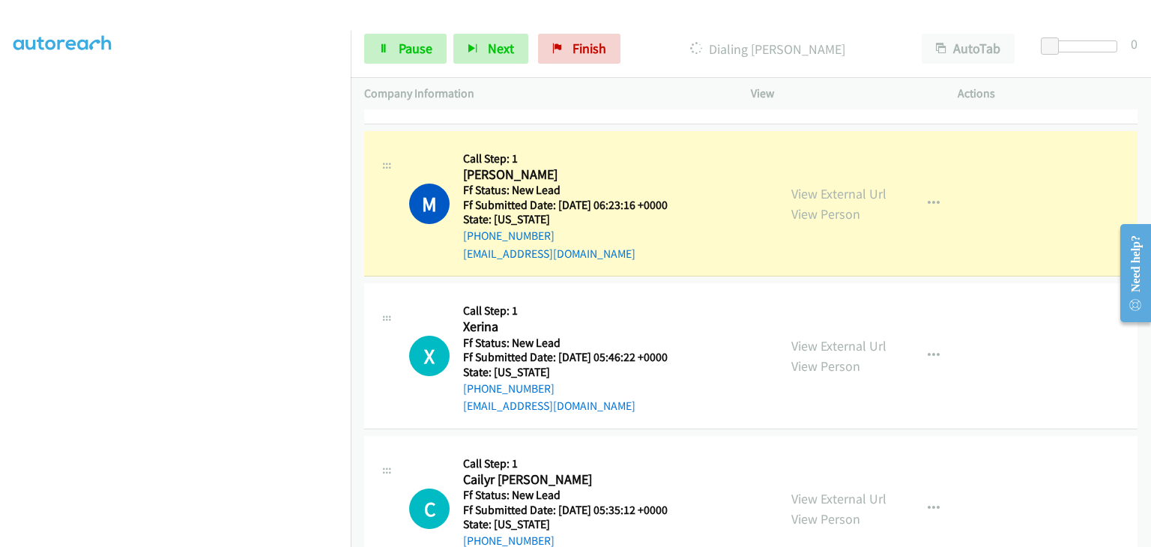
scroll to position [1124, 0]
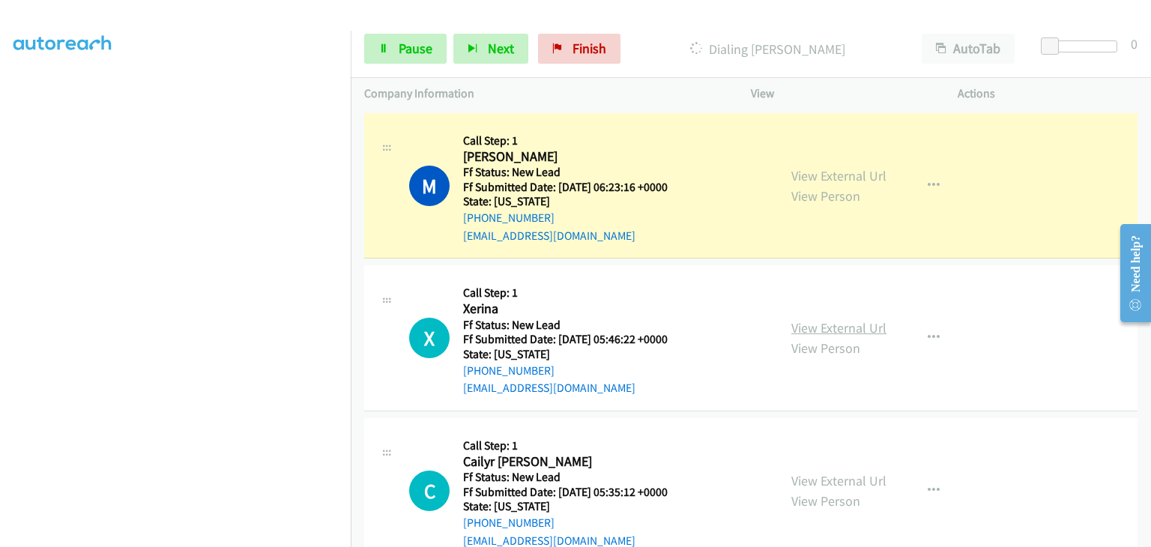
click at [817, 319] on link "View External Url" at bounding box center [838, 327] width 95 height 17
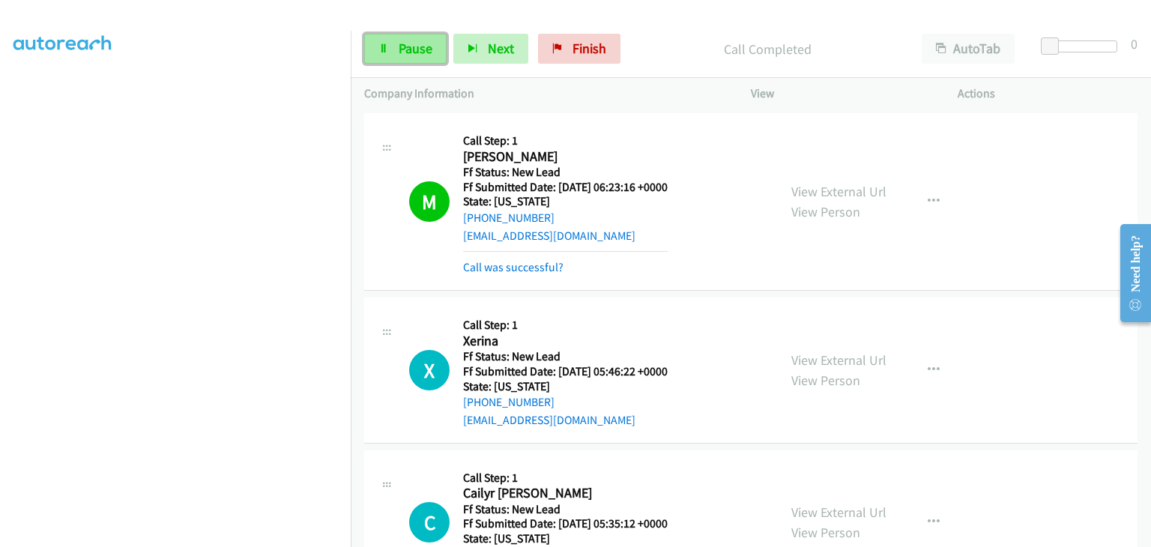
click at [414, 47] on span "Pause" at bounding box center [416, 48] width 34 height 17
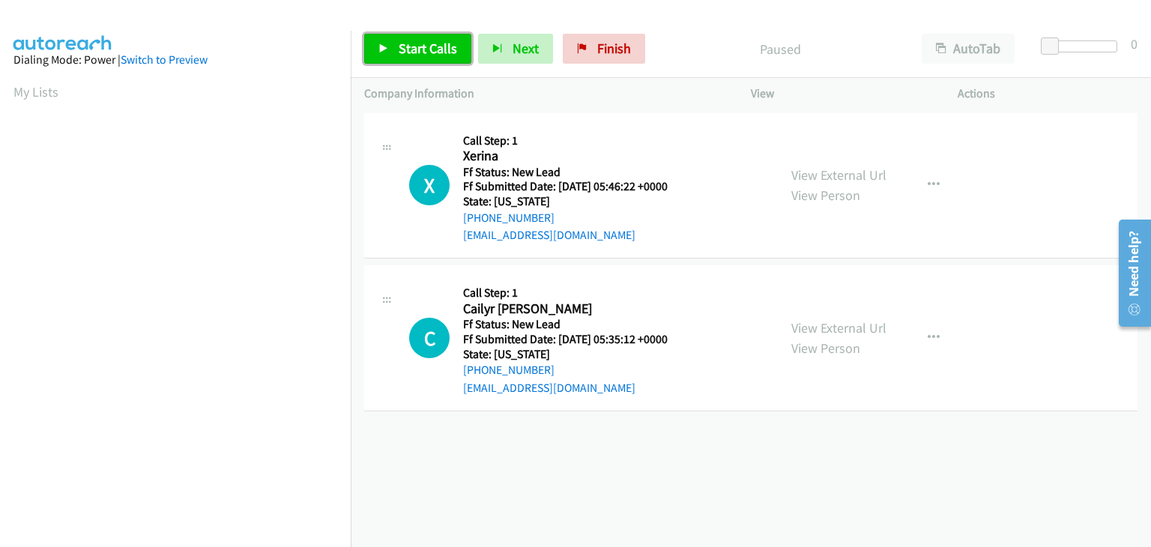
click at [449, 53] on span "Start Calls" at bounding box center [428, 48] width 58 height 17
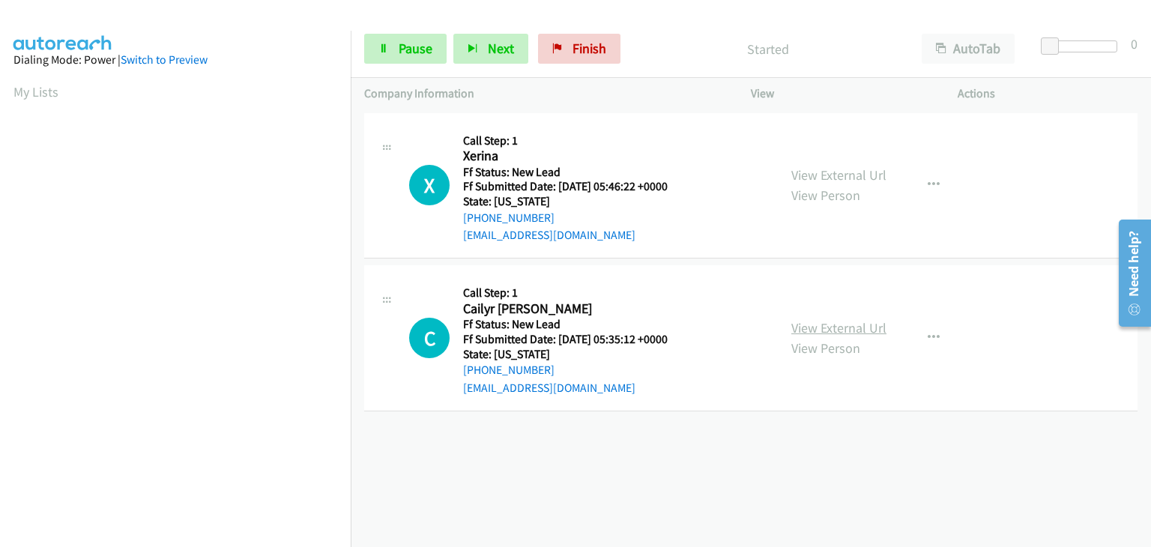
click at [806, 322] on link "View External Url" at bounding box center [838, 327] width 95 height 17
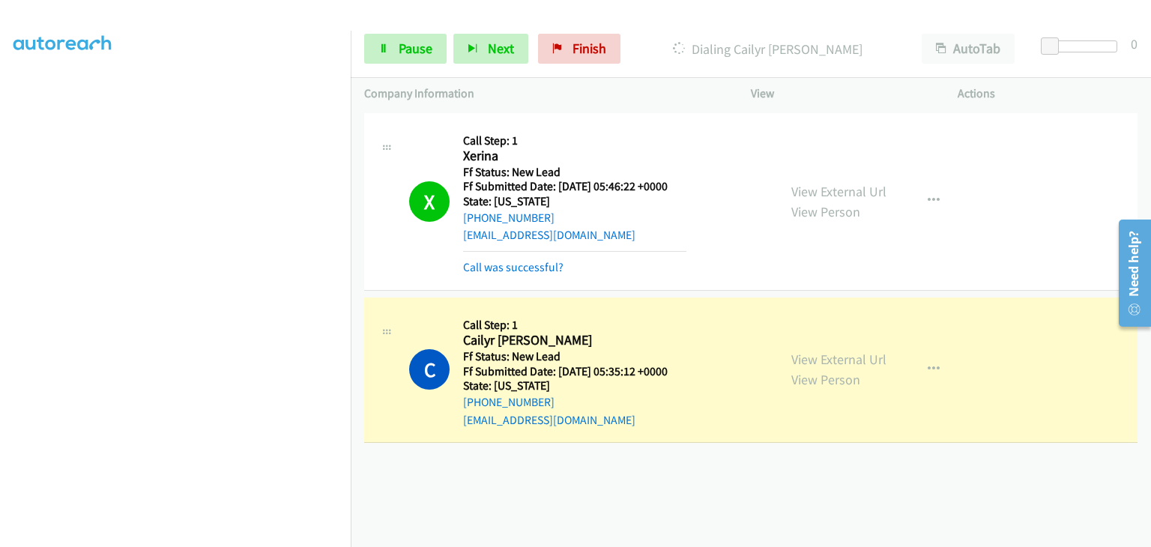
scroll to position [294, 0]
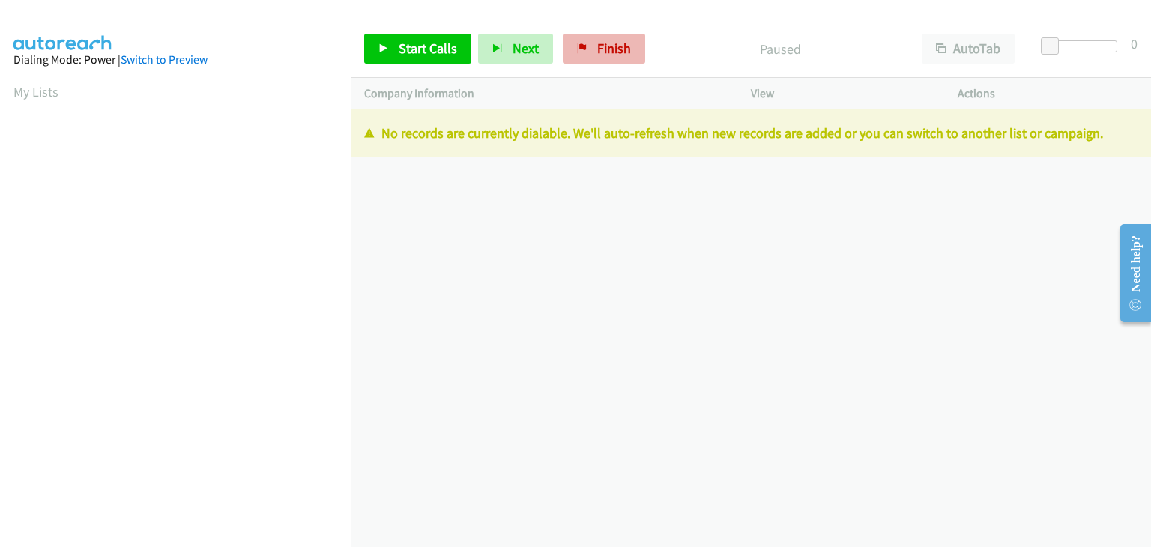
click at [588, 63] on div "Start Calls Pause Next Finish Paused AutoTab AutoTab 0" at bounding box center [751, 49] width 800 height 58
click at [597, 46] on span "Finish" at bounding box center [614, 48] width 34 height 17
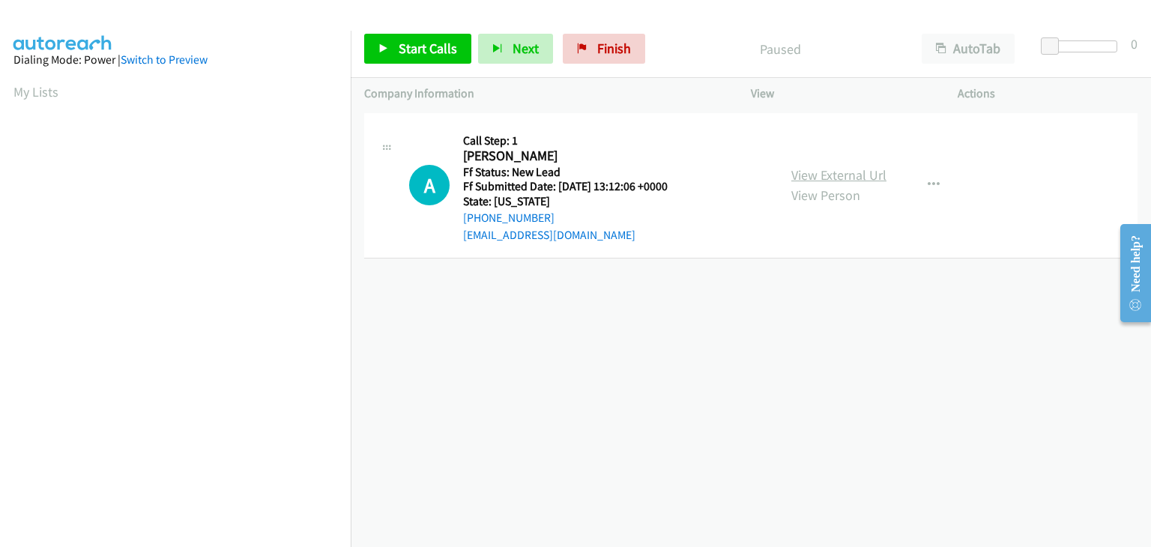
click at [826, 172] on link "View External Url" at bounding box center [838, 174] width 95 height 17
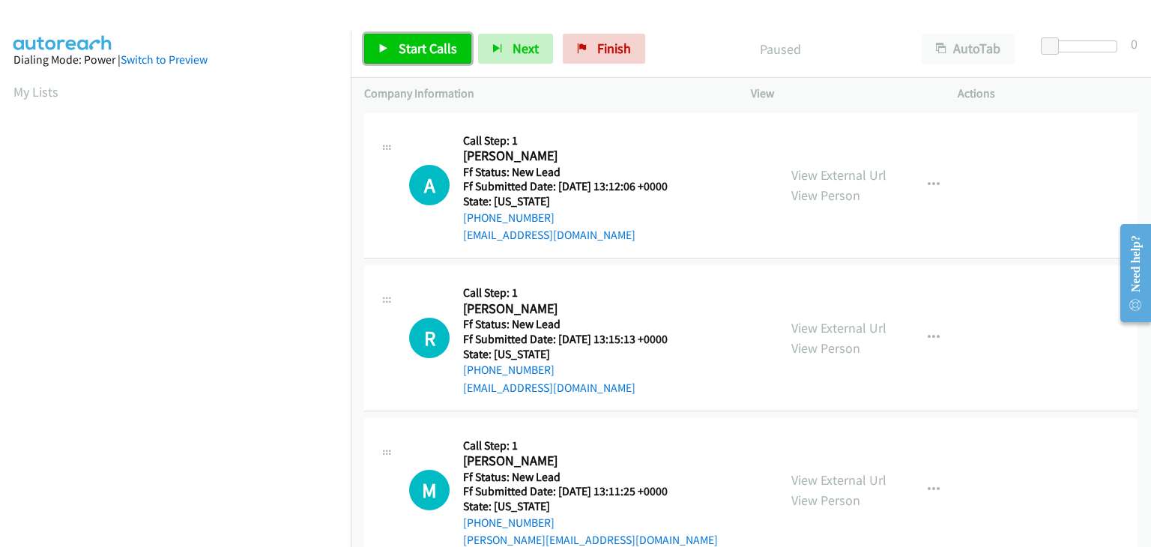
click at [425, 54] on span "Start Calls" at bounding box center [428, 48] width 58 height 17
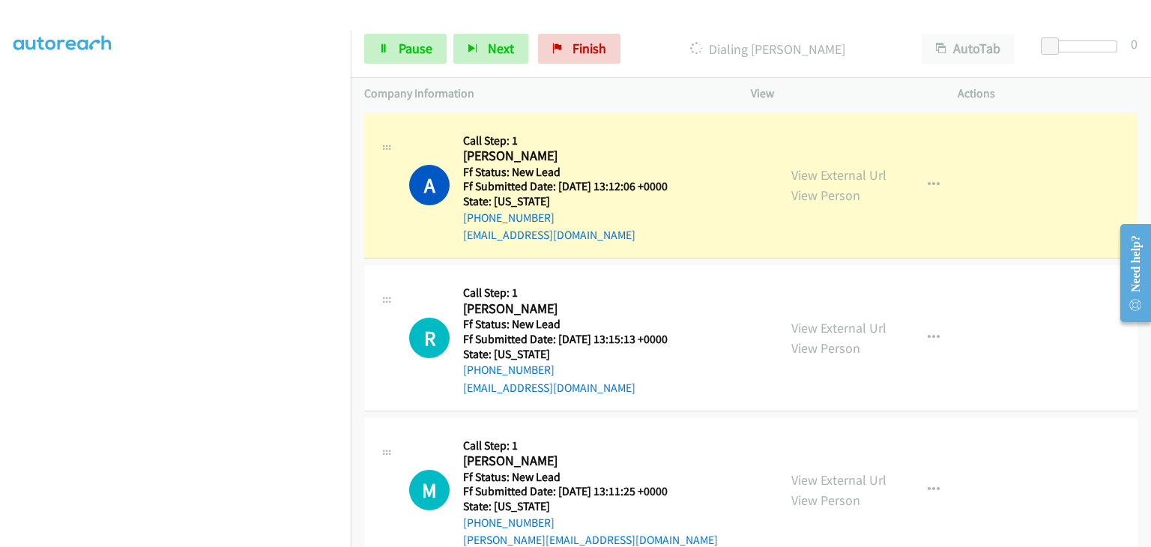
scroll to position [294, 0]
click at [836, 328] on link "View External Url" at bounding box center [838, 327] width 95 height 17
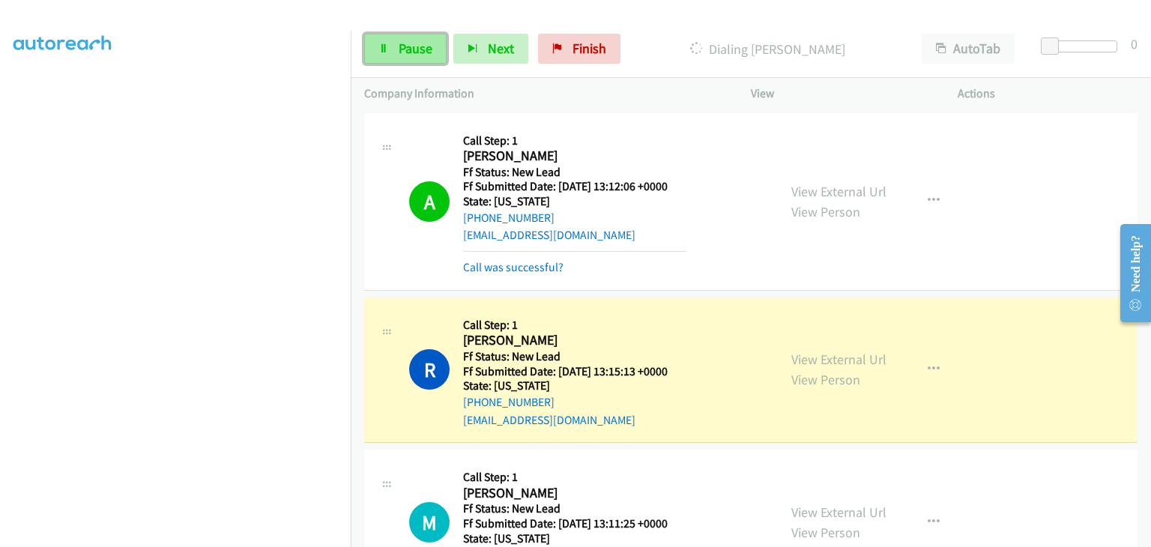
click at [427, 58] on link "Pause" at bounding box center [405, 49] width 82 height 30
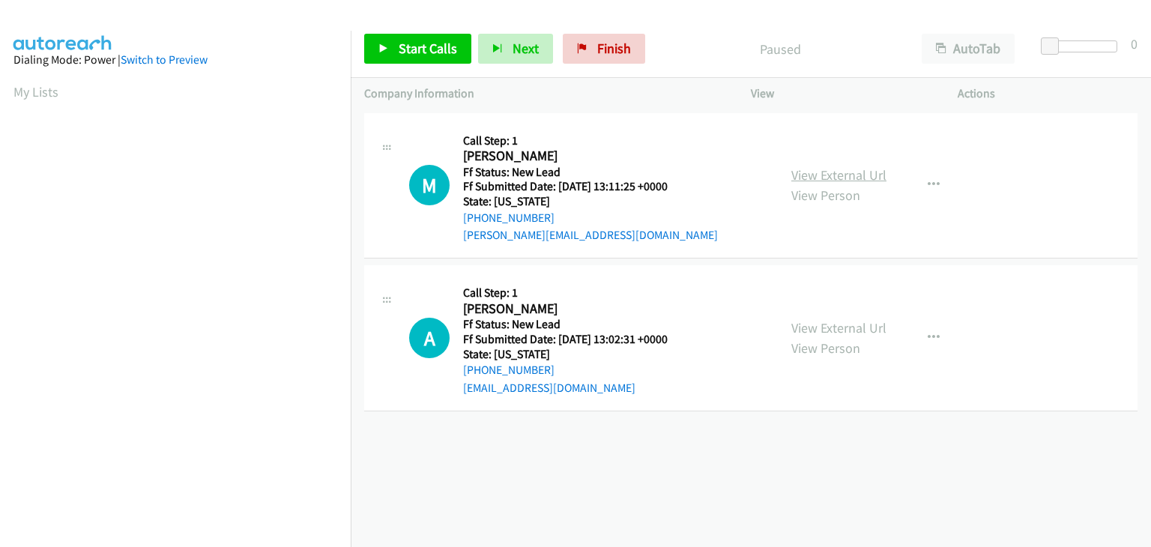
click at [820, 176] on link "View External Url" at bounding box center [838, 174] width 95 height 17
click at [395, 41] on link "Start Calls" at bounding box center [417, 49] width 107 height 30
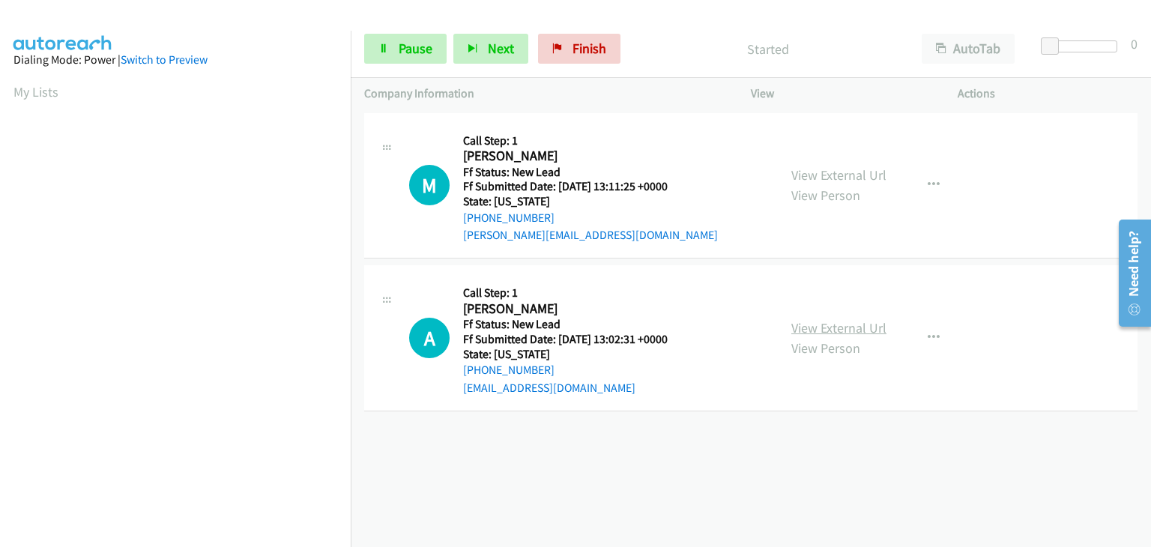
click at [865, 324] on link "View External Url" at bounding box center [838, 327] width 95 height 17
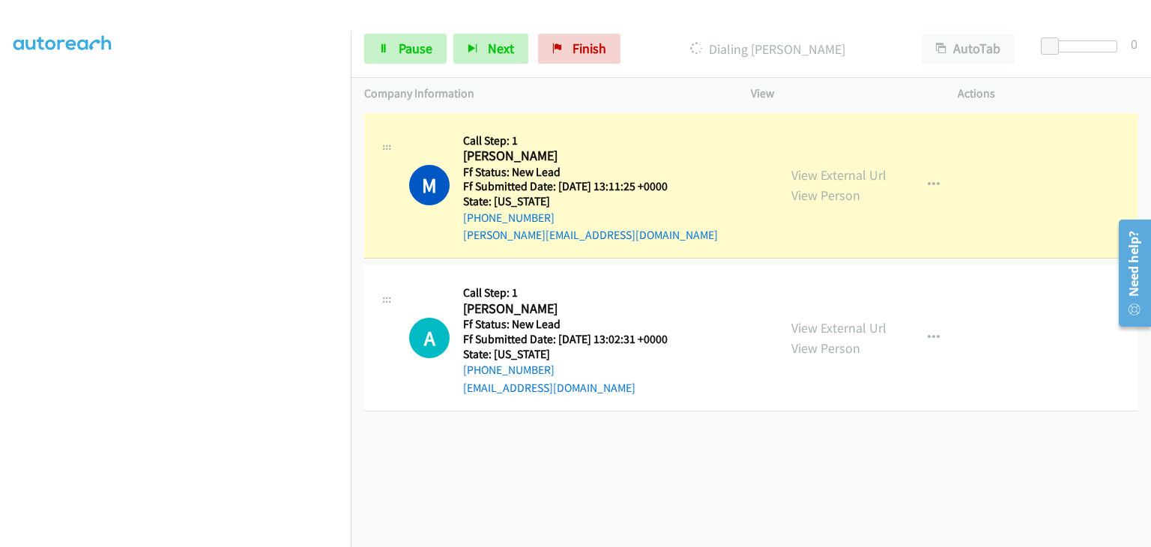
scroll to position [294, 0]
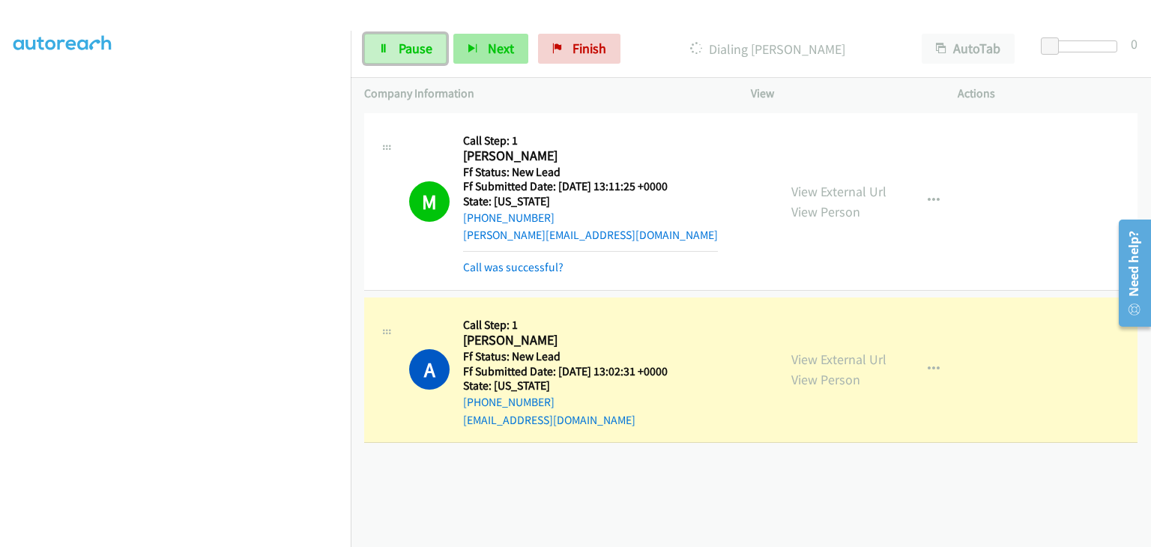
drag, startPoint x: 425, startPoint y: 52, endPoint x: 452, endPoint y: 58, distance: 28.4
click at [425, 52] on span "Pause" at bounding box center [416, 48] width 34 height 17
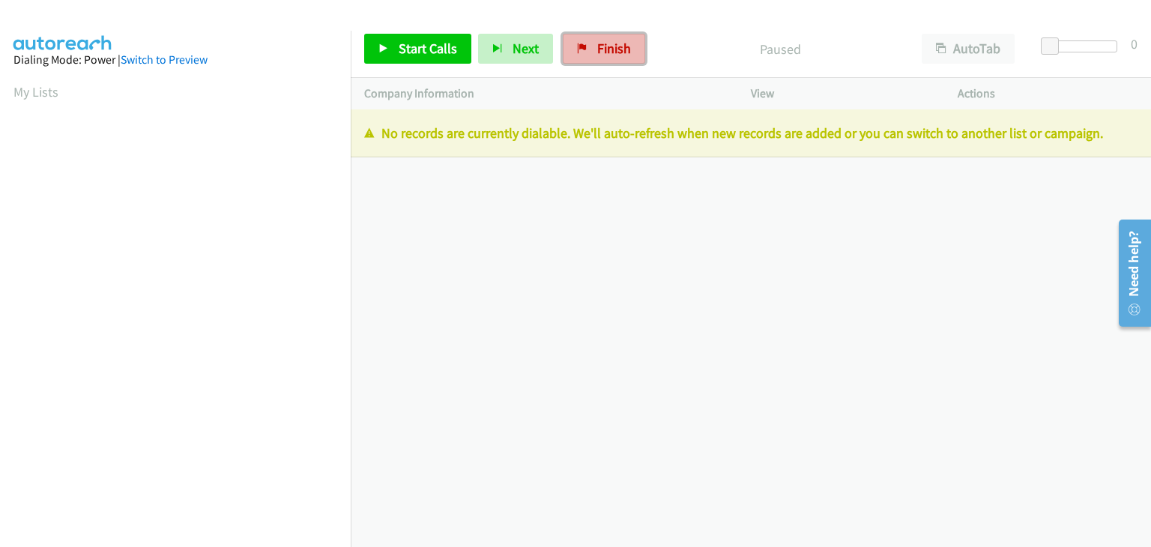
click at [603, 43] on span "Finish" at bounding box center [614, 48] width 34 height 17
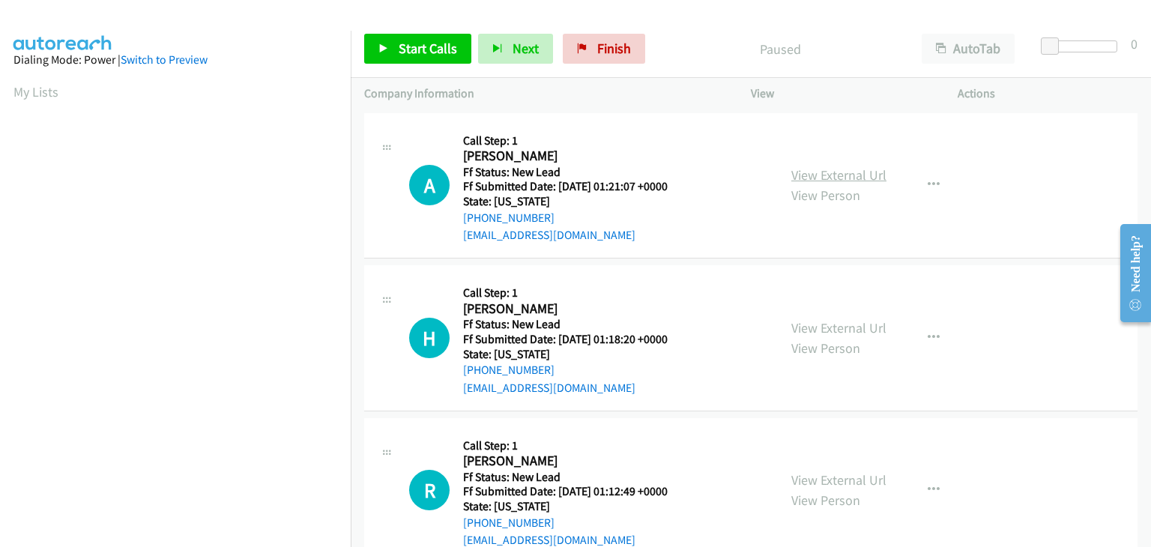
click at [860, 175] on link "View External Url" at bounding box center [838, 174] width 95 height 17
click at [414, 43] on span "Start Calls" at bounding box center [428, 48] width 58 height 17
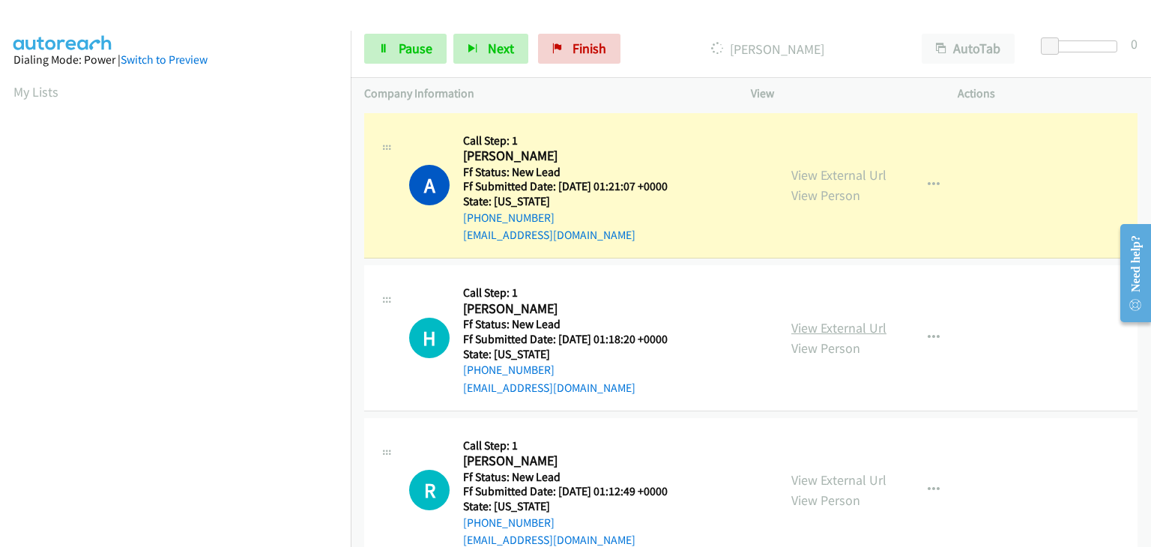
click at [816, 328] on link "View External Url" at bounding box center [838, 327] width 95 height 17
click at [405, 54] on span "Pause" at bounding box center [416, 48] width 34 height 17
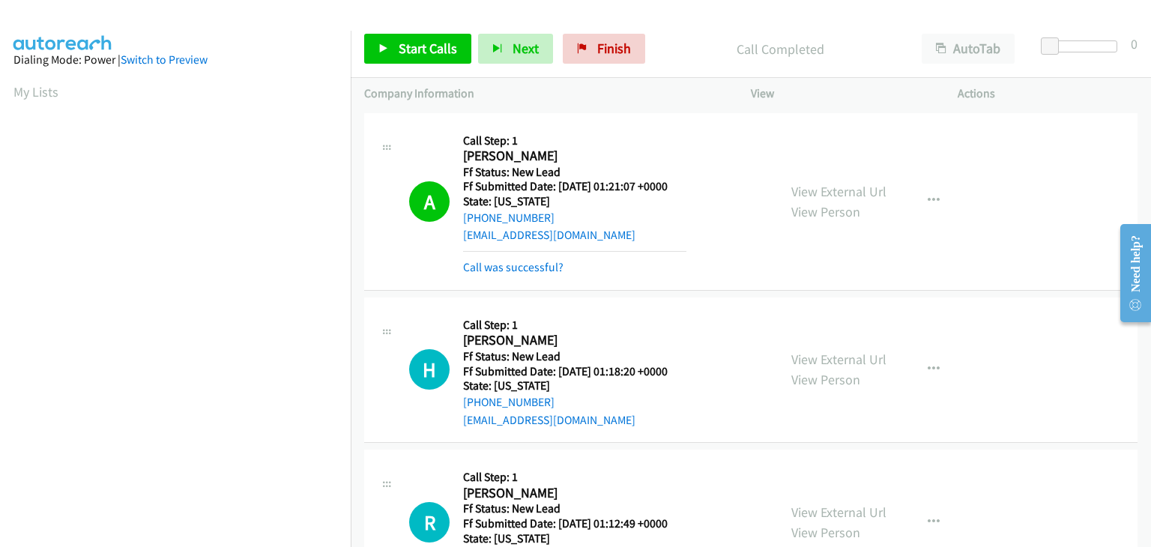
scroll to position [294, 0]
click at [524, 263] on link "Call was successful?" at bounding box center [513, 267] width 100 height 14
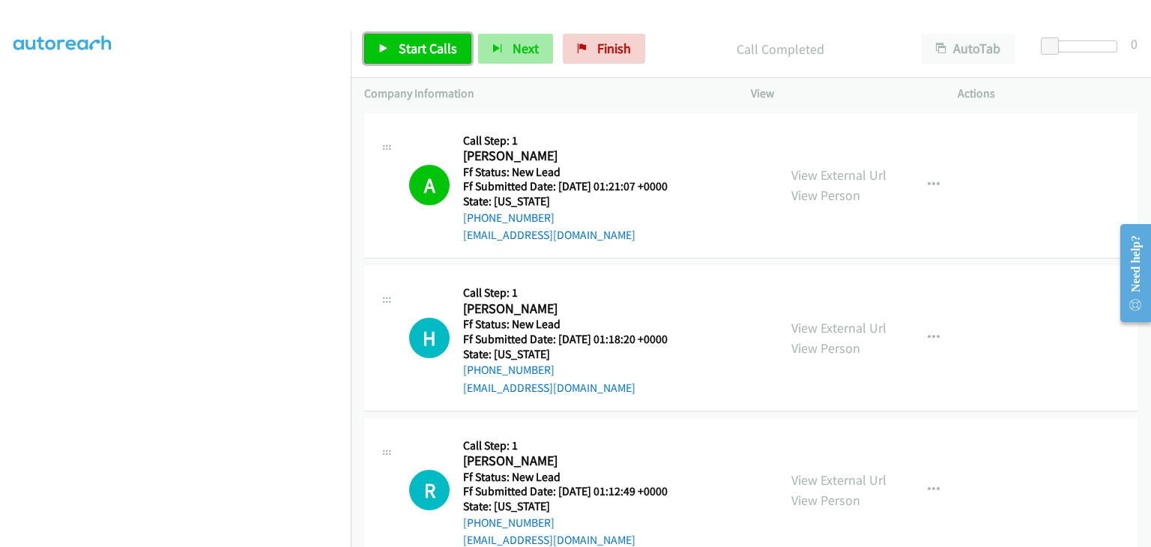
drag, startPoint x: 445, startPoint y: 52, endPoint x: 521, endPoint y: 61, distance: 76.1
click at [445, 52] on span "Start Calls" at bounding box center [428, 48] width 58 height 17
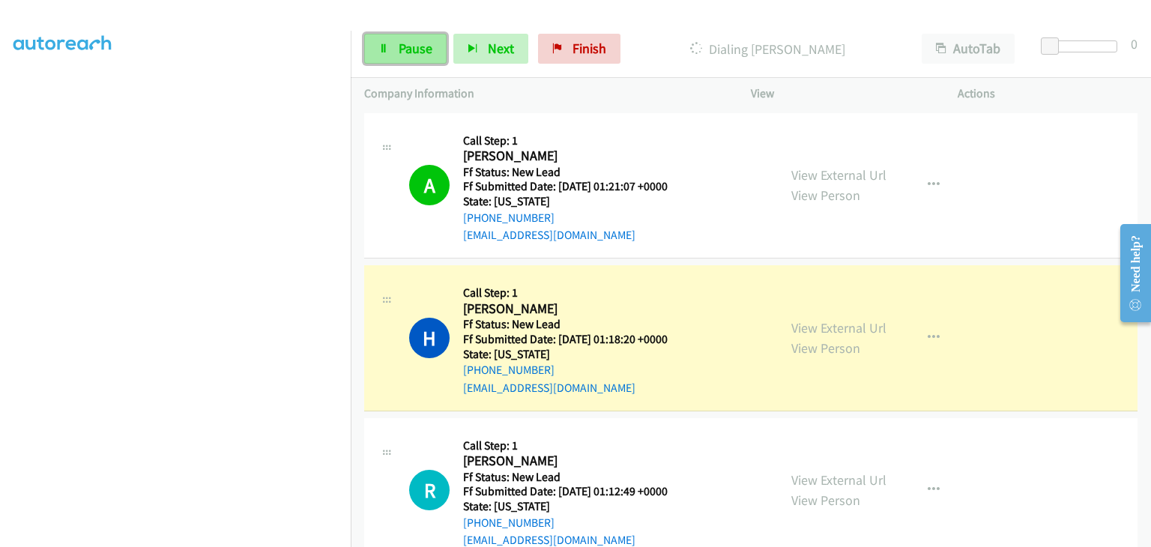
click at [429, 48] on span "Pause" at bounding box center [416, 48] width 34 height 17
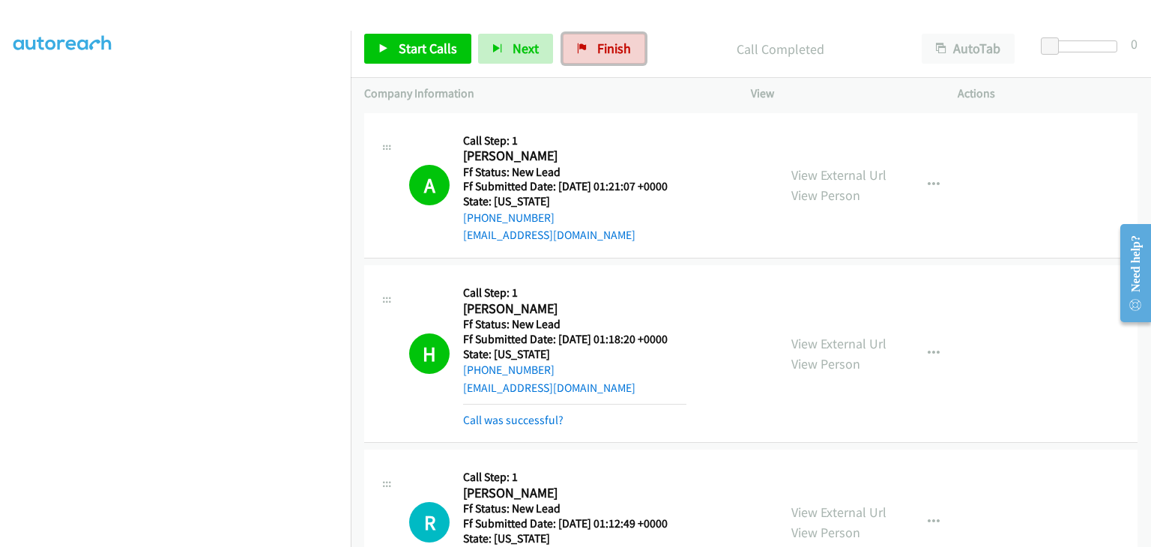
click at [625, 61] on link "Finish" at bounding box center [604, 49] width 82 height 30
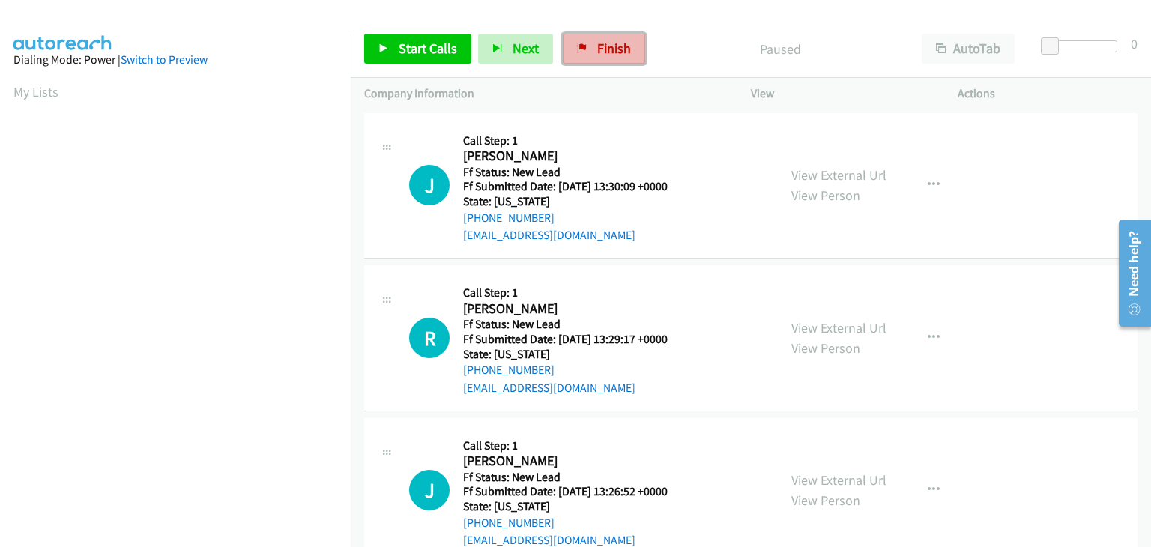
click at [600, 54] on span "Finish" at bounding box center [614, 48] width 34 height 17
click at [803, 172] on link "View External Url" at bounding box center [838, 174] width 95 height 17
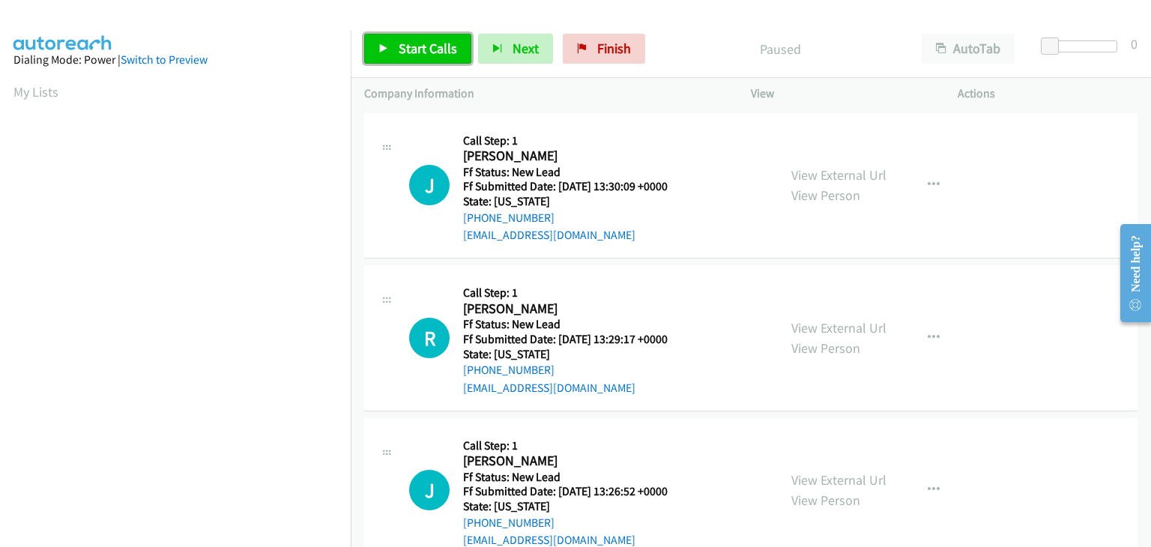
click at [446, 40] on span "Start Calls" at bounding box center [428, 48] width 58 height 17
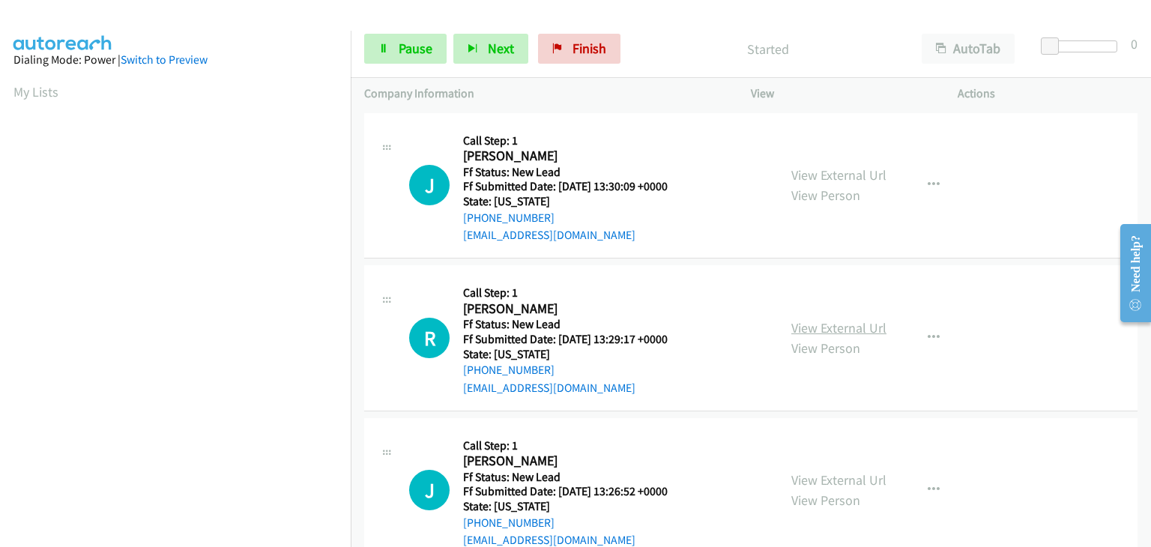
click at [831, 322] on link "View External Url" at bounding box center [838, 327] width 95 height 17
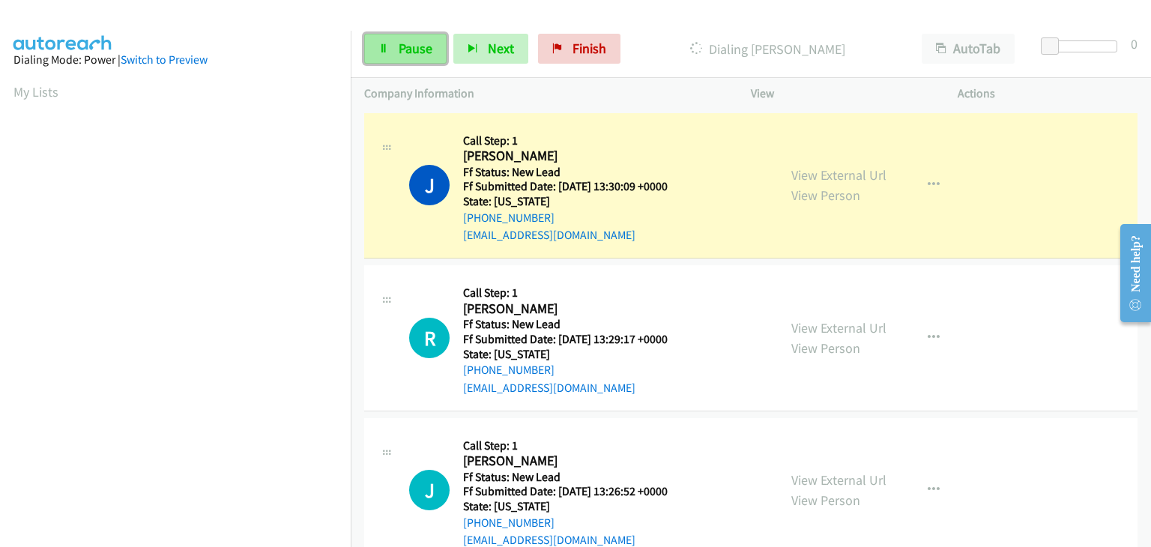
drag, startPoint x: 408, startPoint y: 47, endPoint x: 433, endPoint y: 55, distance: 25.8
click at [408, 47] on span "Pause" at bounding box center [416, 48] width 34 height 17
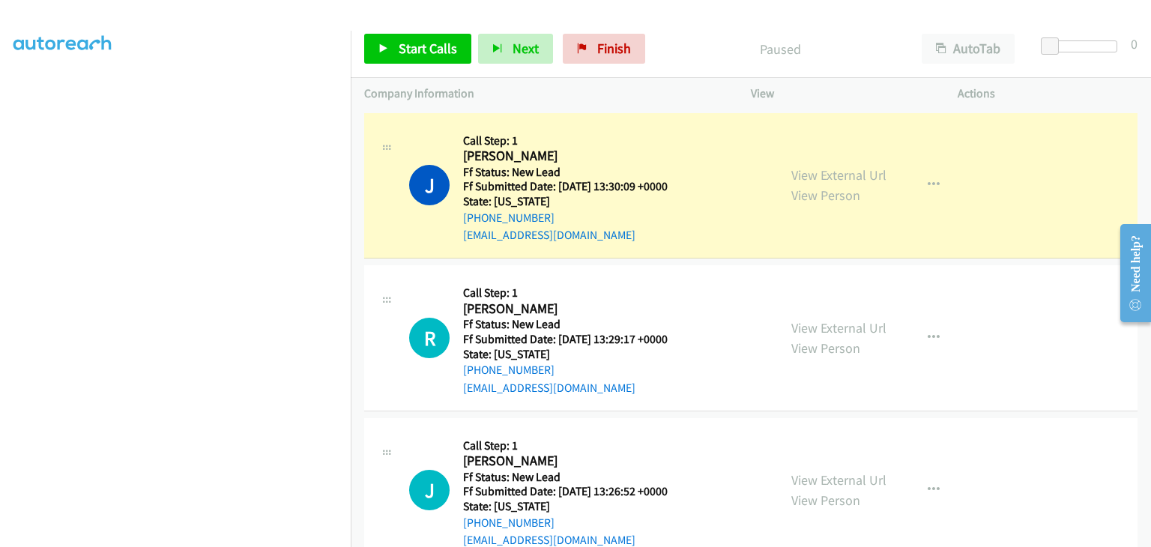
scroll to position [294, 0]
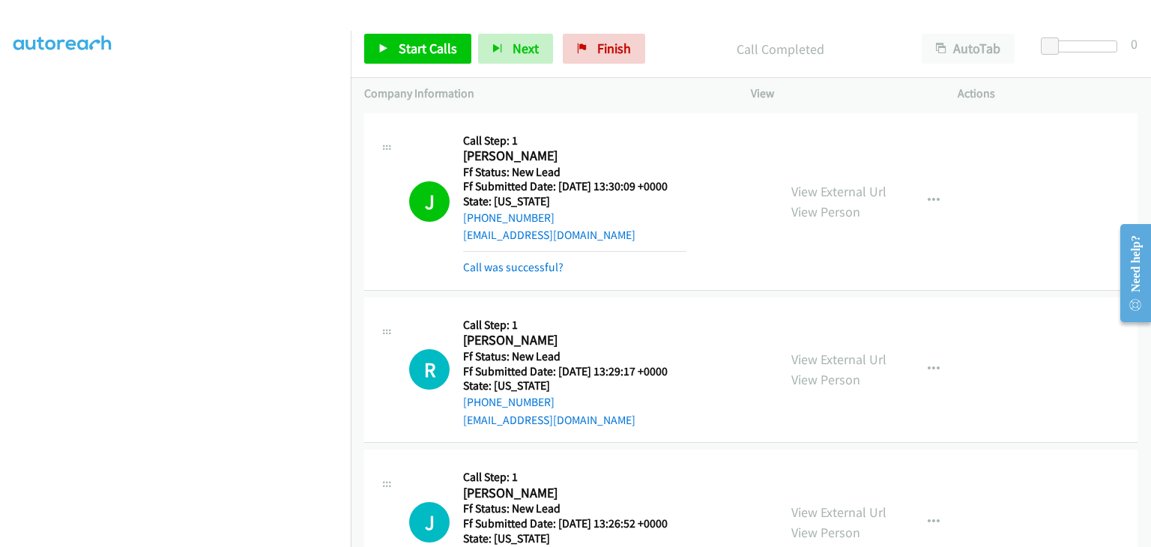
drag, startPoint x: 546, startPoint y: 261, endPoint x: 575, endPoint y: 264, distance: 29.4
click at [546, 261] on link "Call was successful?" at bounding box center [513, 267] width 100 height 14
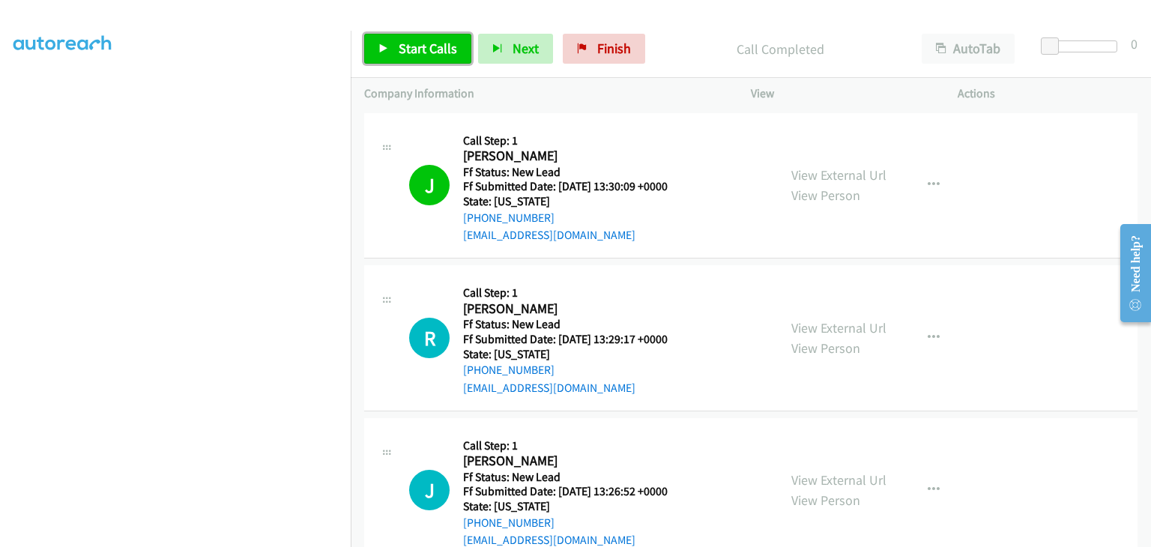
click at [419, 46] on span "Start Calls" at bounding box center [428, 48] width 58 height 17
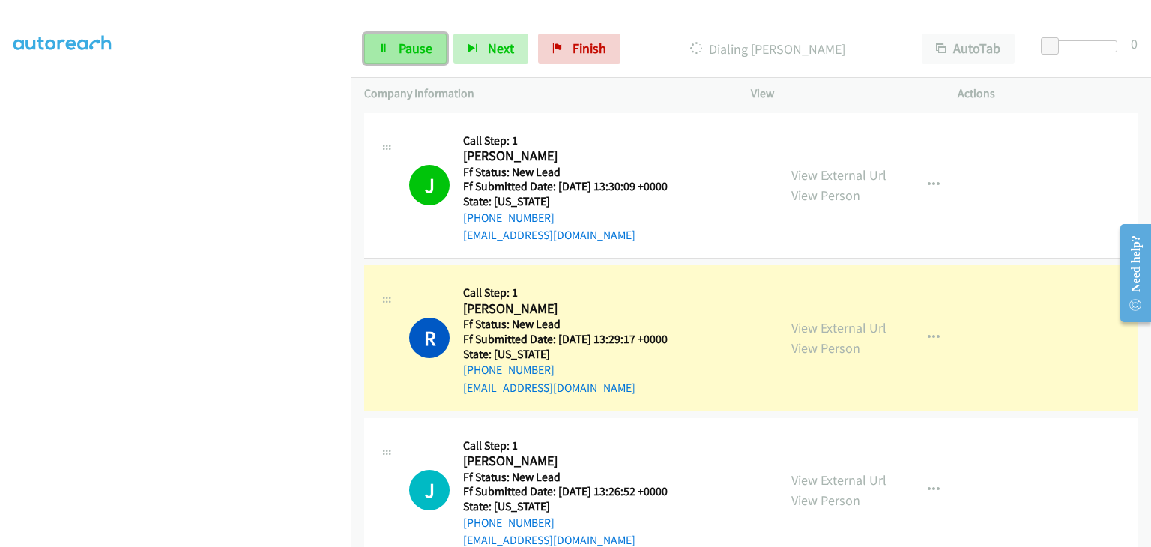
click at [418, 41] on span "Pause" at bounding box center [416, 48] width 34 height 17
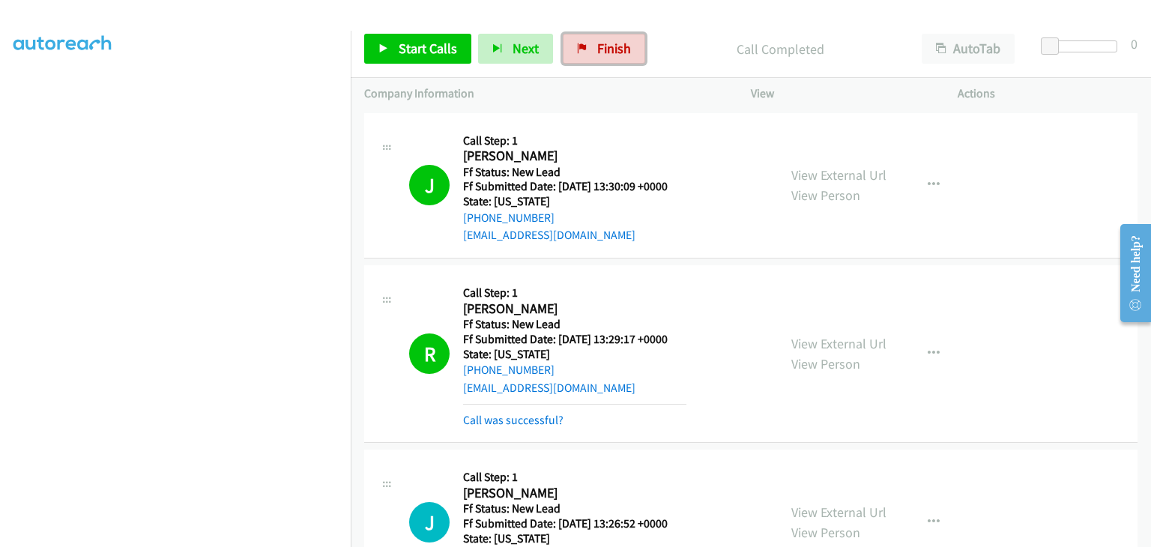
click at [611, 53] on span "Finish" at bounding box center [614, 48] width 34 height 17
